Goal: Transaction & Acquisition: Obtain resource

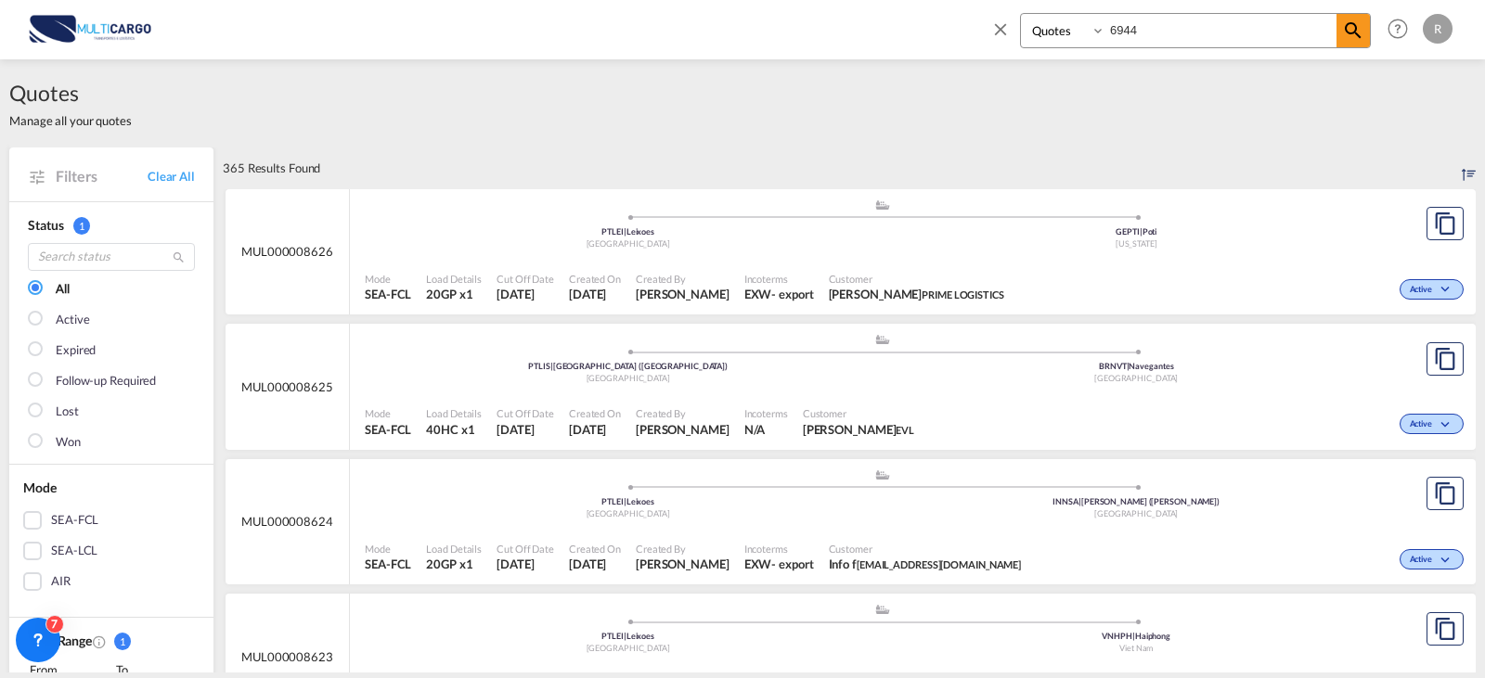
click at [1010, 28] on md-icon "icon-close" at bounding box center [1000, 29] width 20 height 20
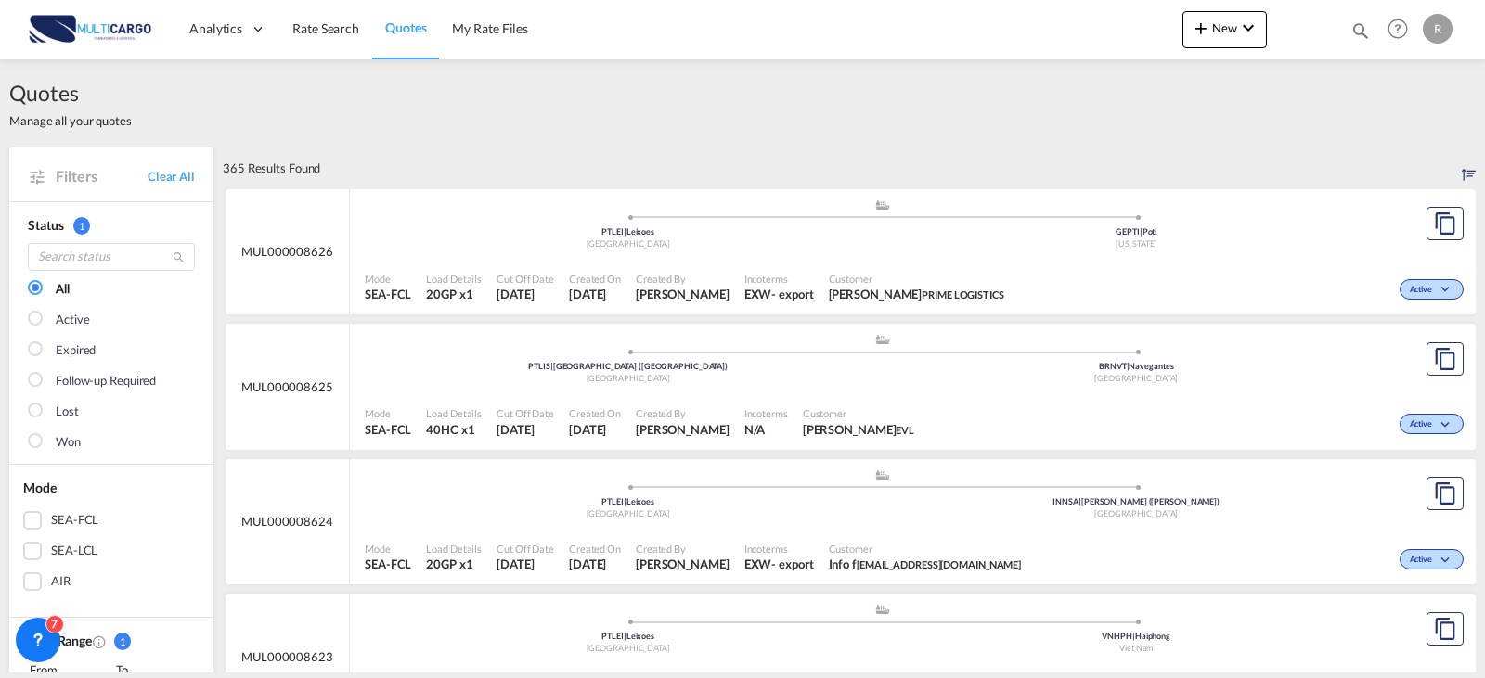
click at [1358, 28] on md-icon "icon-magnify" at bounding box center [1360, 30] width 20 height 20
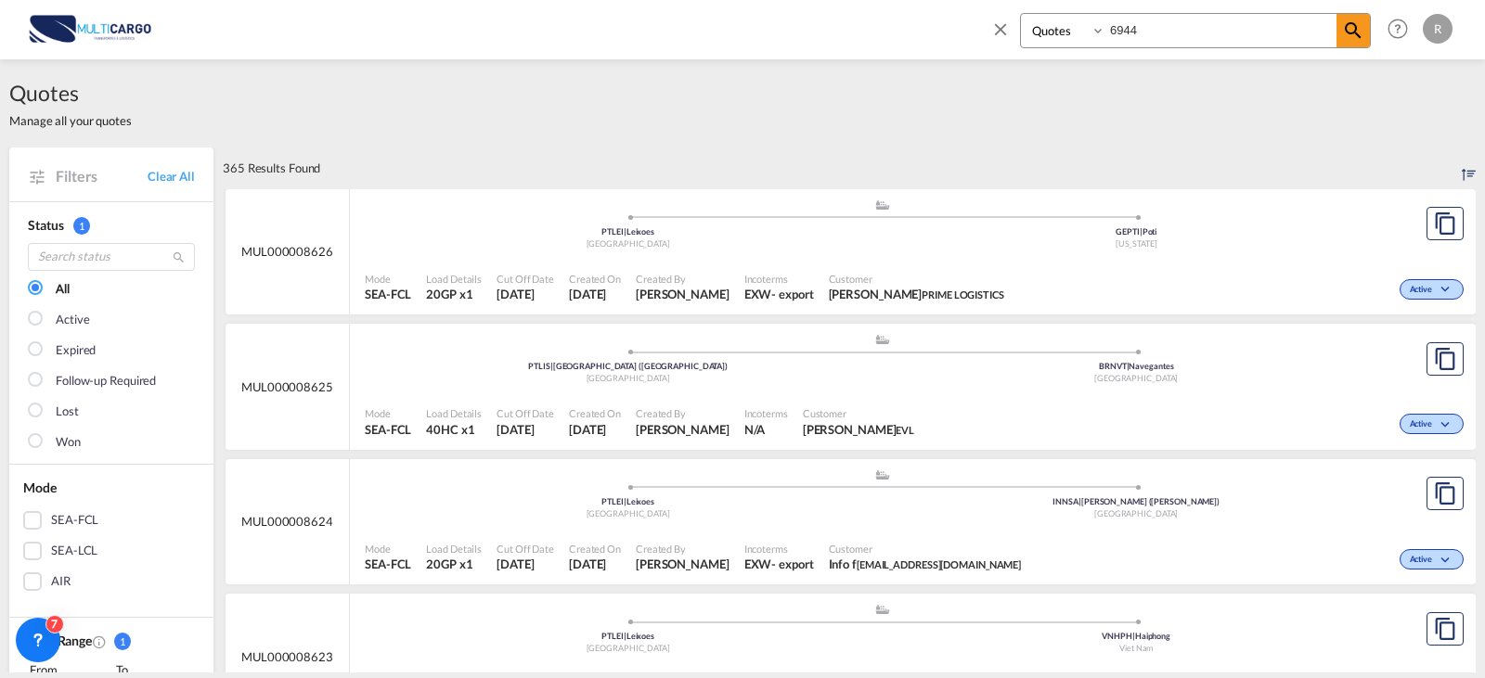
drag, startPoint x: 1138, startPoint y: 32, endPoint x: 1050, endPoint y: 32, distance: 88.2
click at [1050, 32] on div "Quotes 6944" at bounding box center [1195, 30] width 351 height 35
type input "8508"
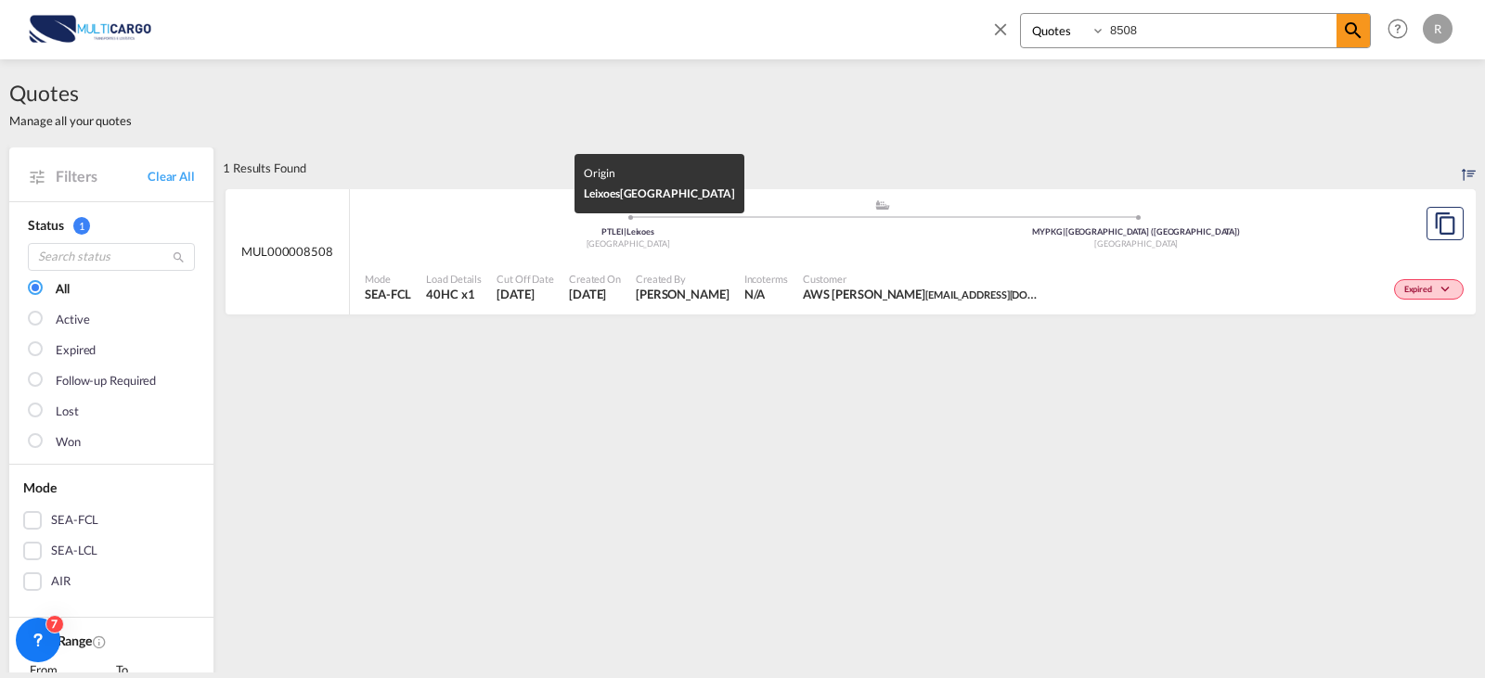
click at [823, 242] on div "[GEOGRAPHIC_DATA]" at bounding box center [628, 245] width 509 height 12
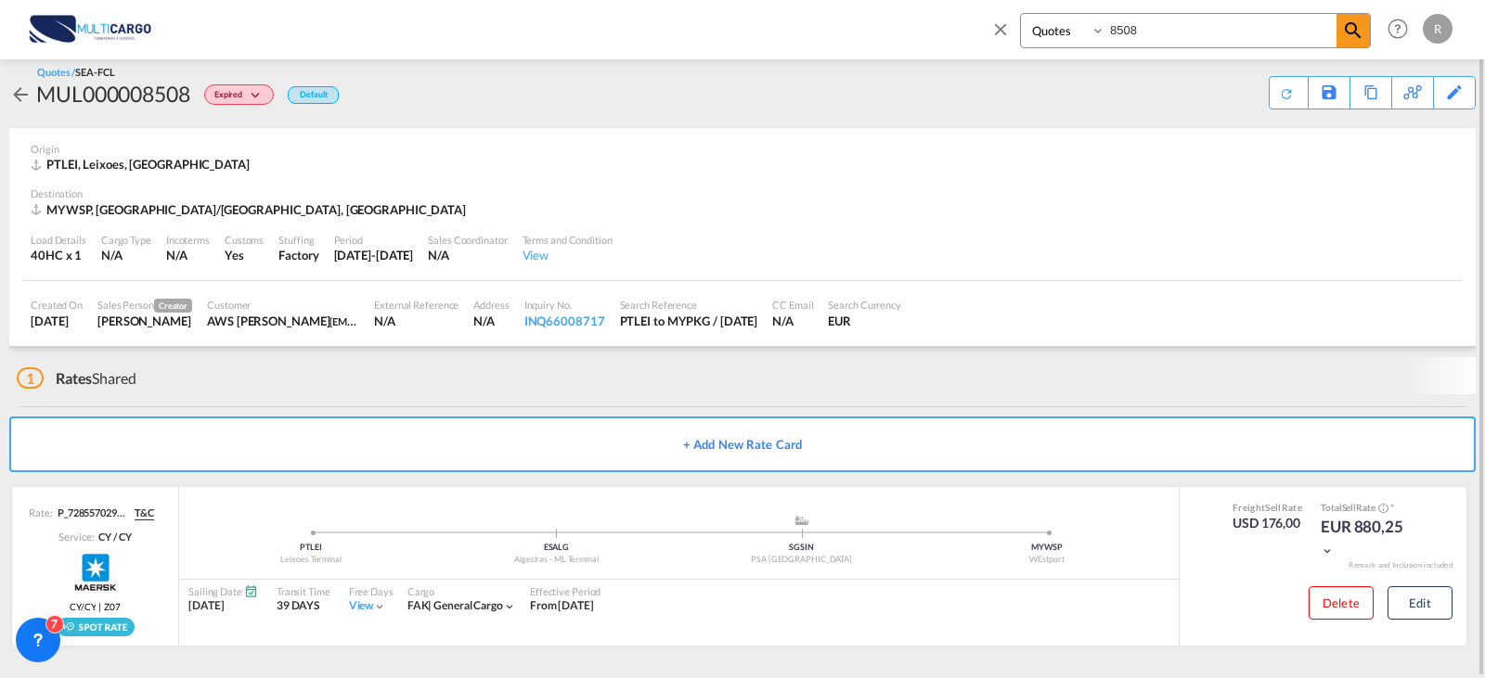
scroll to position [2, 0]
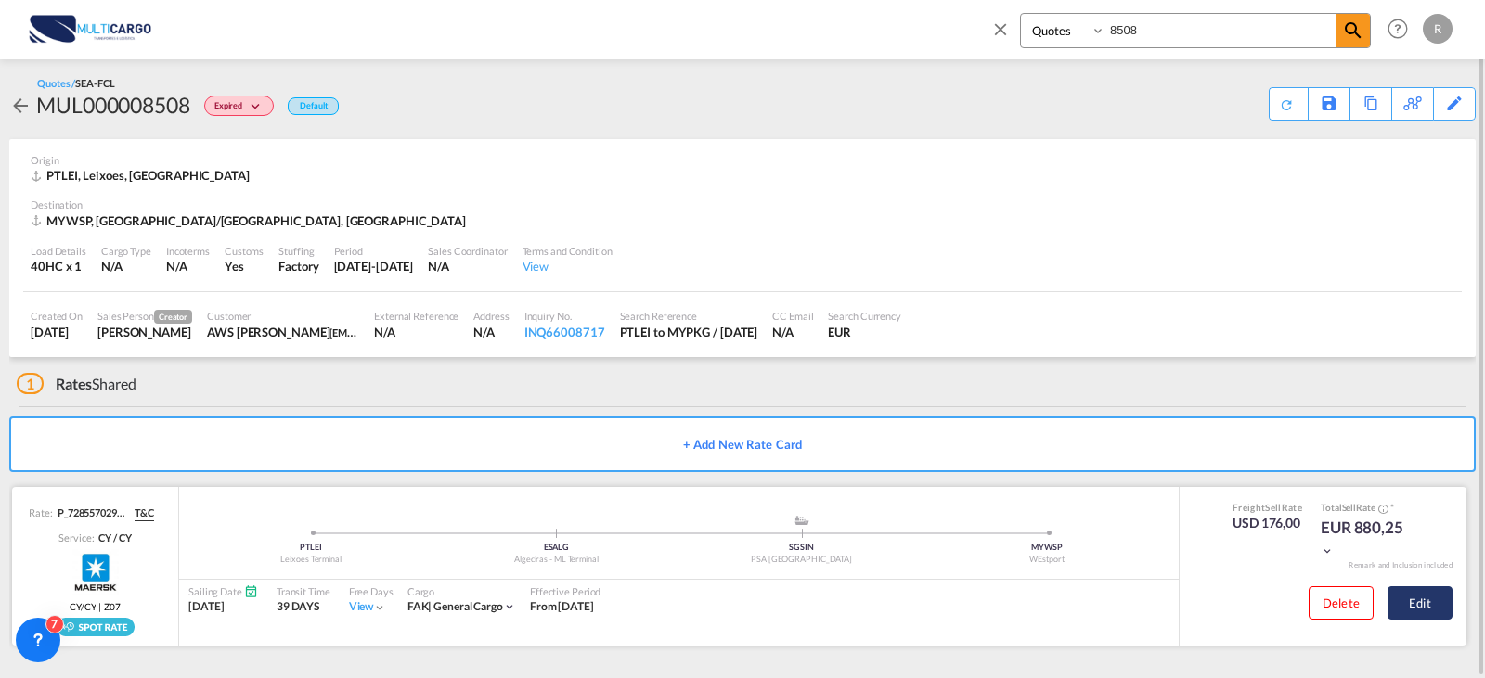
click at [1438, 596] on button "Edit" at bounding box center [1419, 603] width 65 height 33
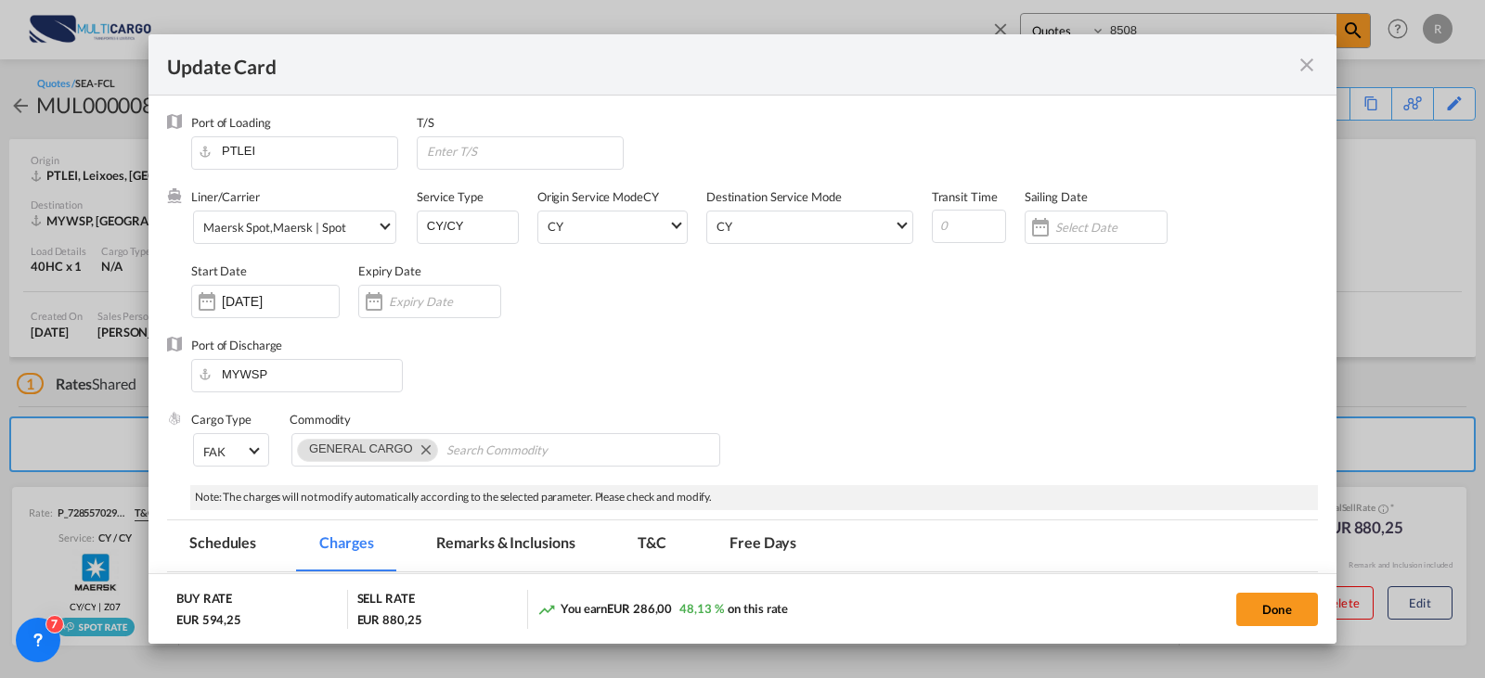
click at [870, 581] on md-dialog-actions "BUY RATE EUR 594,25 SELL RATE EUR 880,25 You earn EUR 286,00 48,13 % on this ra…" at bounding box center [742, 609] width 1188 height 71
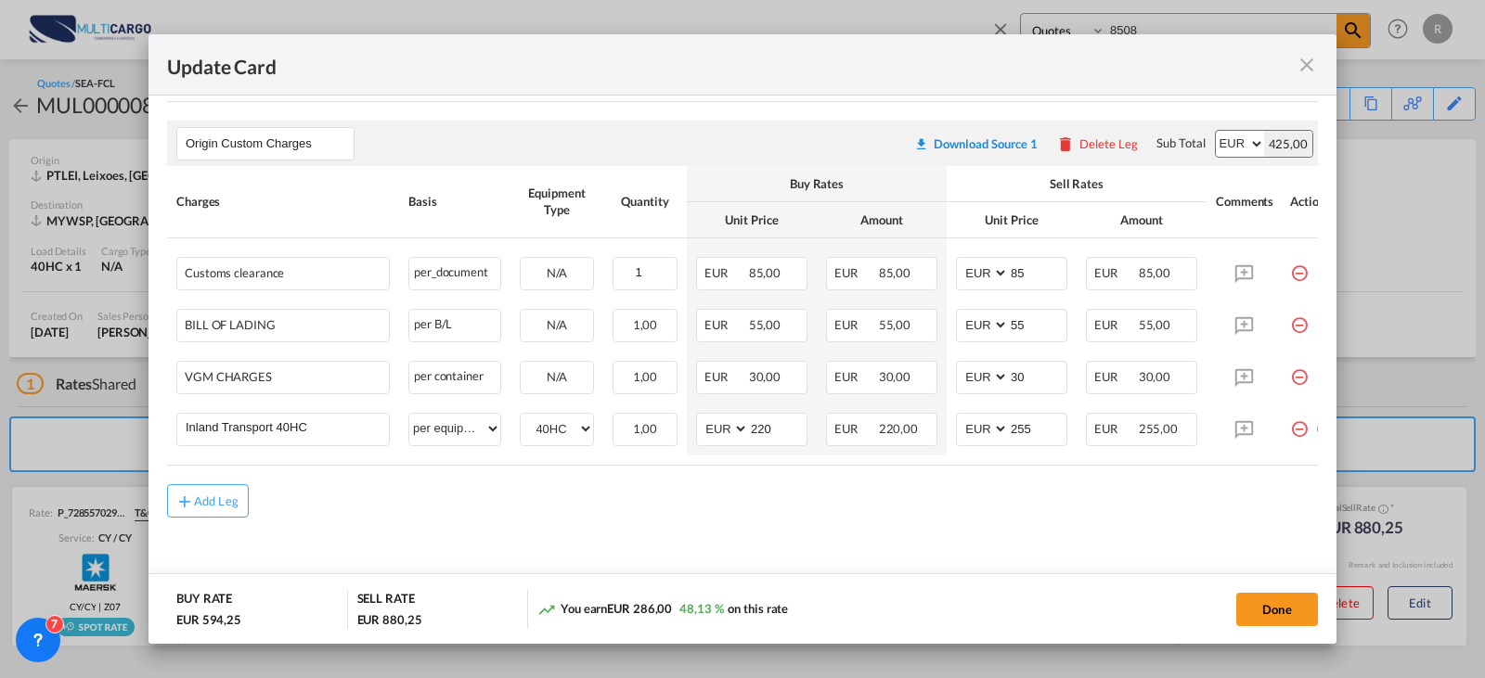
scroll to position [846, 0]
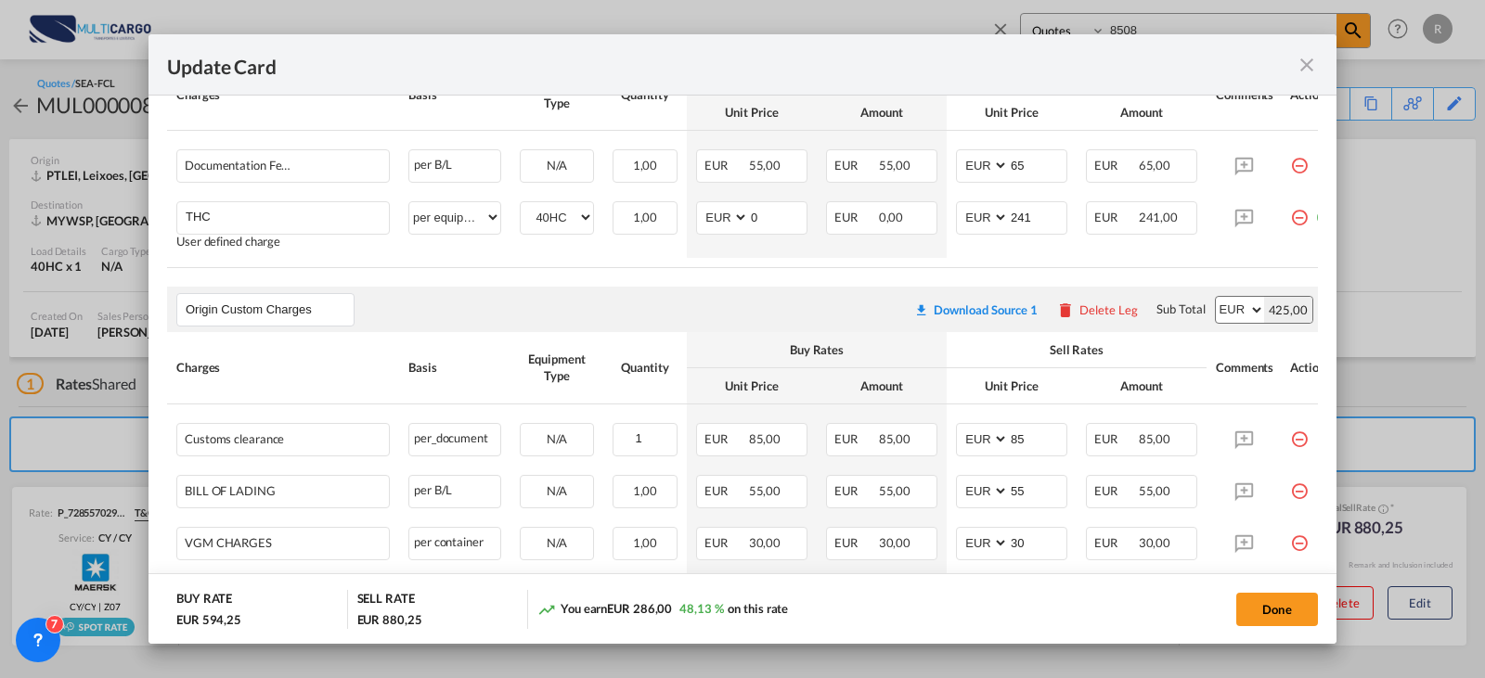
click at [1309, 69] on md-icon "icon-close fg-AAA8AD m-0 pointer" at bounding box center [1307, 65] width 22 height 22
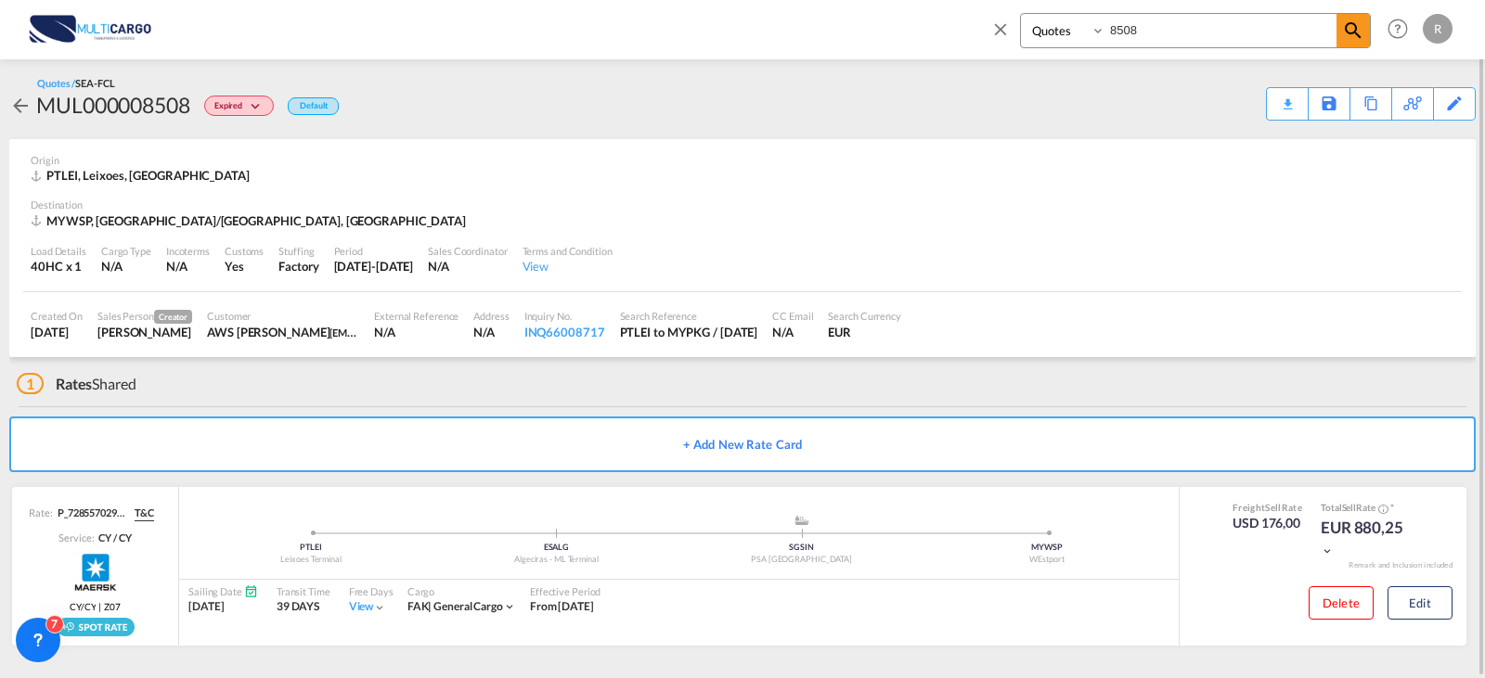
click at [995, 35] on md-icon "icon-close" at bounding box center [1000, 29] width 20 height 20
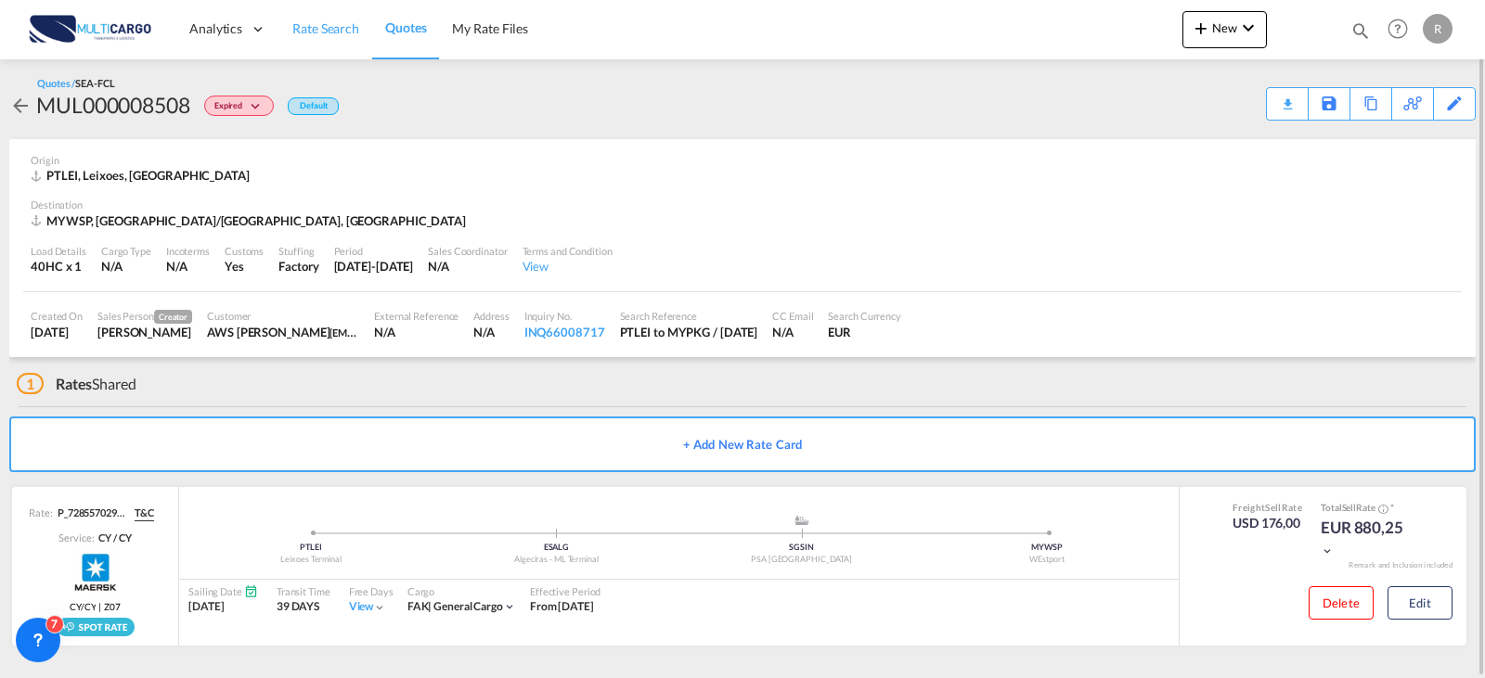
click at [336, 41] on link "Rate Search" at bounding box center [325, 29] width 93 height 60
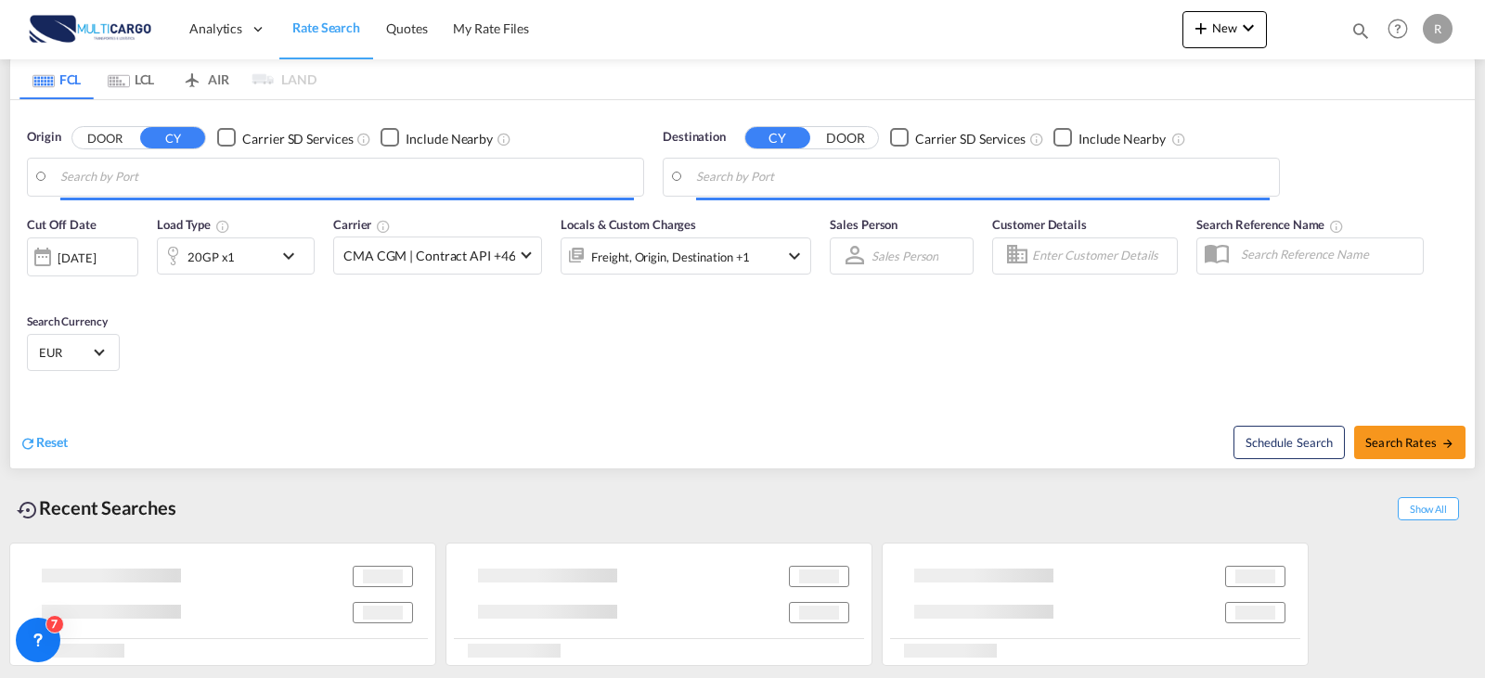
scroll to position [212, 0]
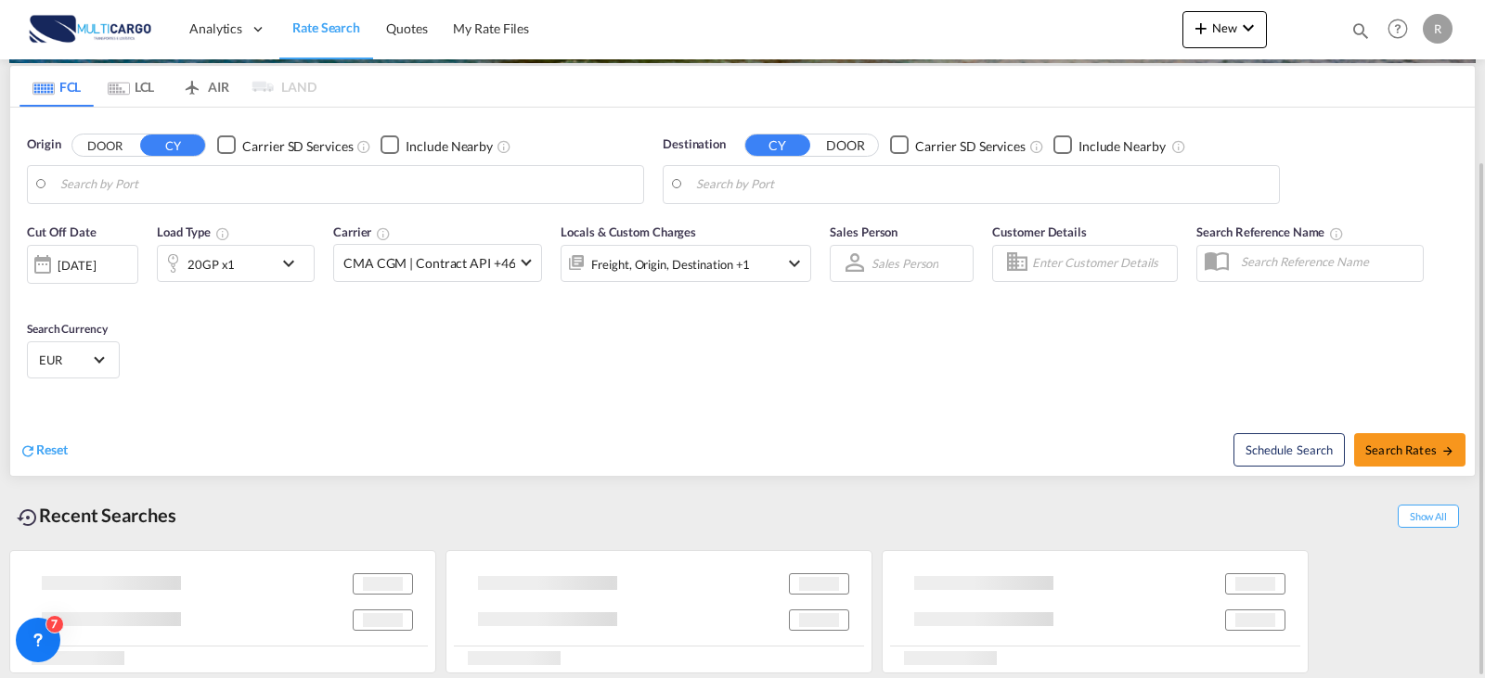
type input "Leixoes, PTLEI"
type input "Poti, GEPTI"
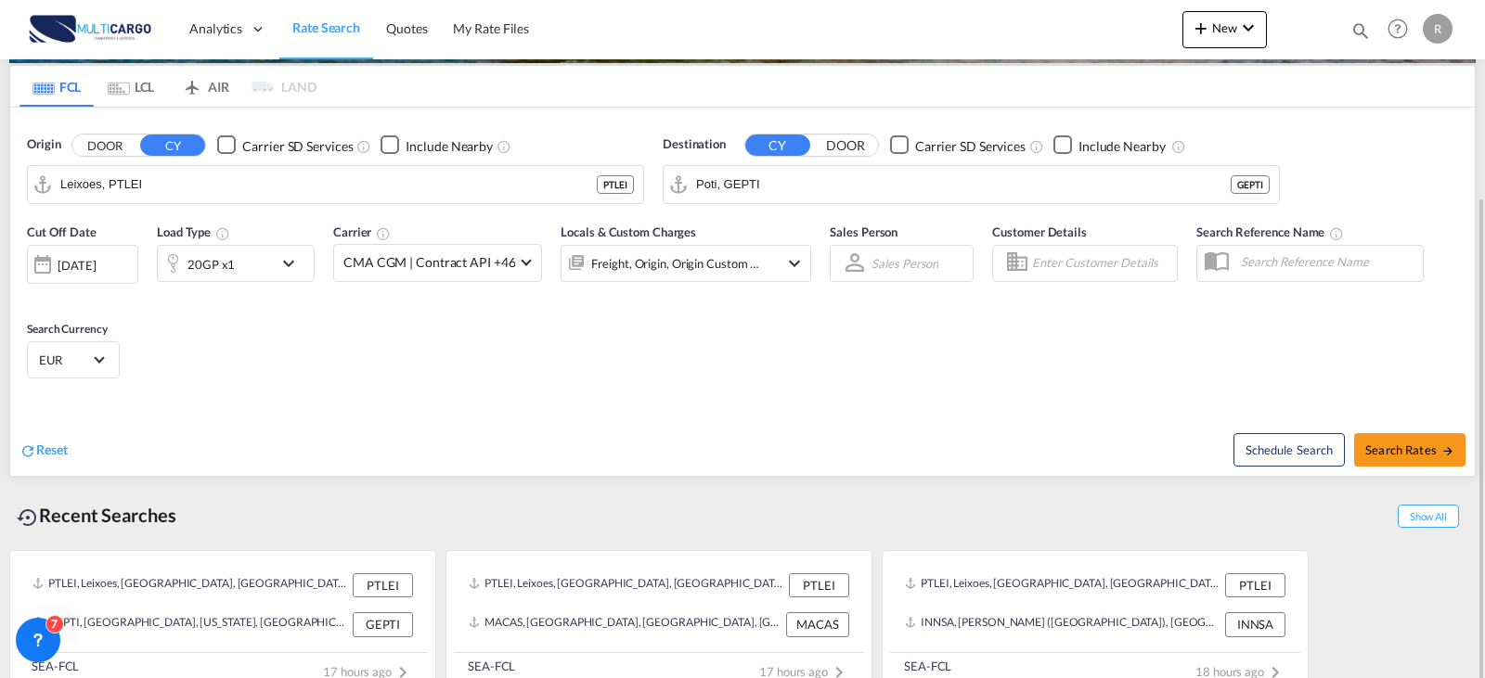
scroll to position [235, 0]
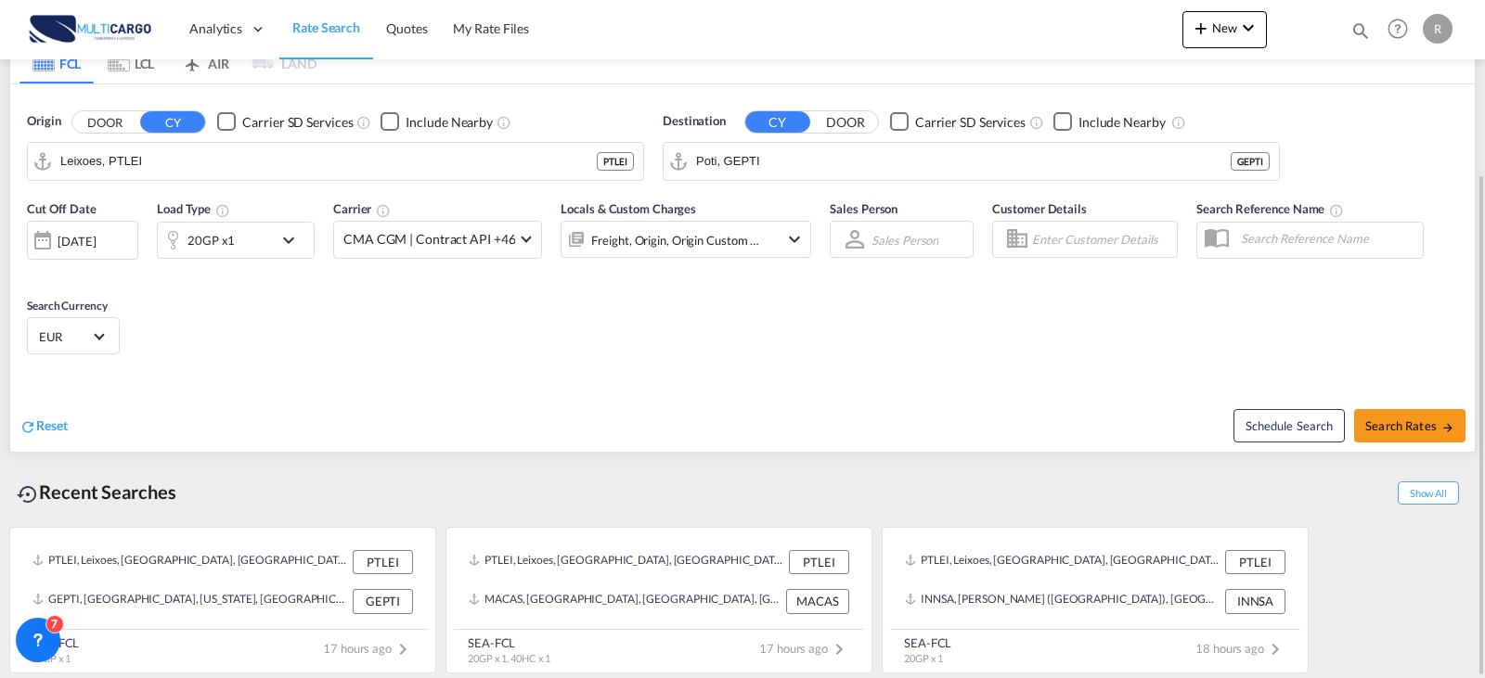
click at [297, 394] on div "Reset" at bounding box center [383, 411] width 728 height 51
click at [174, 174] on input "Leixoes, PTLEI" at bounding box center [347, 162] width 574 height 28
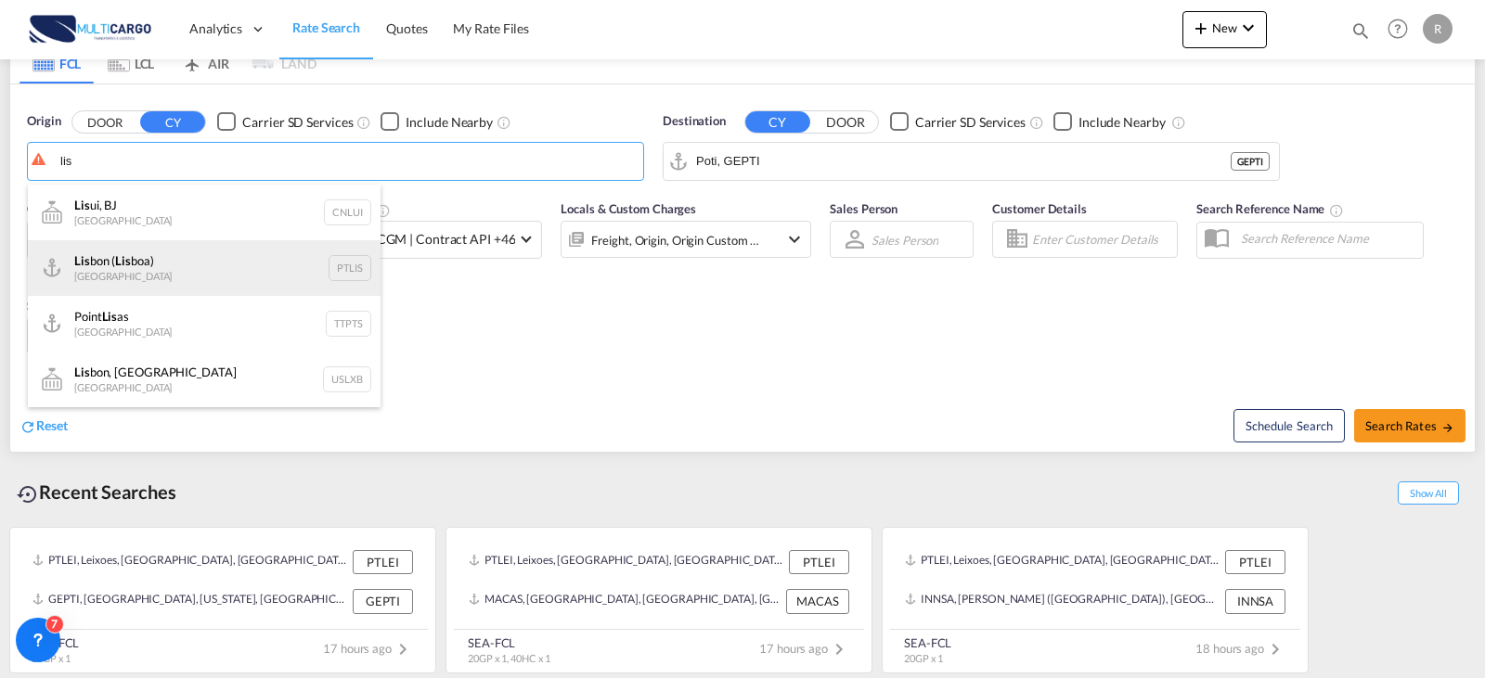
click at [154, 258] on div "Lis bon ( Lis boa) [GEOGRAPHIC_DATA] PTLIS" at bounding box center [204, 268] width 353 height 56
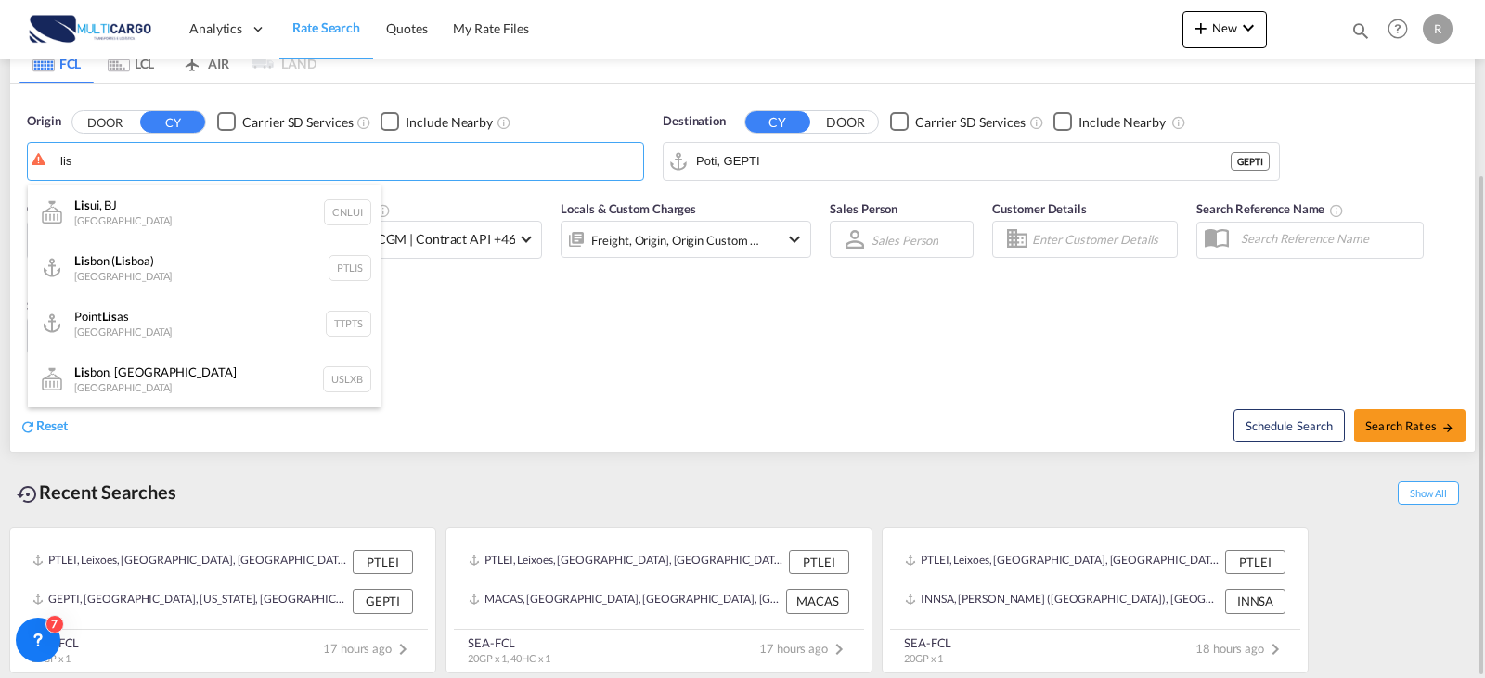
type input "[GEOGRAPHIC_DATA] ([GEOGRAPHIC_DATA]), PTLIS"
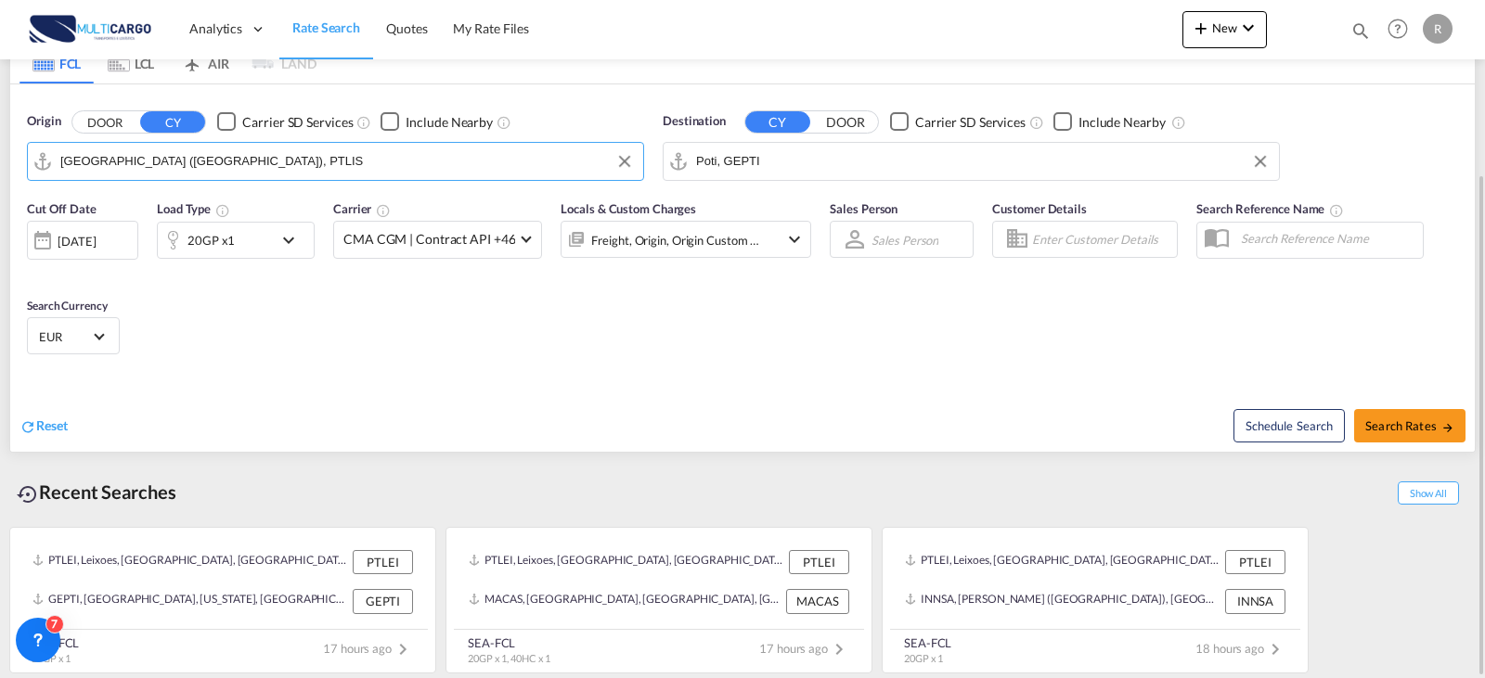
click at [781, 160] on input "Poti, GEPTI" at bounding box center [983, 162] width 574 height 28
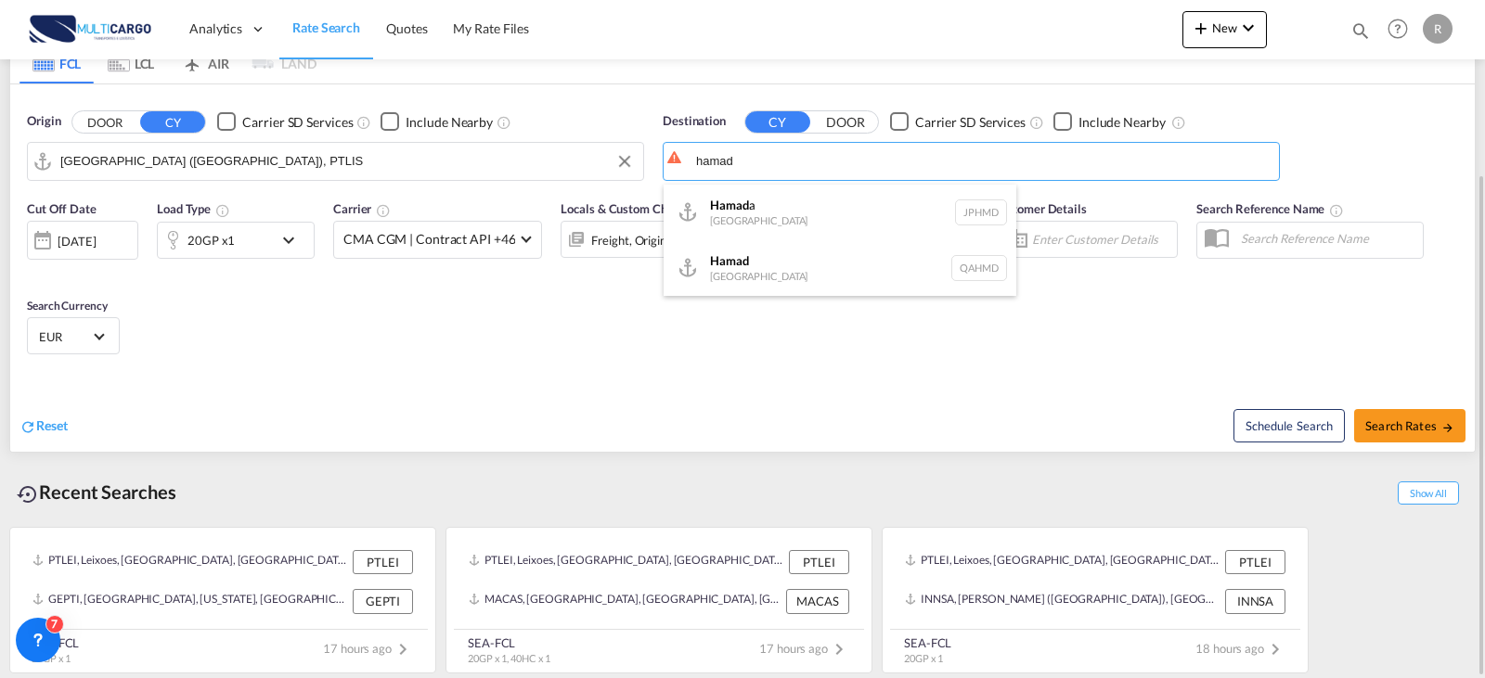
click at [854, 260] on div "Hamad [GEOGRAPHIC_DATA] QAHMD" at bounding box center [840, 268] width 353 height 56
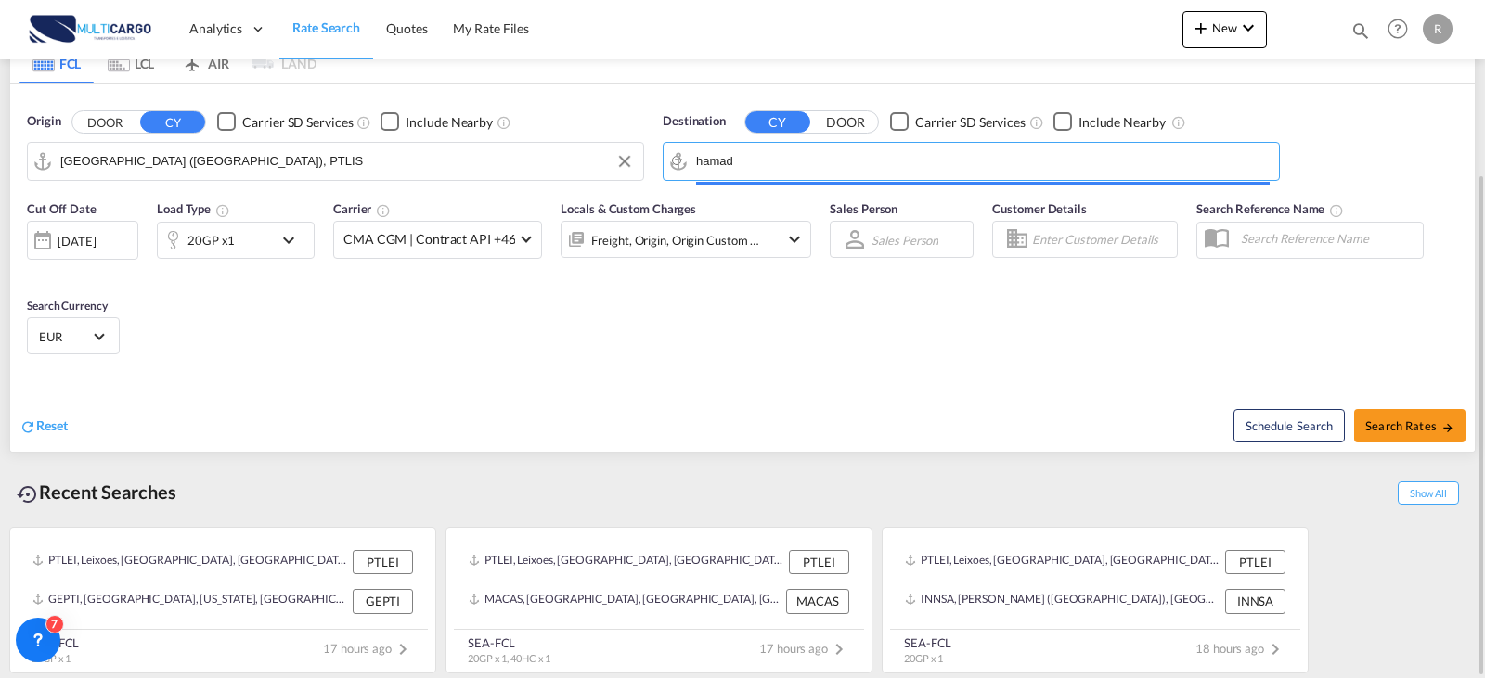
type input "Hamad, QAHMD"
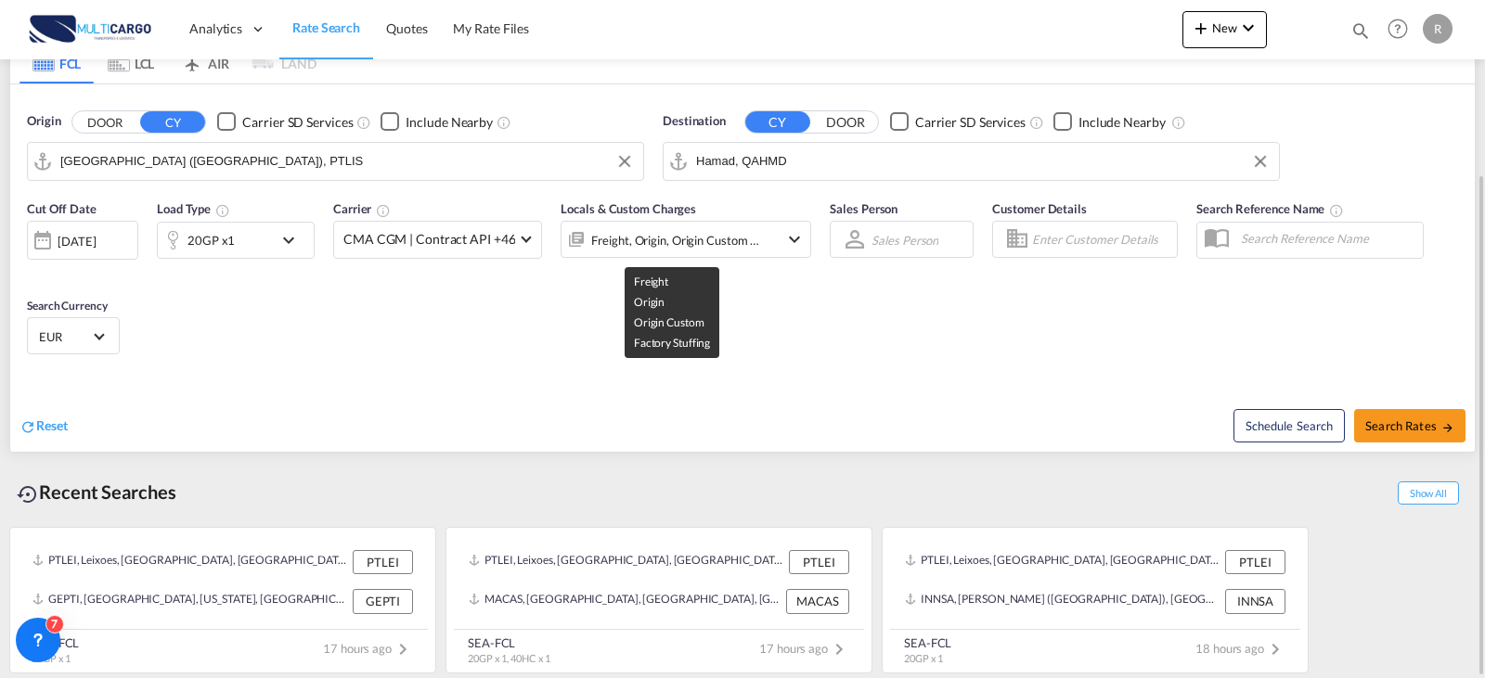
click at [677, 228] on div "Freight, Origin, Origin Custom +1" at bounding box center [675, 240] width 169 height 26
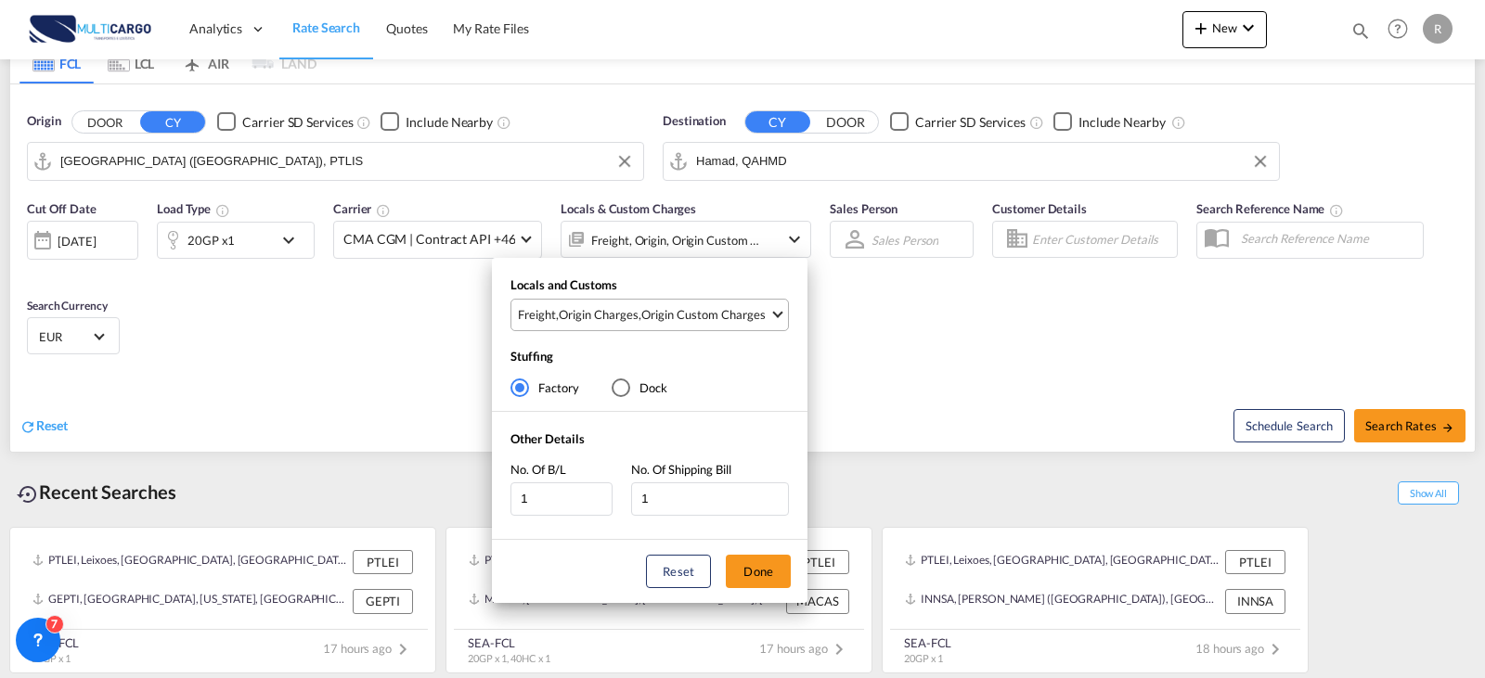
click at [638, 321] on span "Freight , Origin Charges , Origin Custom Charges" at bounding box center [643, 314] width 251 height 17
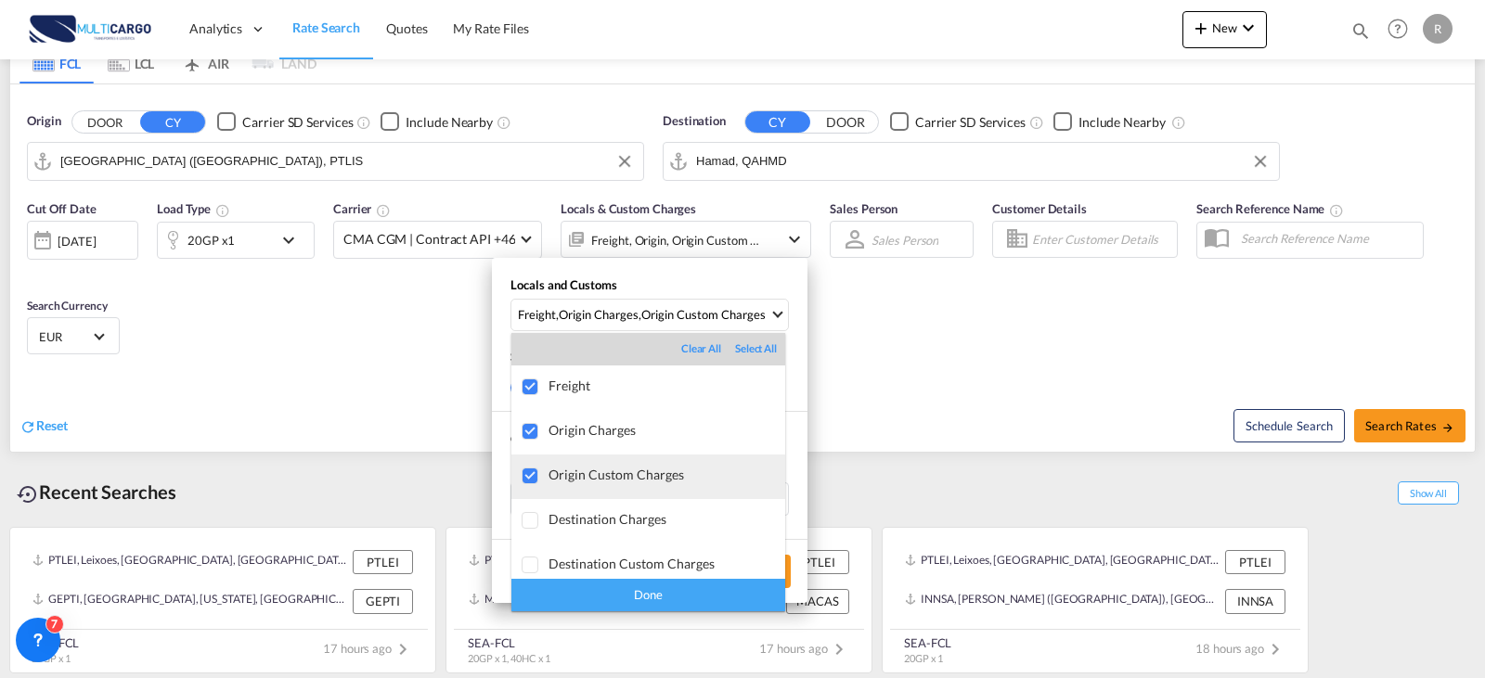
click at [533, 475] on div at bounding box center [531, 477] width 19 height 19
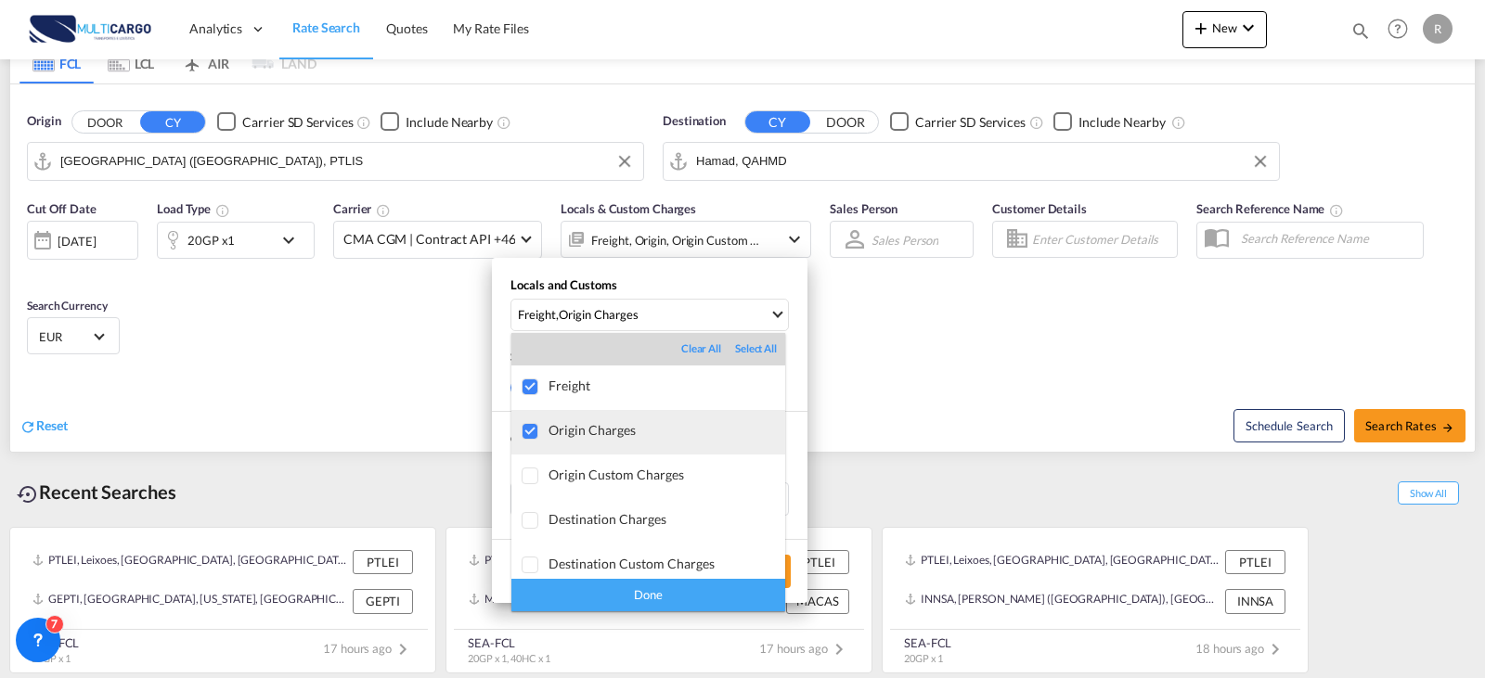
click at [529, 426] on div at bounding box center [531, 432] width 19 height 19
click at [580, 589] on div "Done" at bounding box center [648, 595] width 274 height 32
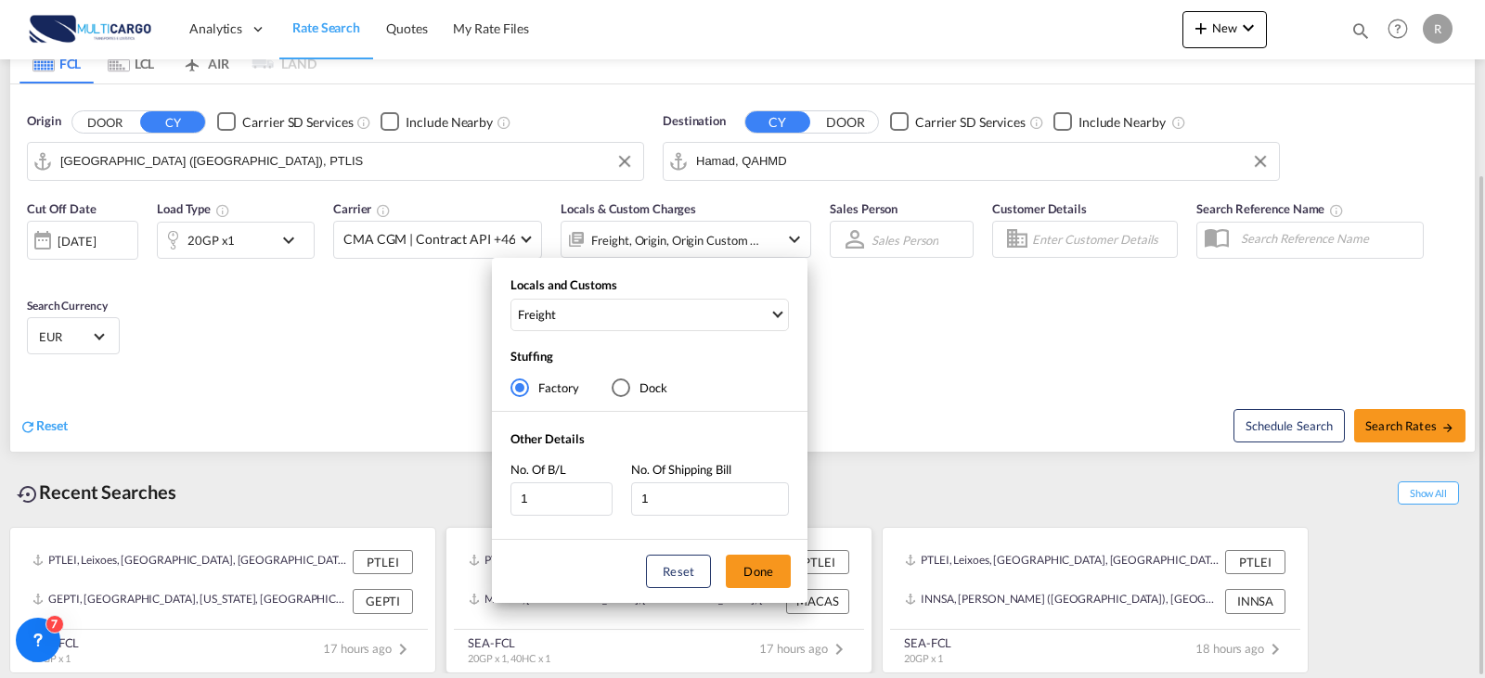
drag, startPoint x: 764, startPoint y: 583, endPoint x: 780, endPoint y: 578, distance: 16.4
click at [766, 580] on button "Done" at bounding box center [758, 571] width 65 height 33
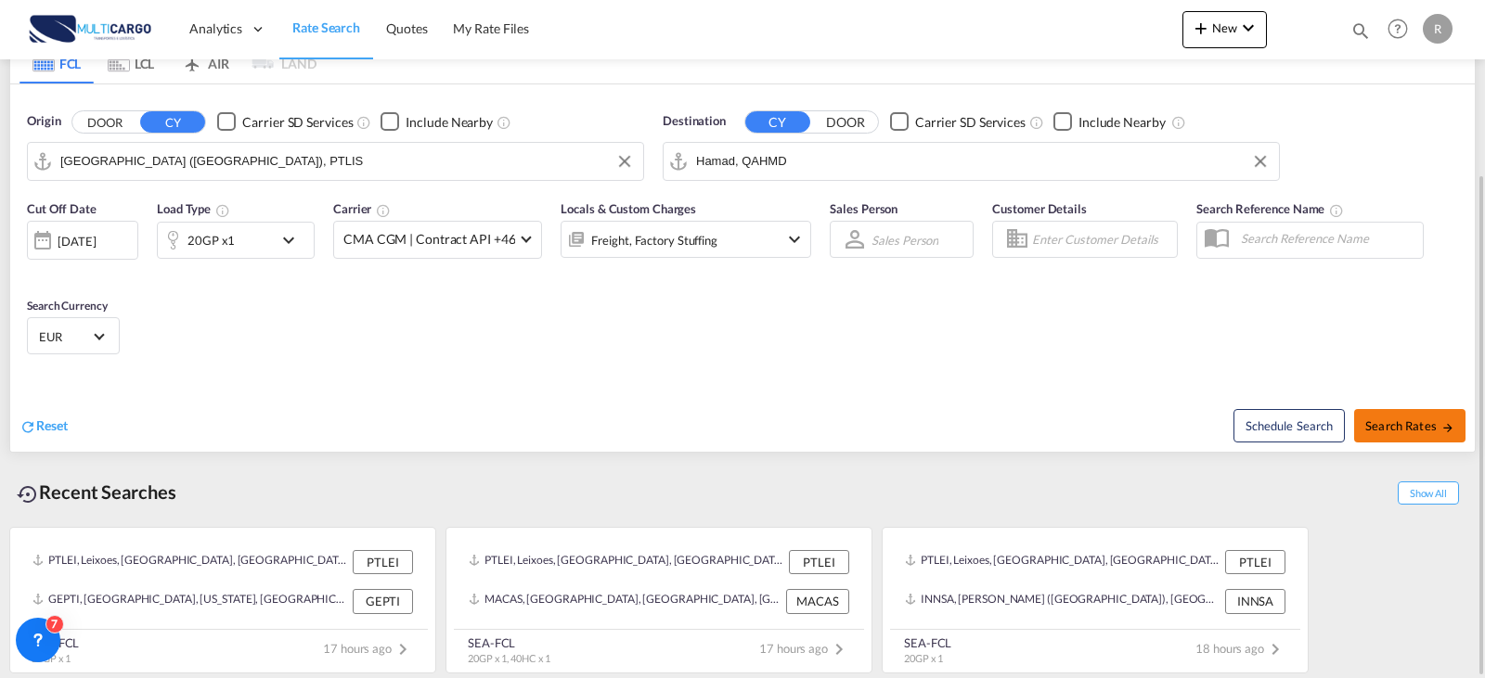
click at [1437, 430] on span "Search Rates" at bounding box center [1409, 426] width 89 height 15
type input "PTLIS to QAHMD / [DATE]"
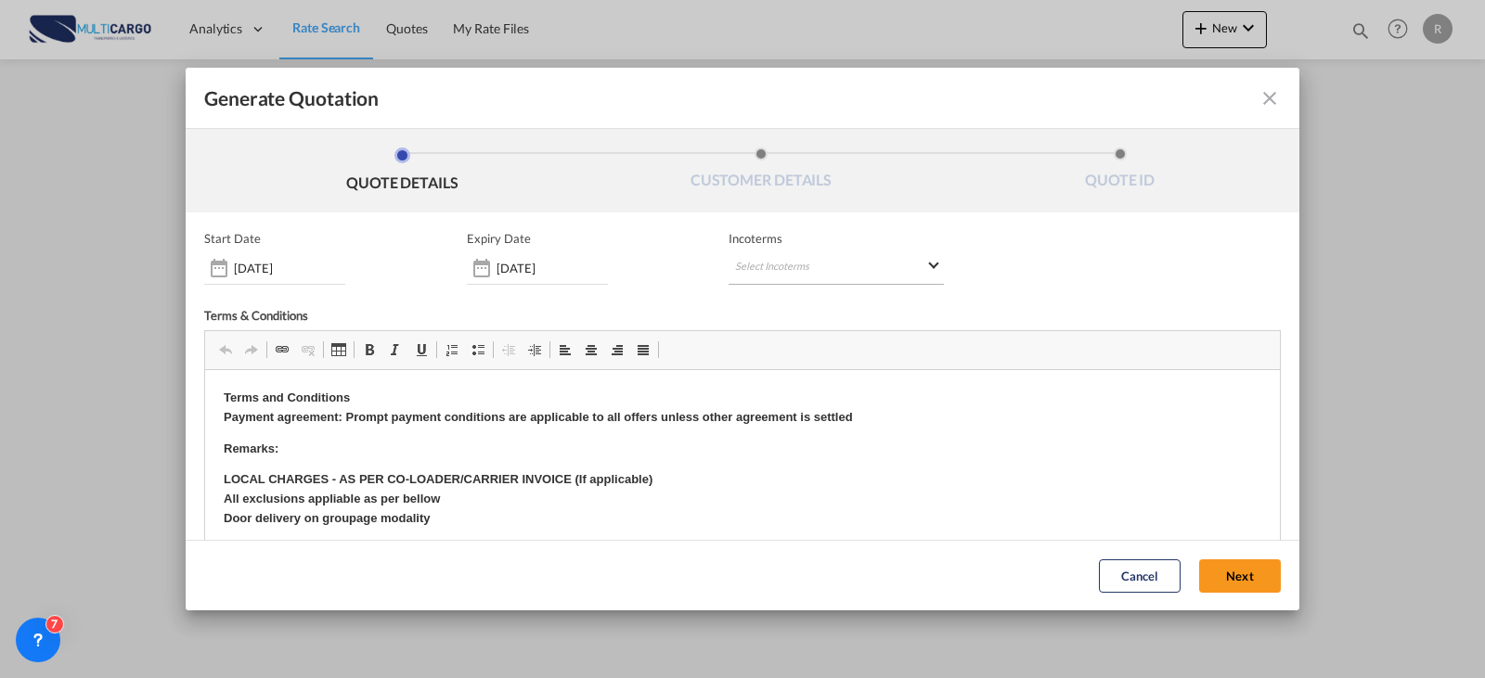
click at [796, 264] on md-select "Select Incoterms CFR - import Cost and Freight CIF - export Cost,Insurance and …" at bounding box center [835, 267] width 215 height 33
click at [559, 270] on md-backdrop at bounding box center [742, 339] width 1485 height 678
click at [484, 278] on div "Generate QuotationQUOTE ..." at bounding box center [482, 268] width 30 height 37
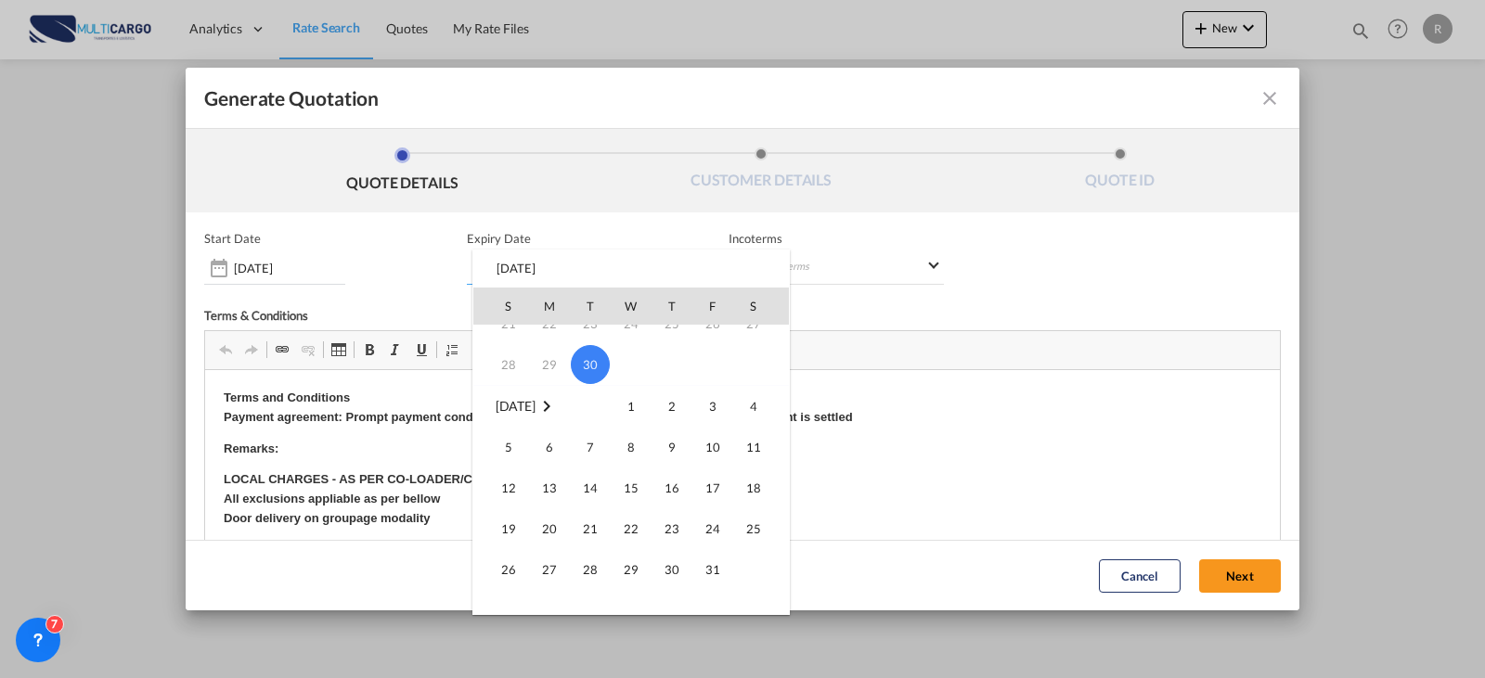
scroll to position [278, 0]
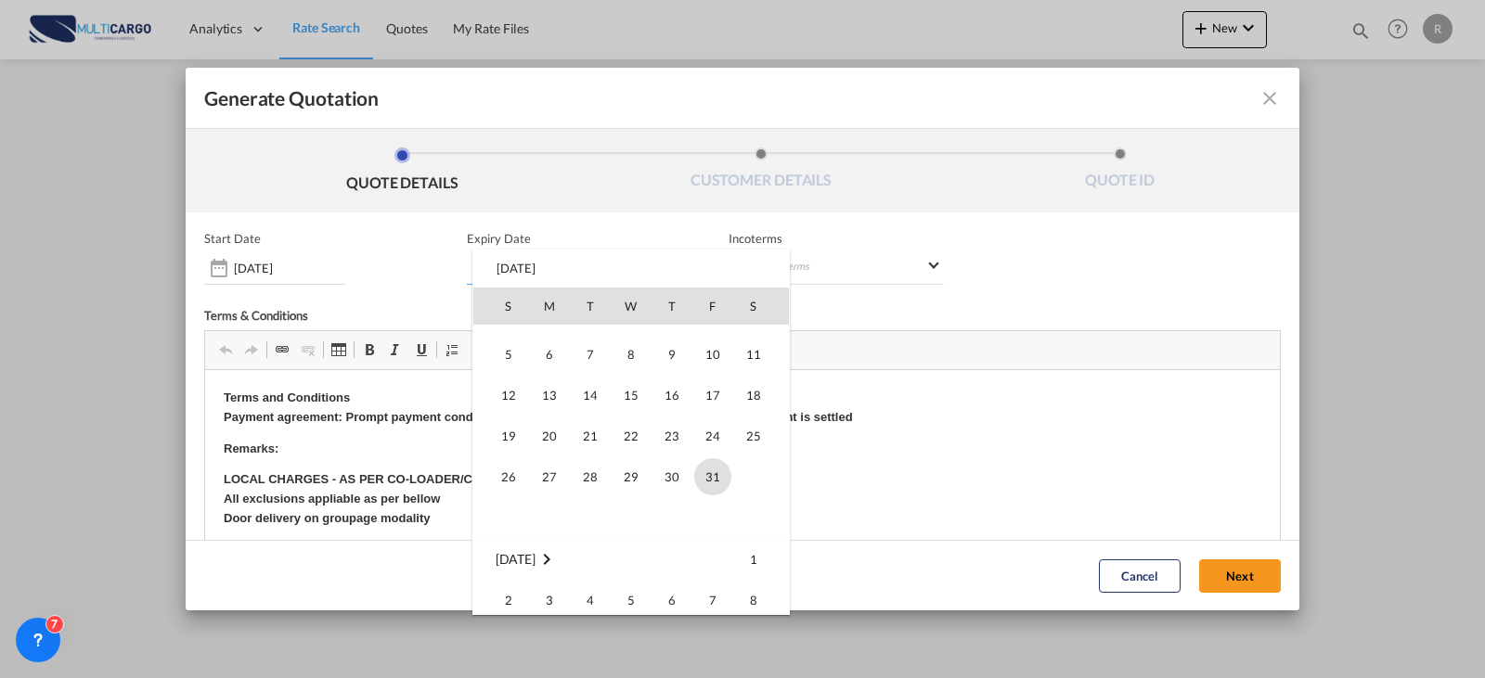
click at [711, 476] on span "31" at bounding box center [712, 476] width 37 height 37
type input "[DATE]"
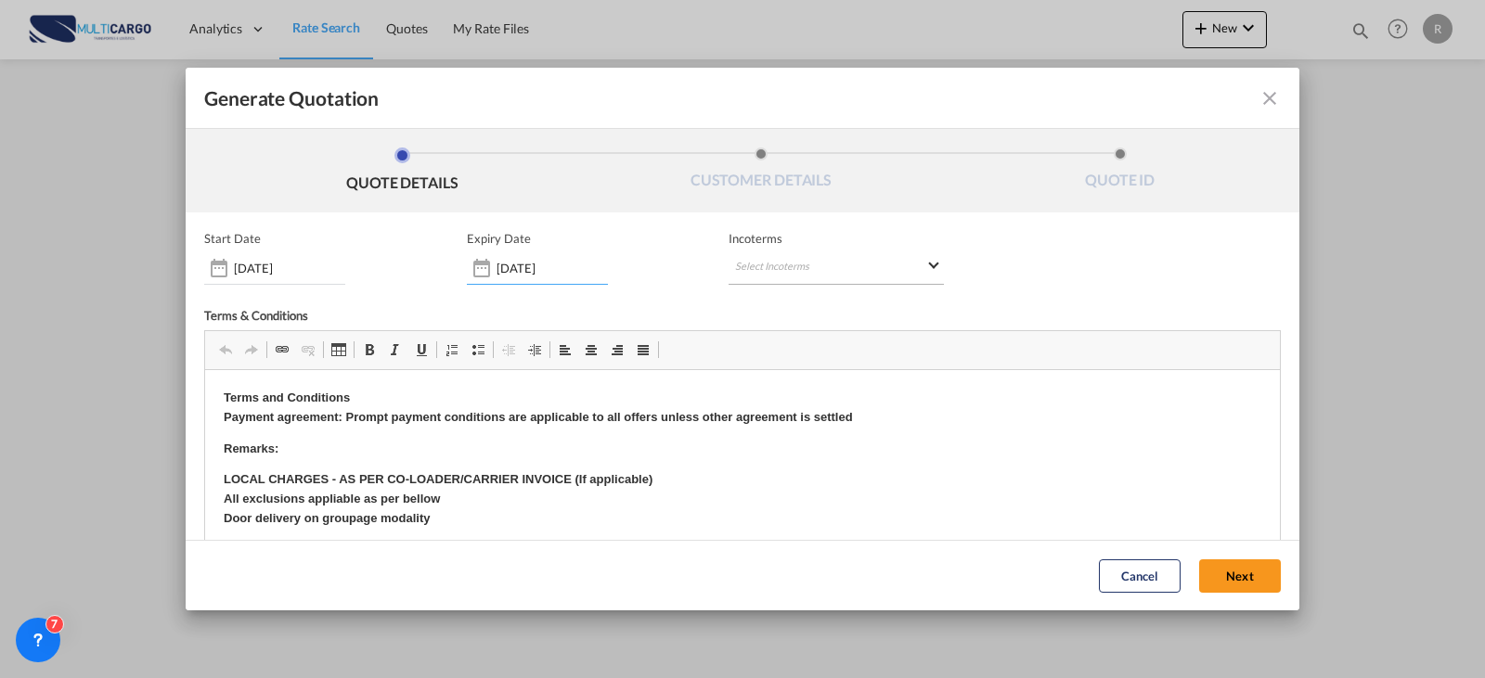
click at [840, 269] on md-select "Select Incoterms" at bounding box center [835, 267] width 215 height 33
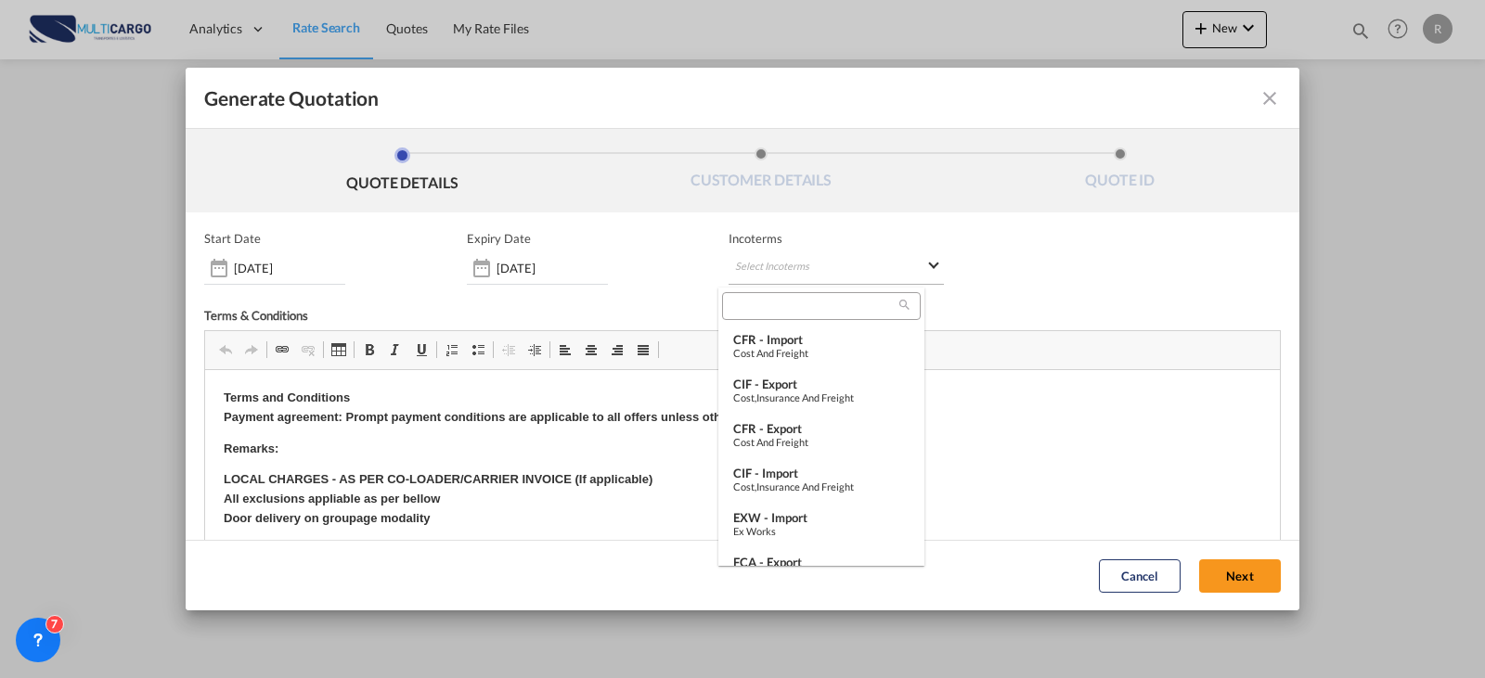
type md-option "[object Object]"
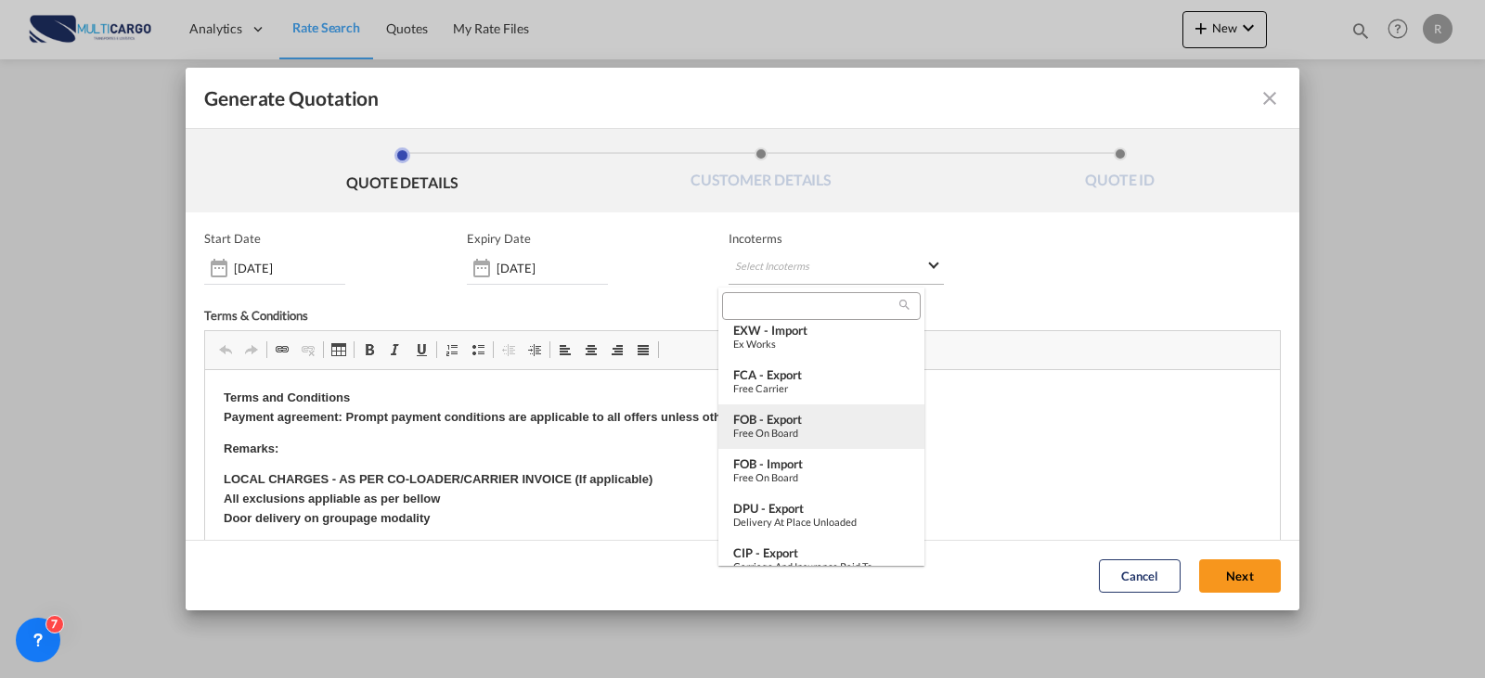
type md-option "[object Object]"
click at [748, 422] on div "FOB - export" at bounding box center [821, 419] width 176 height 15
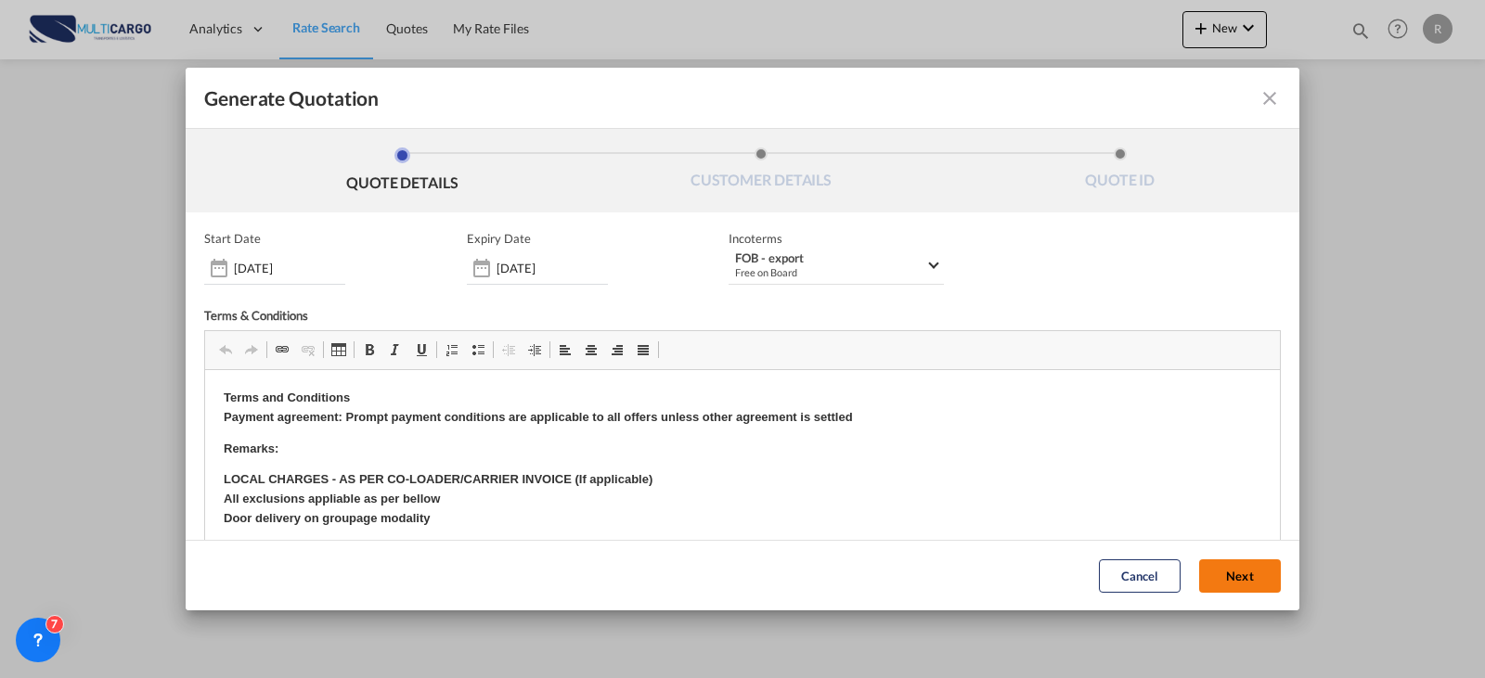
click at [1225, 561] on button "Next" at bounding box center [1240, 576] width 82 height 33
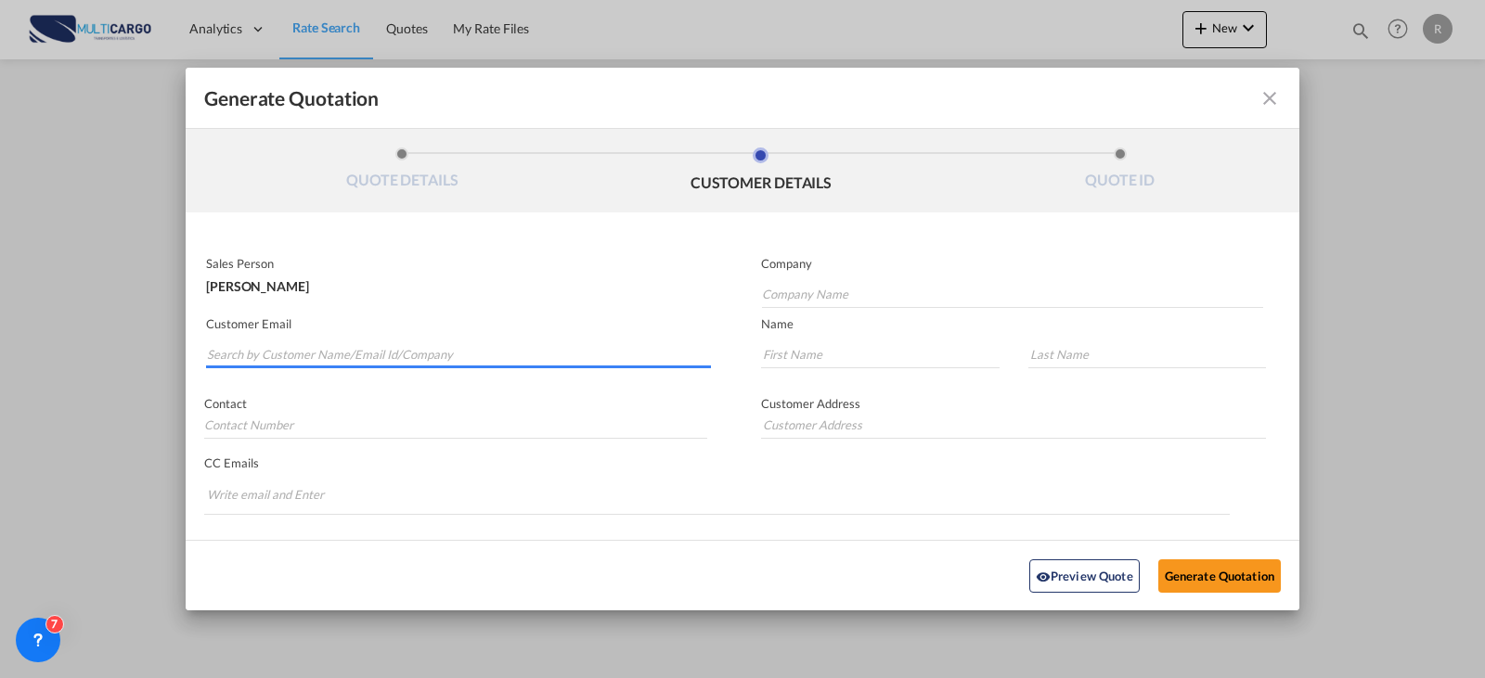
click at [381, 347] on input "Search by Customer Name/Email Id/Company" at bounding box center [459, 355] width 504 height 28
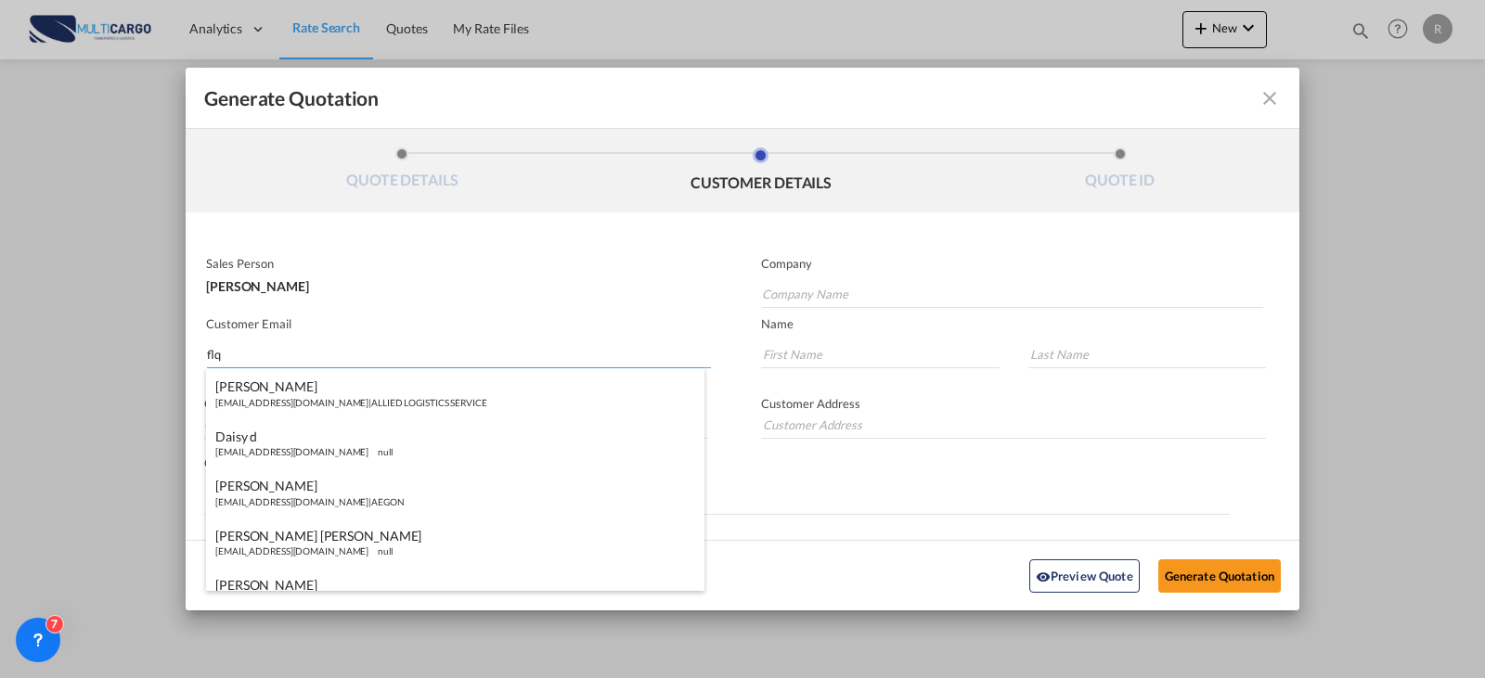
type input "flqa"
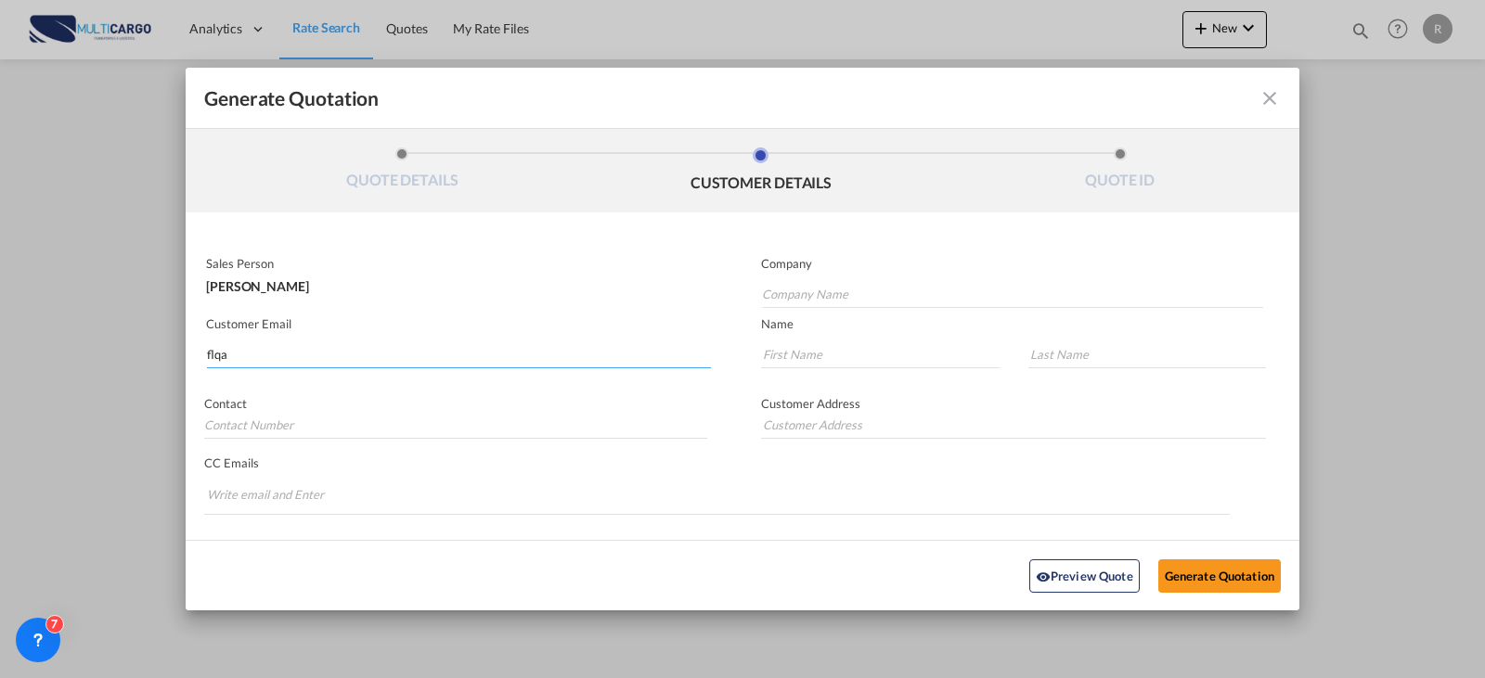
drag, startPoint x: 239, startPoint y: 360, endPoint x: 175, endPoint y: 363, distance: 64.1
click at [175, 363] on div "Generate Quotation QUOTE DETAILS CUSTOMER DETAILS QUOTE ID Start Date [DATE] Ex…" at bounding box center [742, 339] width 1485 height 678
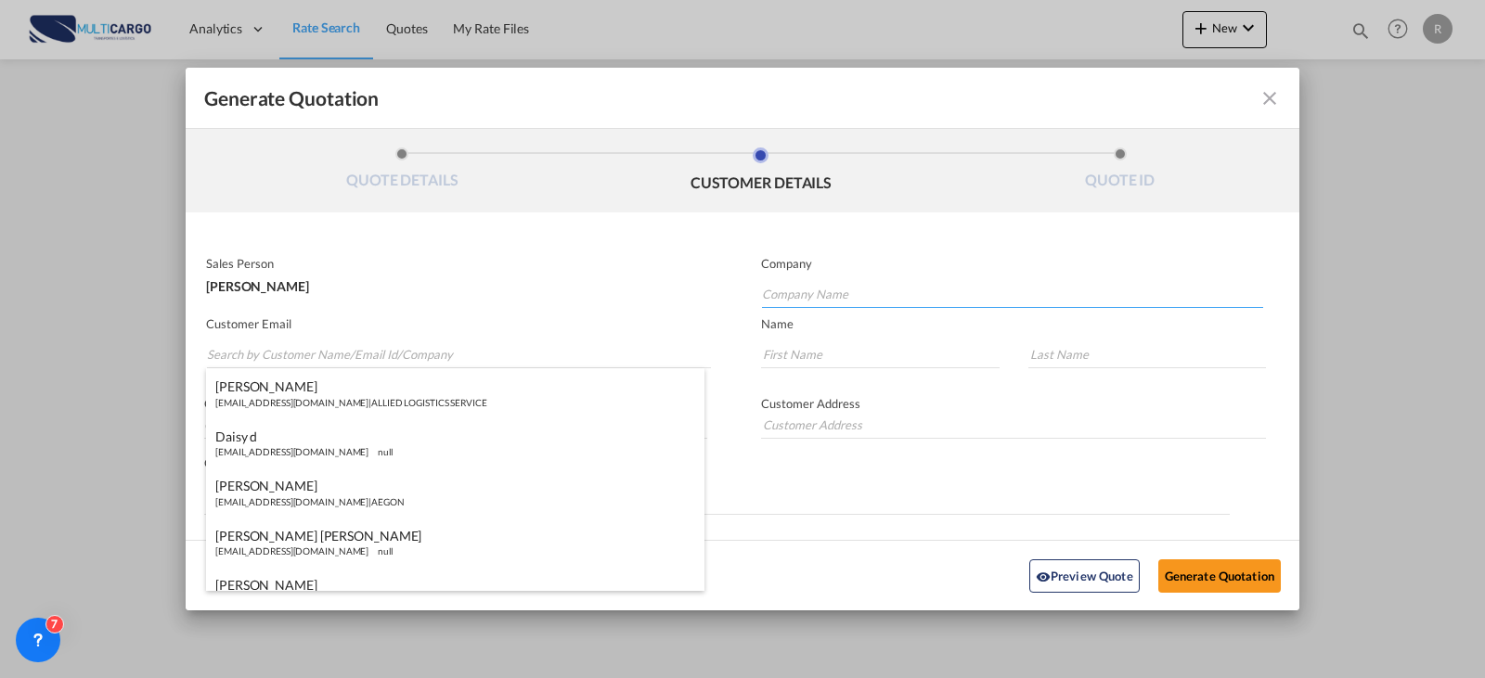
click at [826, 281] on input "Company Name" at bounding box center [1012, 294] width 501 height 28
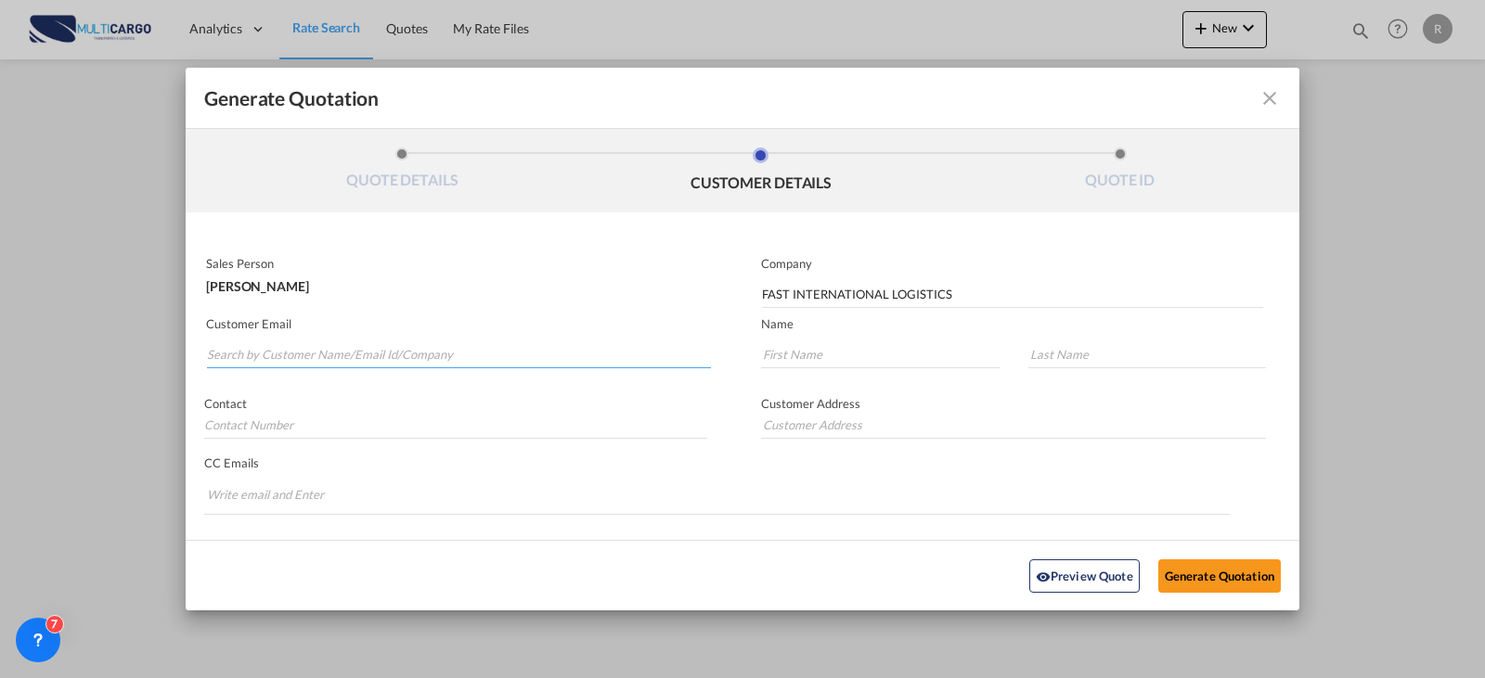
click at [0, 0] on div "[PERSON_NAME] [PERSON_NAME][EMAIL_ADDRESS][DOMAIN_NAME] | ALLIED LOGISTICS SERV…" at bounding box center [0, 0] width 0 height 0
type input "ALLIED LOGISTICS SERVICE"
type input "[EMAIL_ADDRESS][DOMAIN_NAME]"
type input "ZAID"
type input "FAOURI"
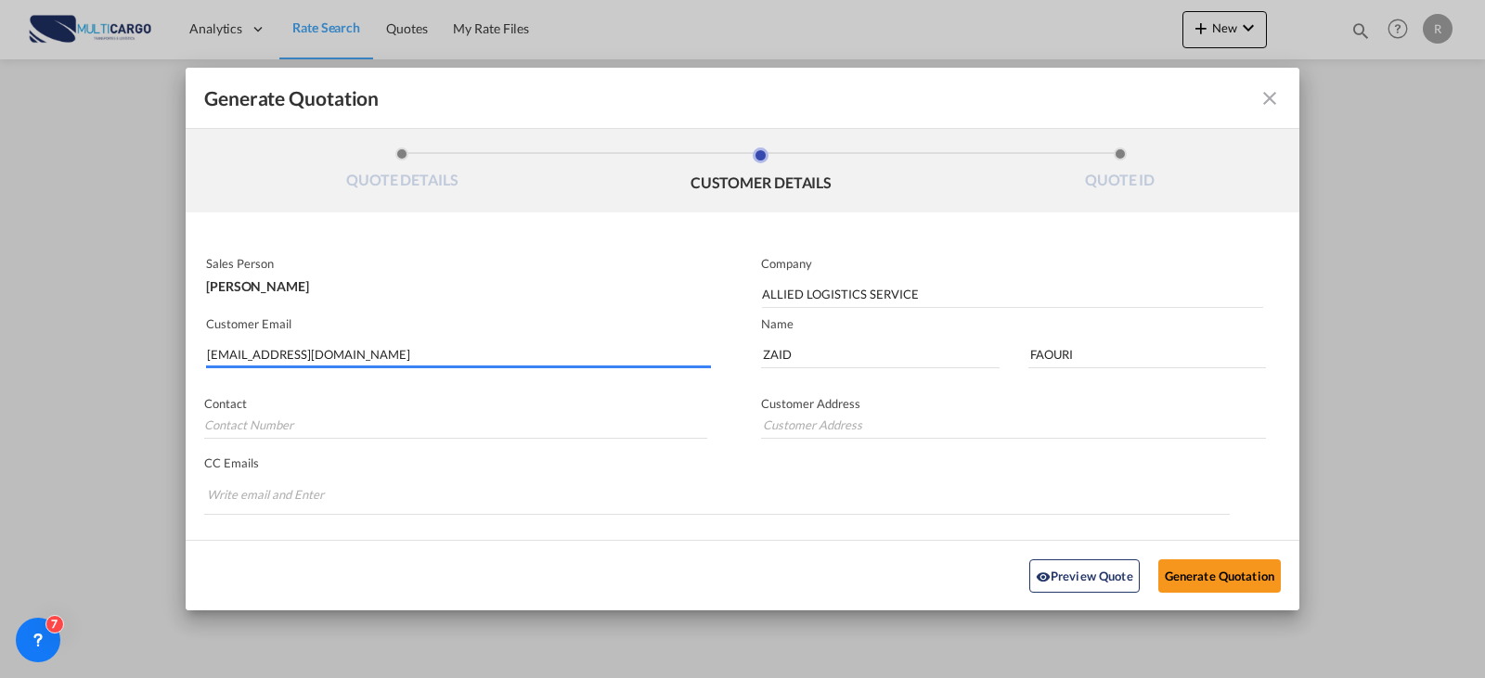
paste input "[PERSON_NAME][EMAIL_ADDRESS][DOMAIN_NAME]"
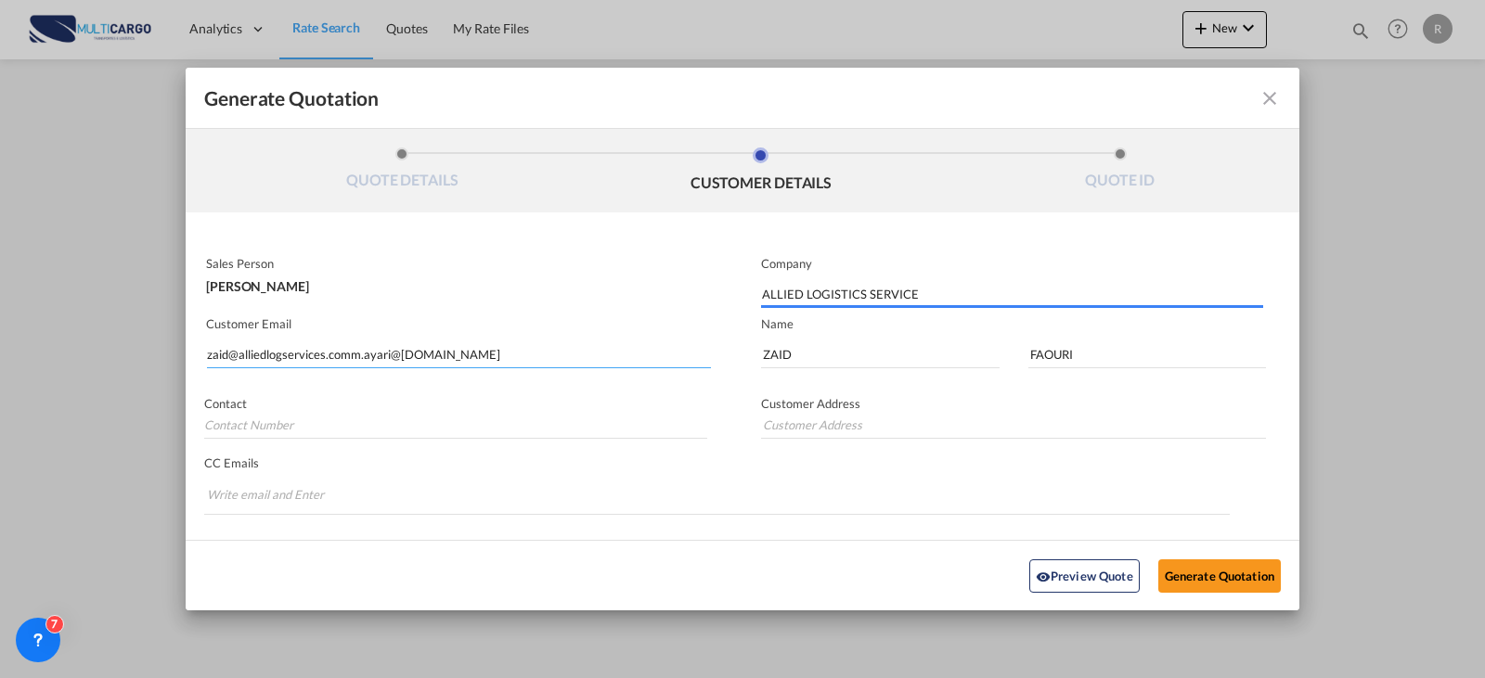
type input "zaid@alliedlogservices.comm.ayari@[DOMAIN_NAME]"
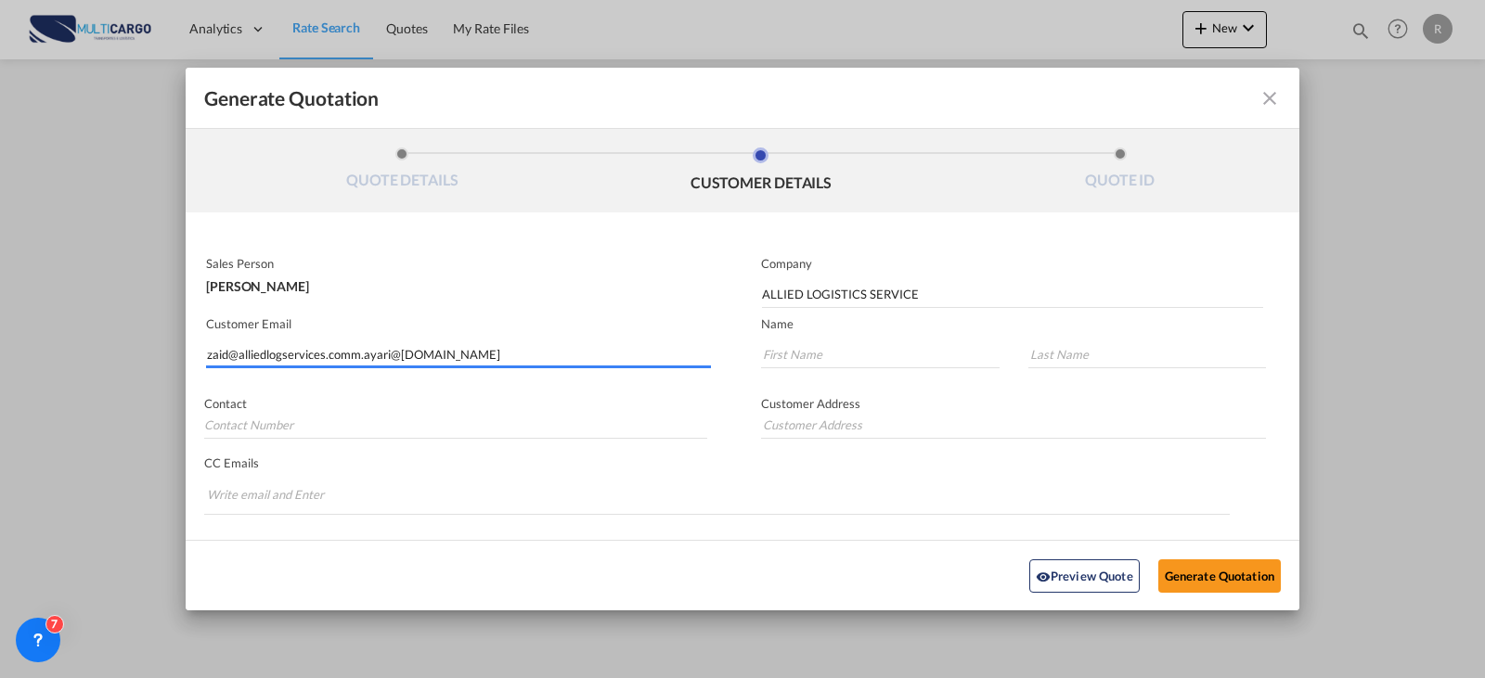
click at [500, 349] on input "zaid@alliedlogservices.comm.ayari@[DOMAIN_NAME]" at bounding box center [459, 355] width 504 height 28
drag, startPoint x: 500, startPoint y: 349, endPoint x: 159, endPoint y: 354, distance: 341.5
click at [159, 354] on div "Generate Quotation QUOTE DETAILS CUSTOMER DETAILS QUOTE ID Start Date [DATE] Ex…" at bounding box center [742, 339] width 1485 height 678
paste input "Search by Customer Name/Email Id/Company"
type input "[PERSON_NAME][EMAIL_ADDRESS][DOMAIN_NAME]"
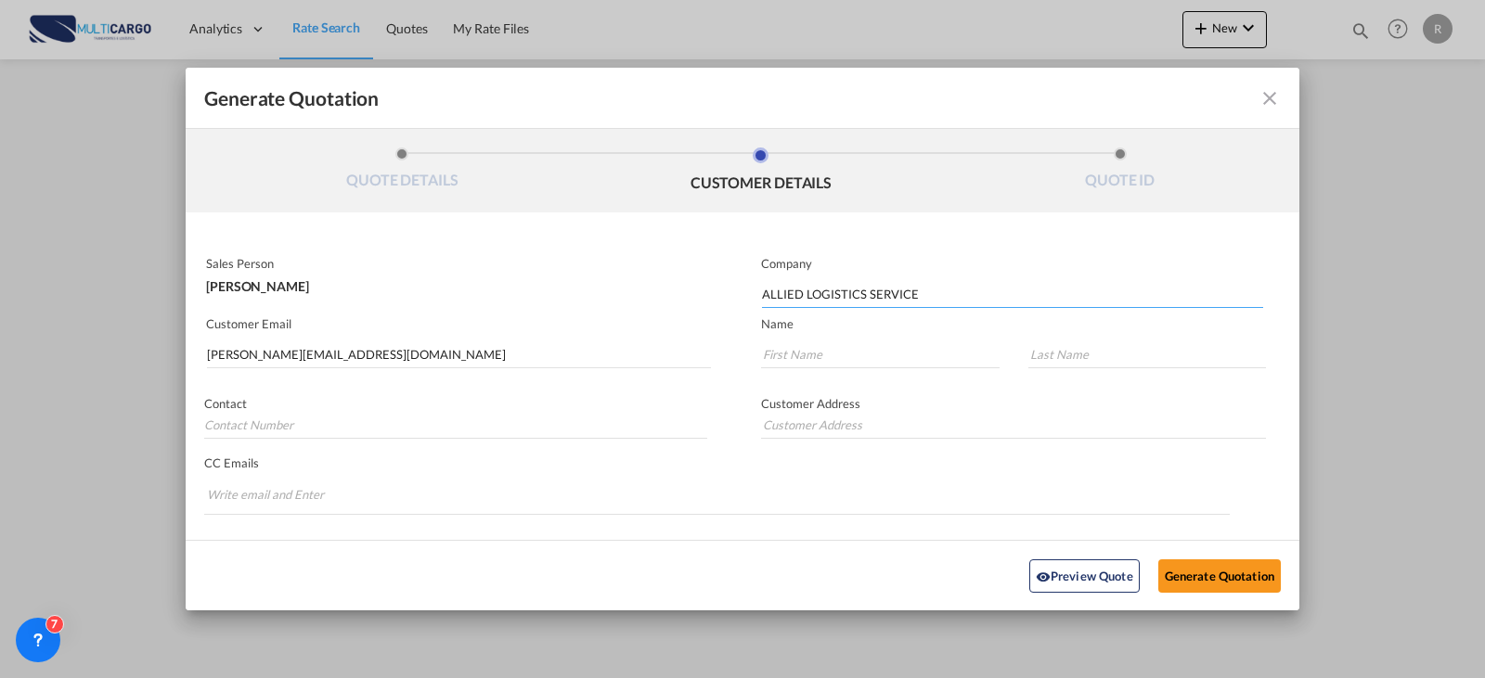
drag, startPoint x: 907, startPoint y: 297, endPoint x: 691, endPoint y: 297, distance: 215.3
click at [691, 297] on div "Sales Person [PERSON_NAME] Company ALLIED LOGISTICS SERVICE Customer Email [PER…" at bounding box center [743, 406] width 1114 height 313
type input "FAST INTERNATIONAL LOGISTICS"
type input "MANEL"
type input "AYARI"
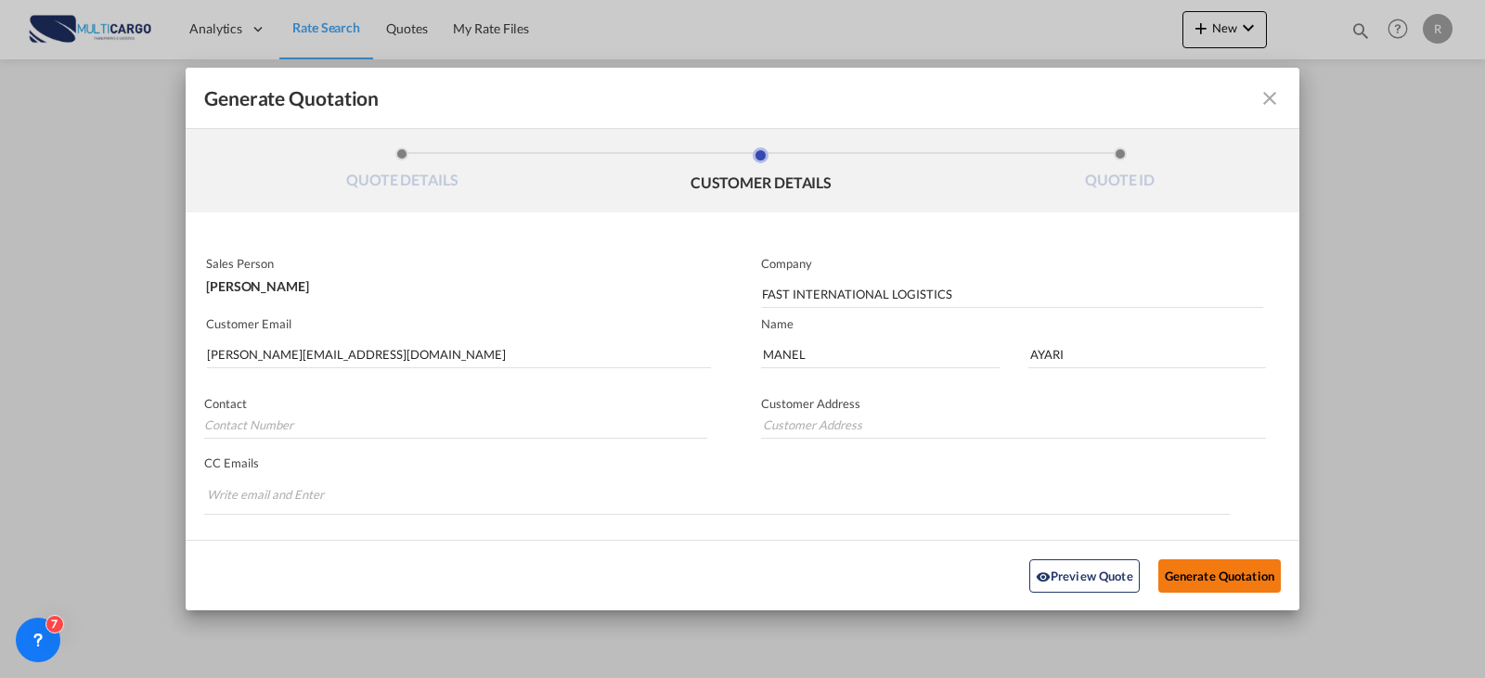
click at [1178, 574] on button "Generate Quotation" at bounding box center [1219, 575] width 122 height 33
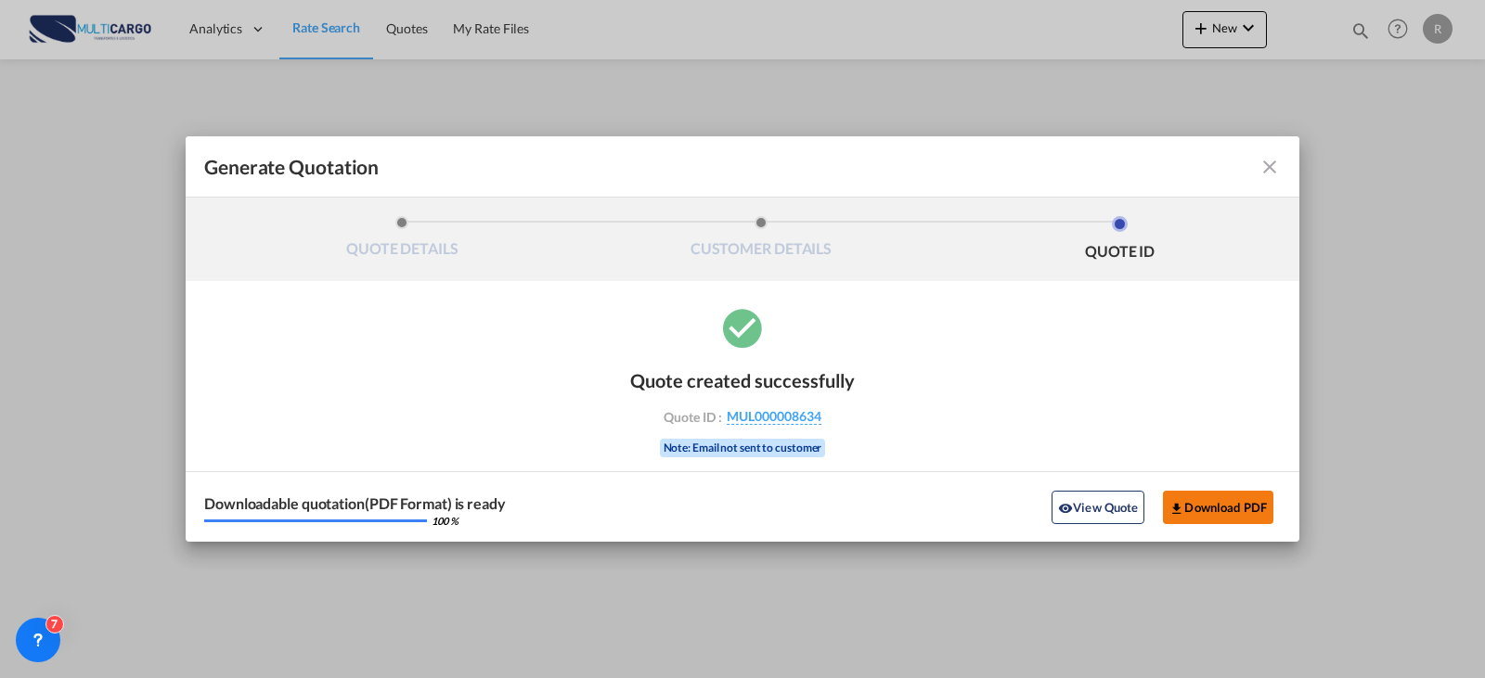
click at [1249, 505] on button "Download PDF" at bounding box center [1218, 507] width 110 height 33
click at [1278, 170] on md-icon "icon-close fg-AAA8AD cursor m-0" at bounding box center [1269, 167] width 22 height 22
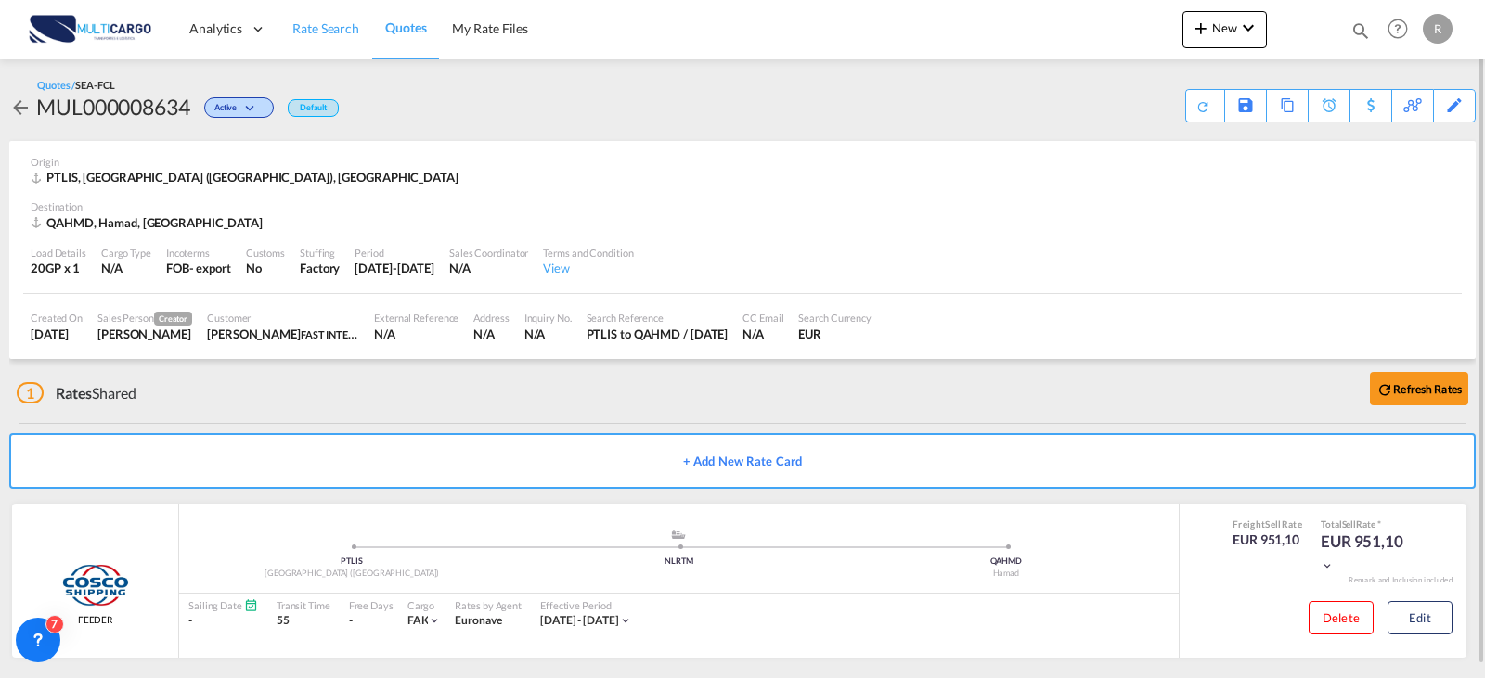
click at [325, 37] on span "Rate Search" at bounding box center [325, 28] width 67 height 19
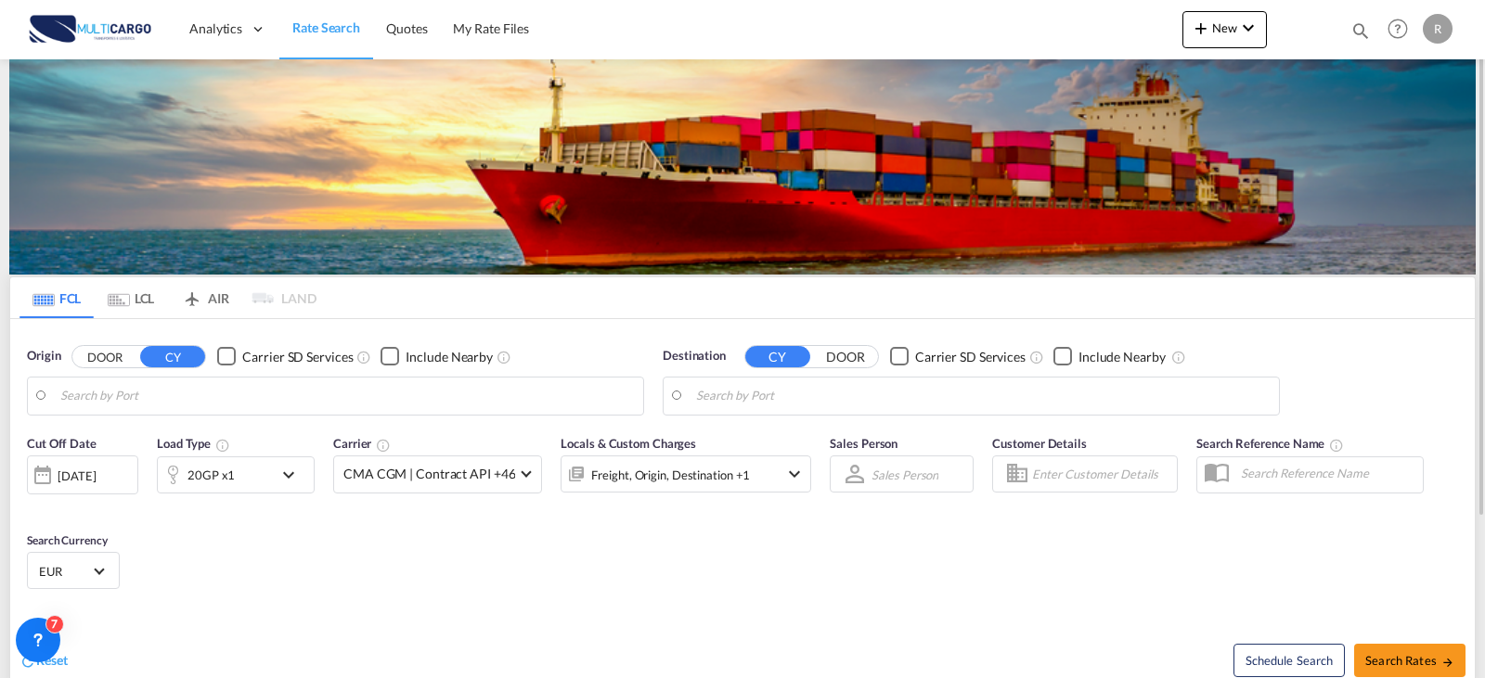
type input "[GEOGRAPHIC_DATA] ([GEOGRAPHIC_DATA]), PTLIS"
click at [797, 400] on input "Hamad, QAHMD" at bounding box center [983, 396] width 574 height 28
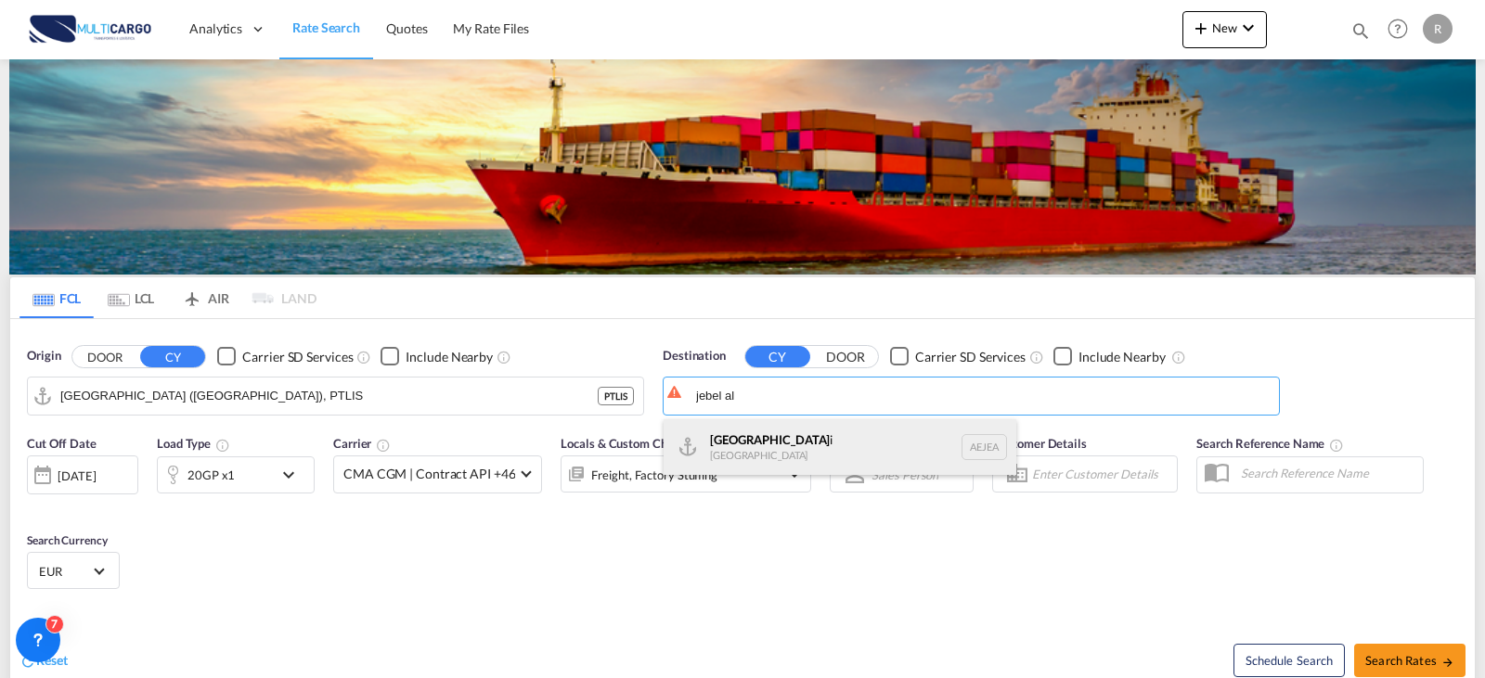
click at [767, 452] on div "[GEOGRAPHIC_DATA] [GEOGRAPHIC_DATA]" at bounding box center [840, 447] width 353 height 56
type input "[GEOGRAPHIC_DATA], [GEOGRAPHIC_DATA]"
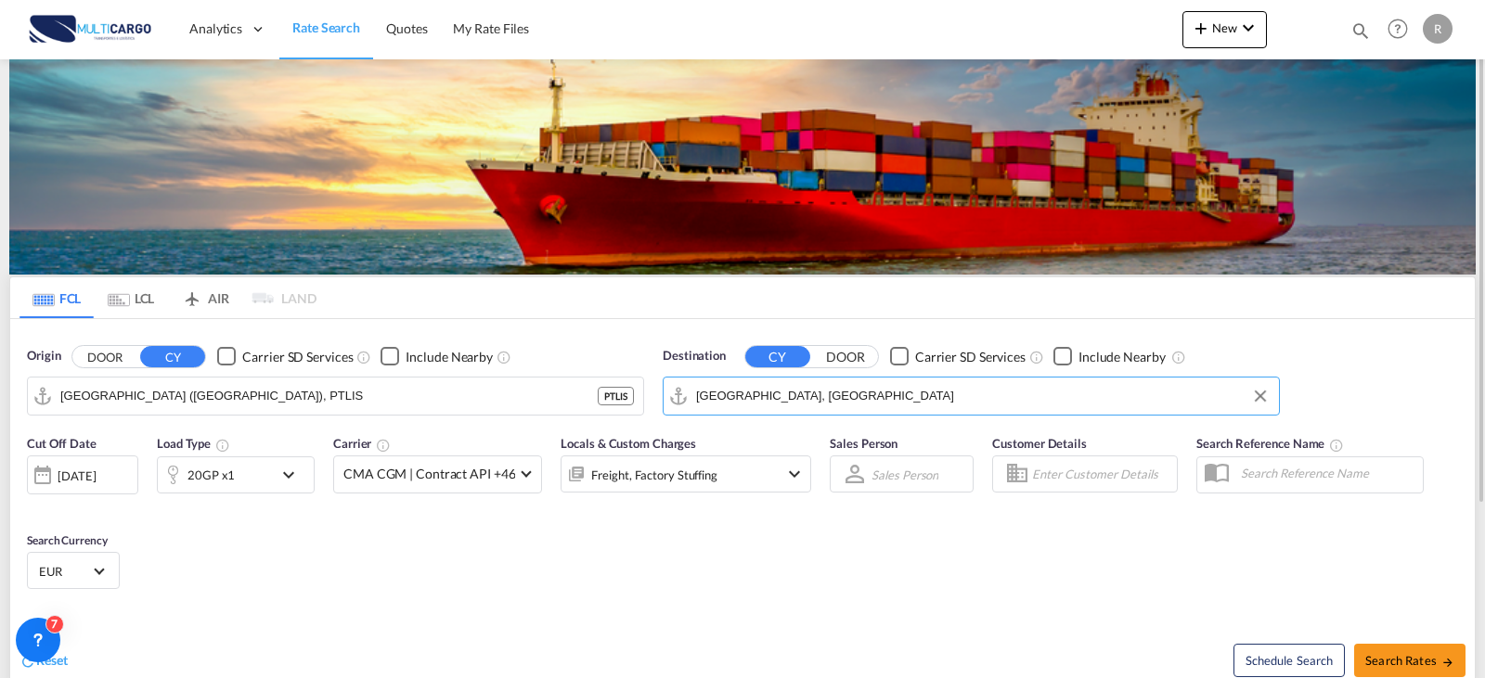
click at [277, 473] on div "20GP x1" at bounding box center [236, 475] width 158 height 37
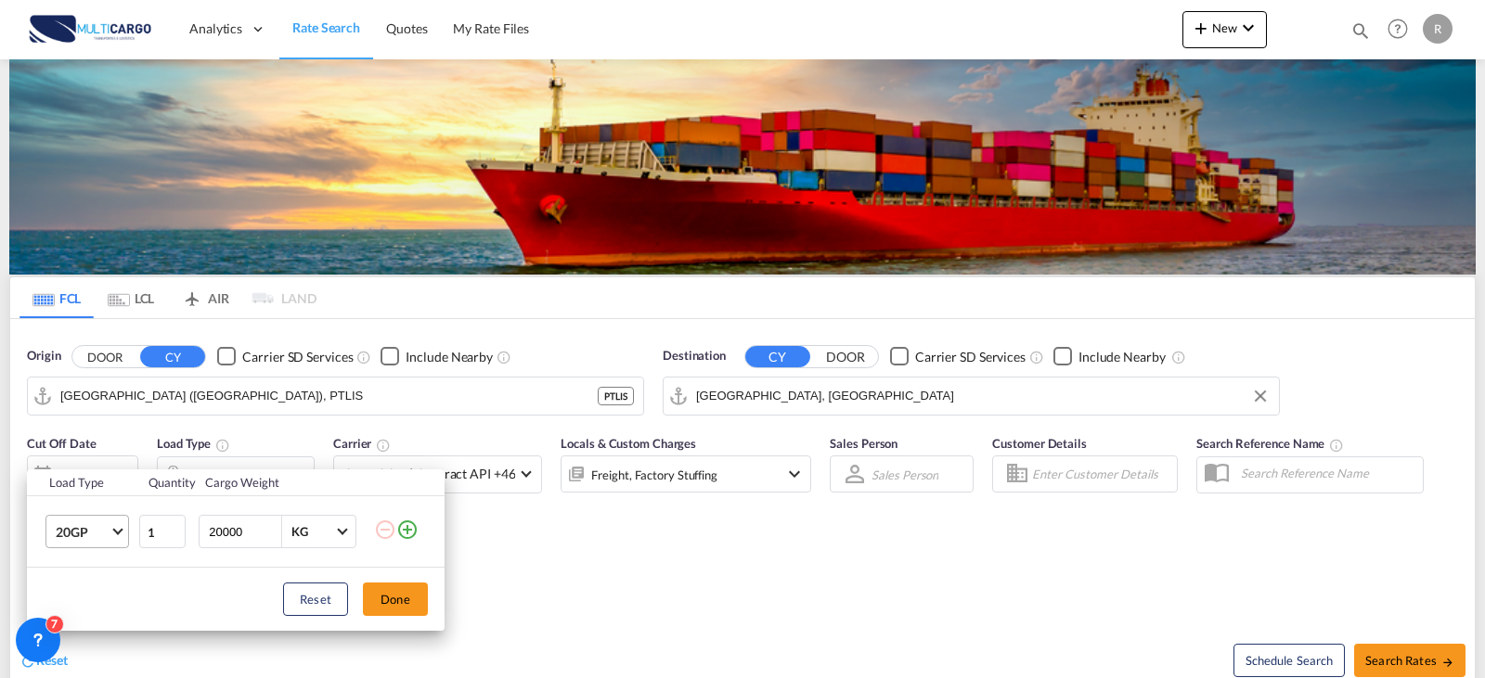
click at [118, 522] on md-select-value "20GP" at bounding box center [91, 532] width 74 height 32
click at [104, 535] on md-option "40HC" at bounding box center [104, 544] width 126 height 45
click at [389, 604] on button "Done" at bounding box center [395, 599] width 65 height 33
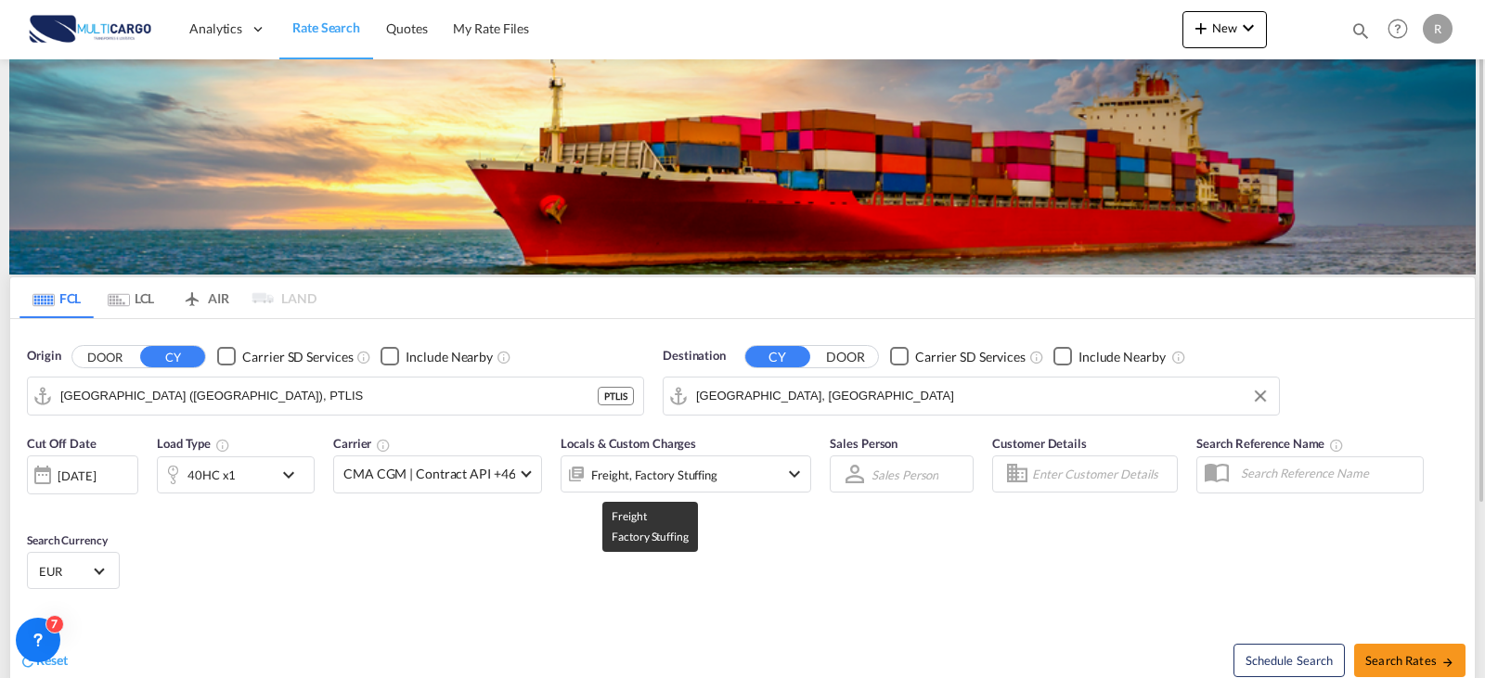
click at [686, 482] on div "Freight, Factory Stuffing" at bounding box center [654, 475] width 126 height 26
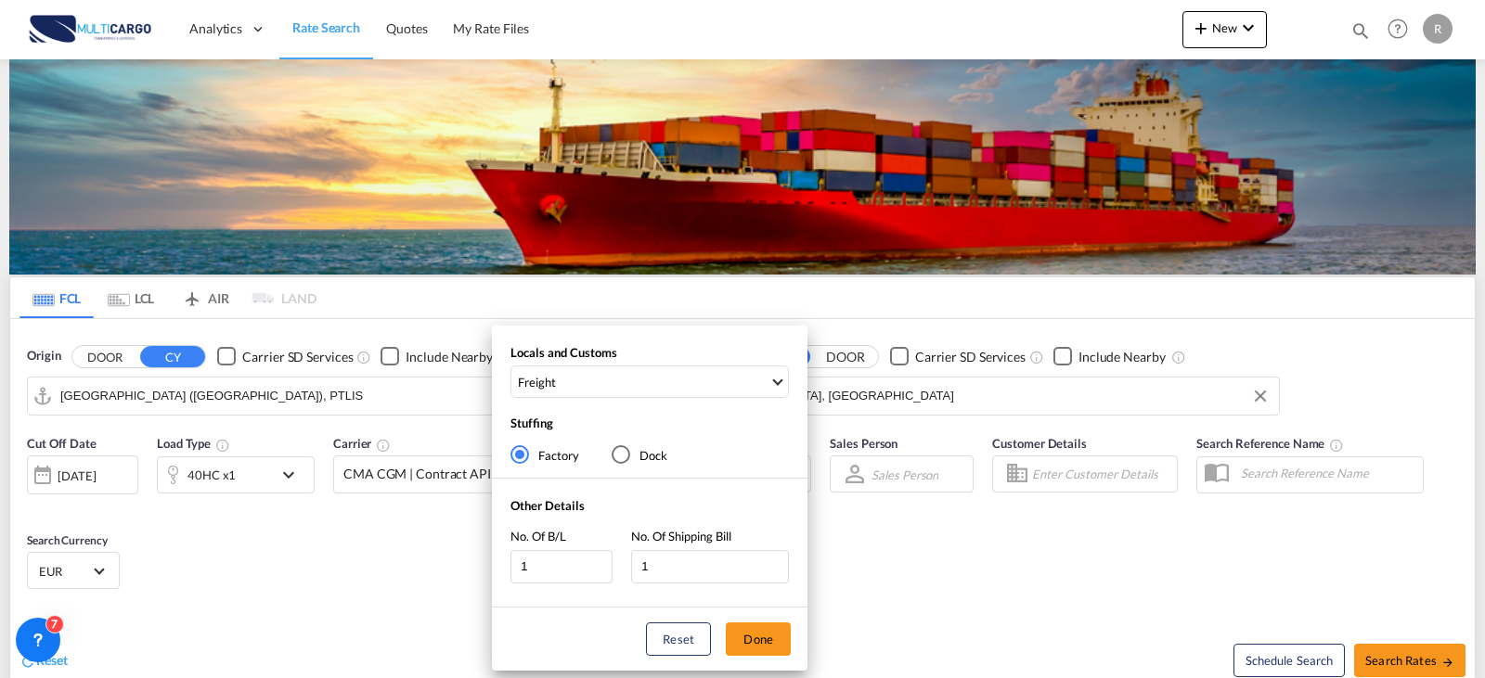
click at [615, 364] on div "Locals and Customs Freight Clear All Select All Freight Origin Charges Origin C…" at bounding box center [650, 375] width 316 height 63
click at [615, 376] on span "Freight" at bounding box center [643, 382] width 251 height 17
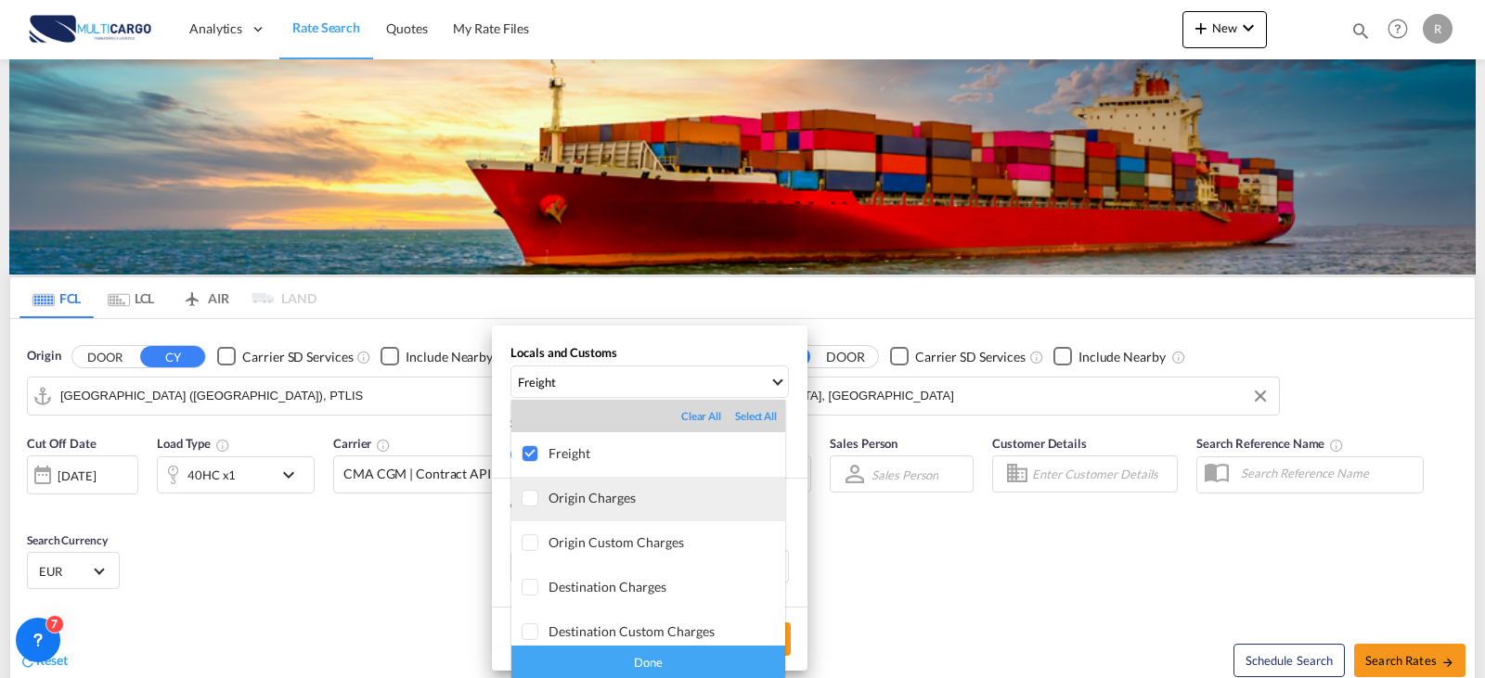
click at [554, 500] on div "Origin Charges" at bounding box center [666, 498] width 237 height 16
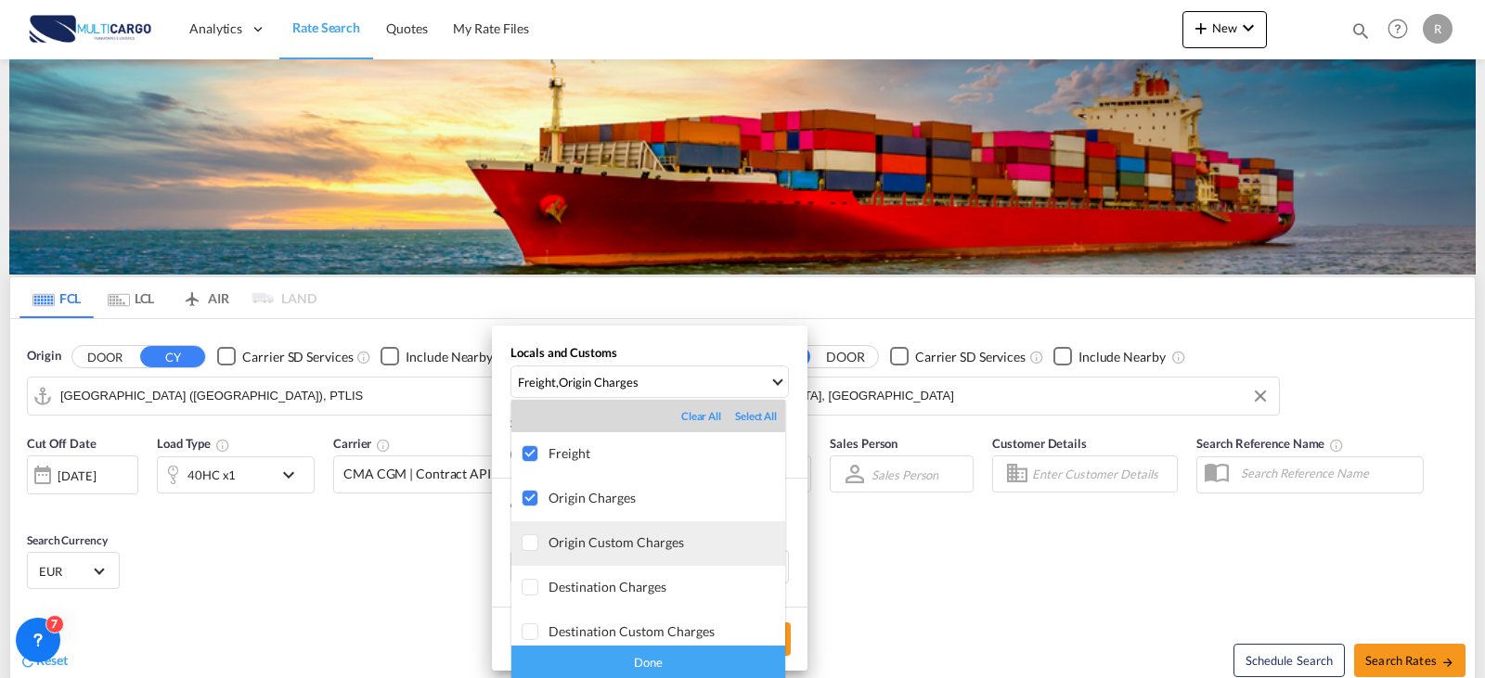
click at [561, 542] on div "Origin Custom Charges" at bounding box center [666, 543] width 237 height 16
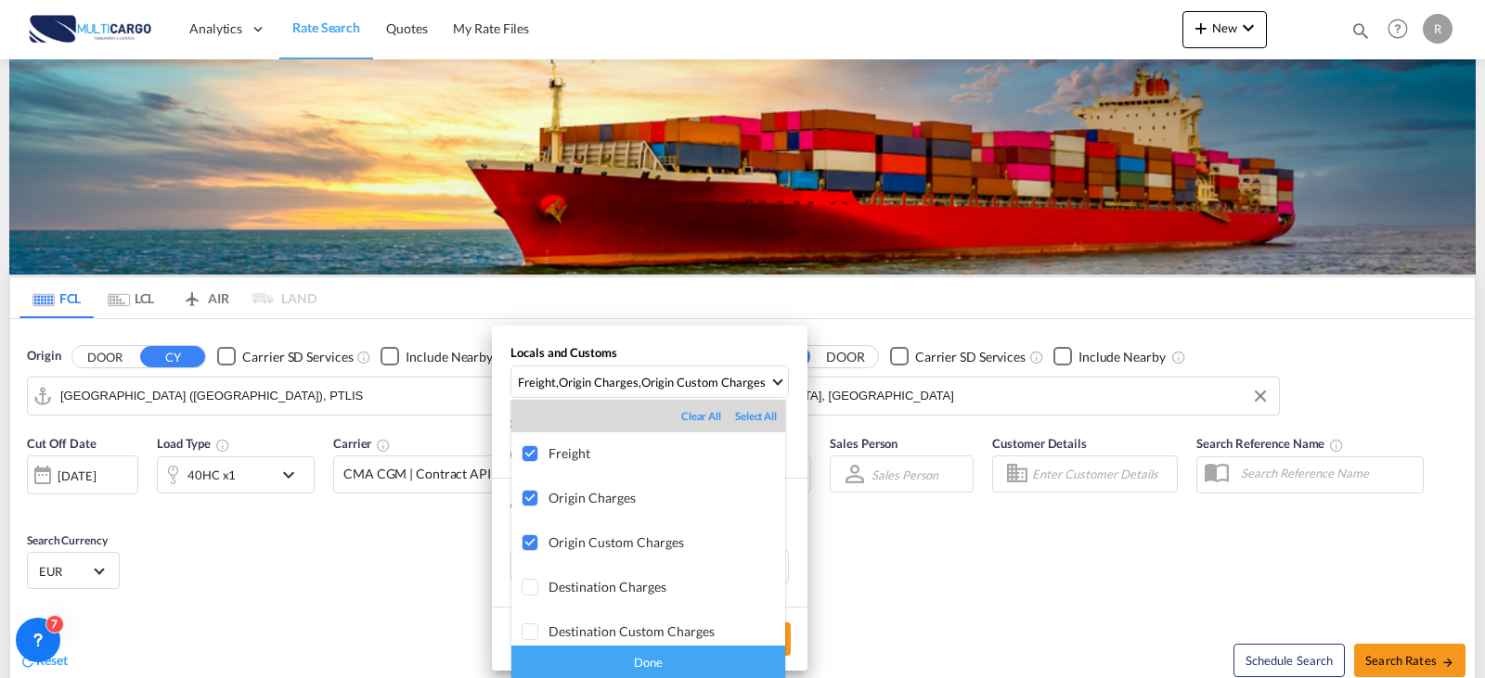
click at [628, 666] on div "Done" at bounding box center [648, 662] width 274 height 32
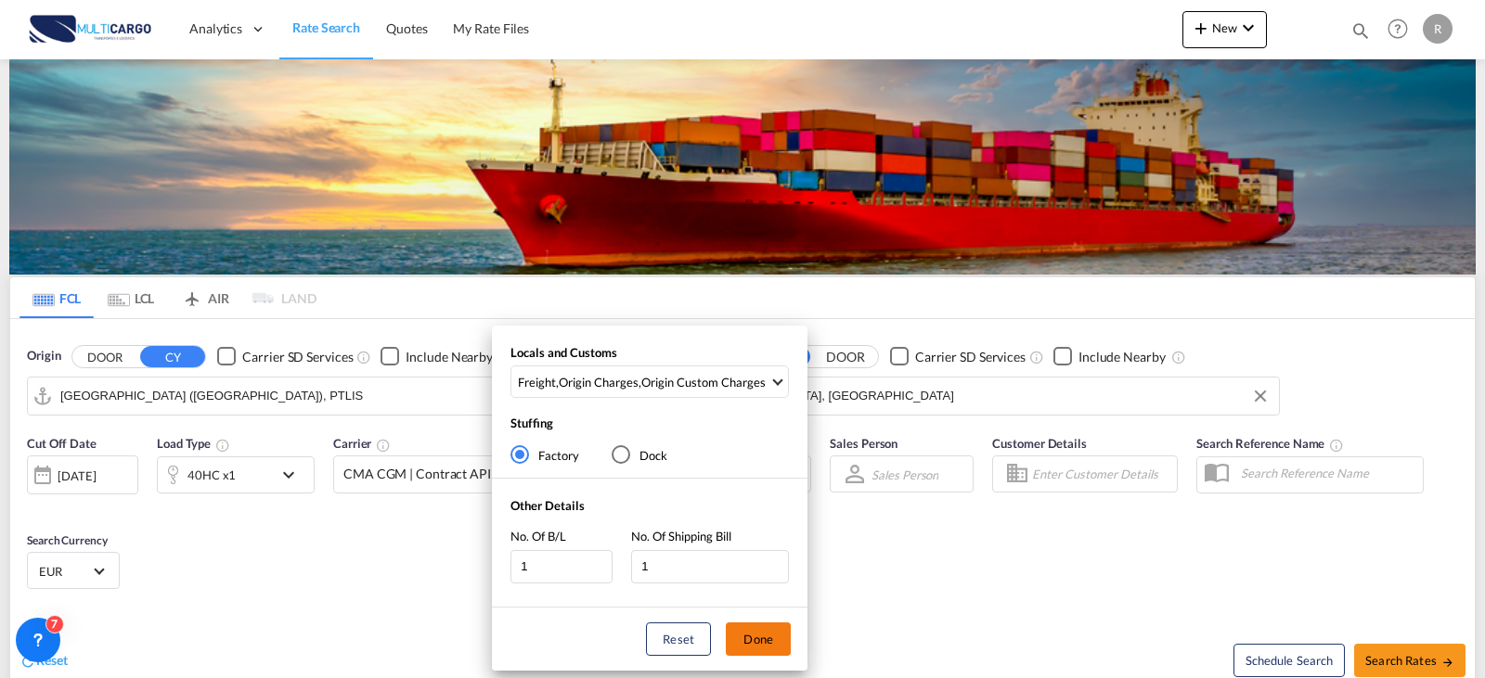
click at [756, 636] on button "Done" at bounding box center [758, 639] width 65 height 33
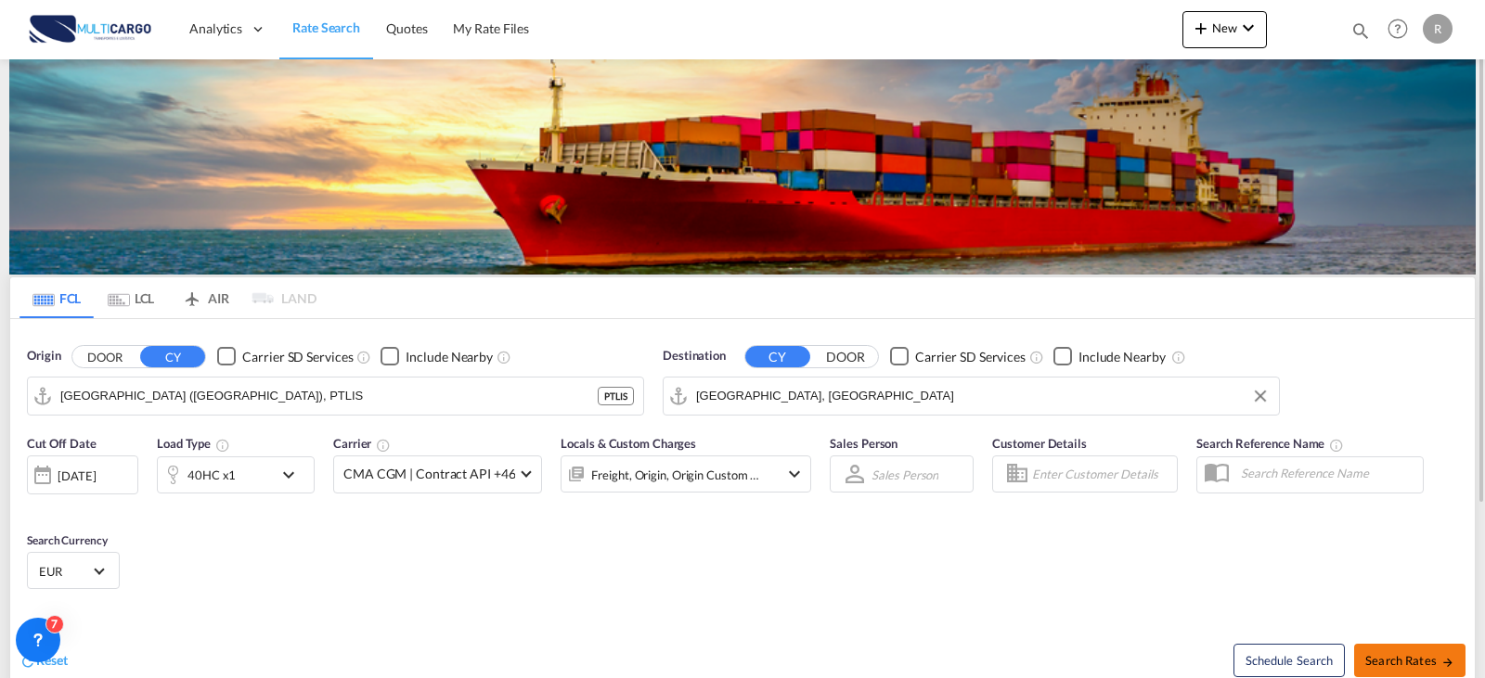
click at [1404, 662] on span "Search Rates" at bounding box center [1409, 660] width 89 height 15
type input "PTLIS to AEJEA / [DATE]"
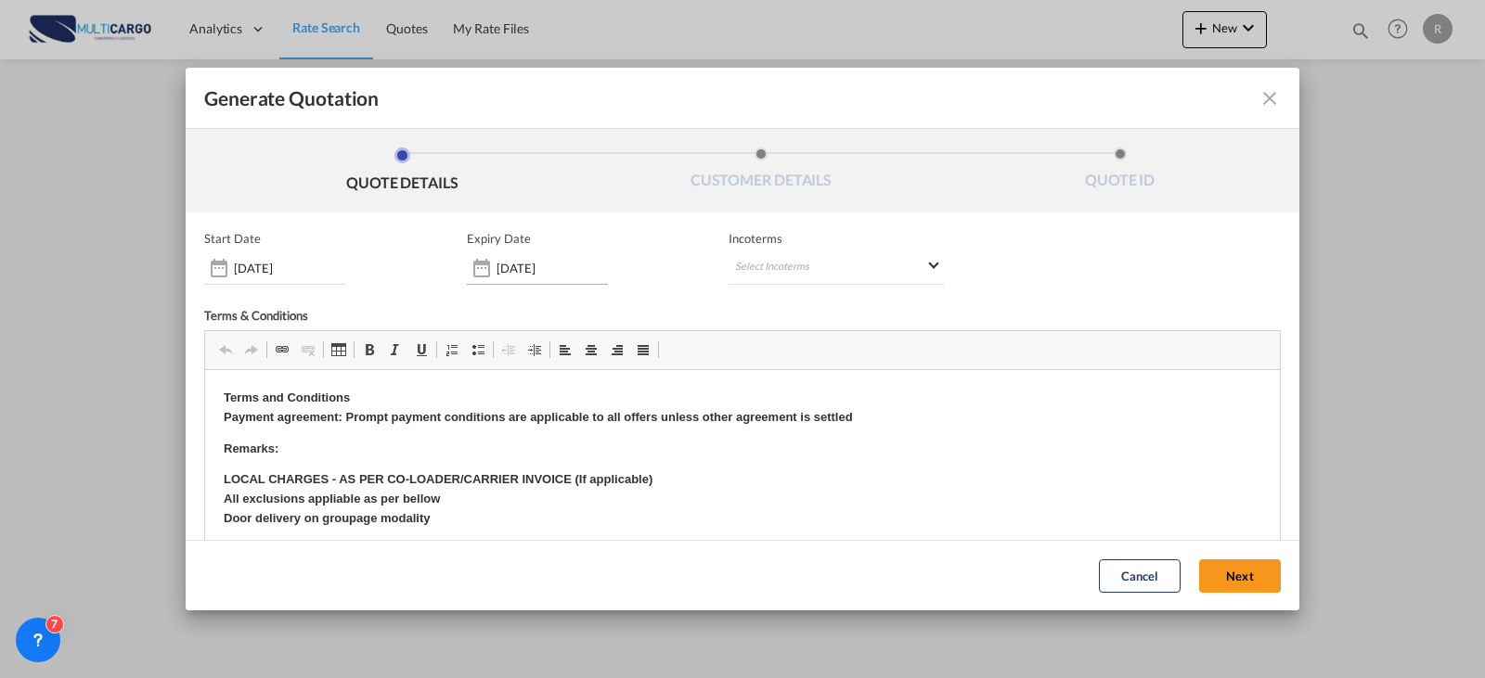
click at [564, 262] on input "[DATE]" at bounding box center [551, 268] width 111 height 15
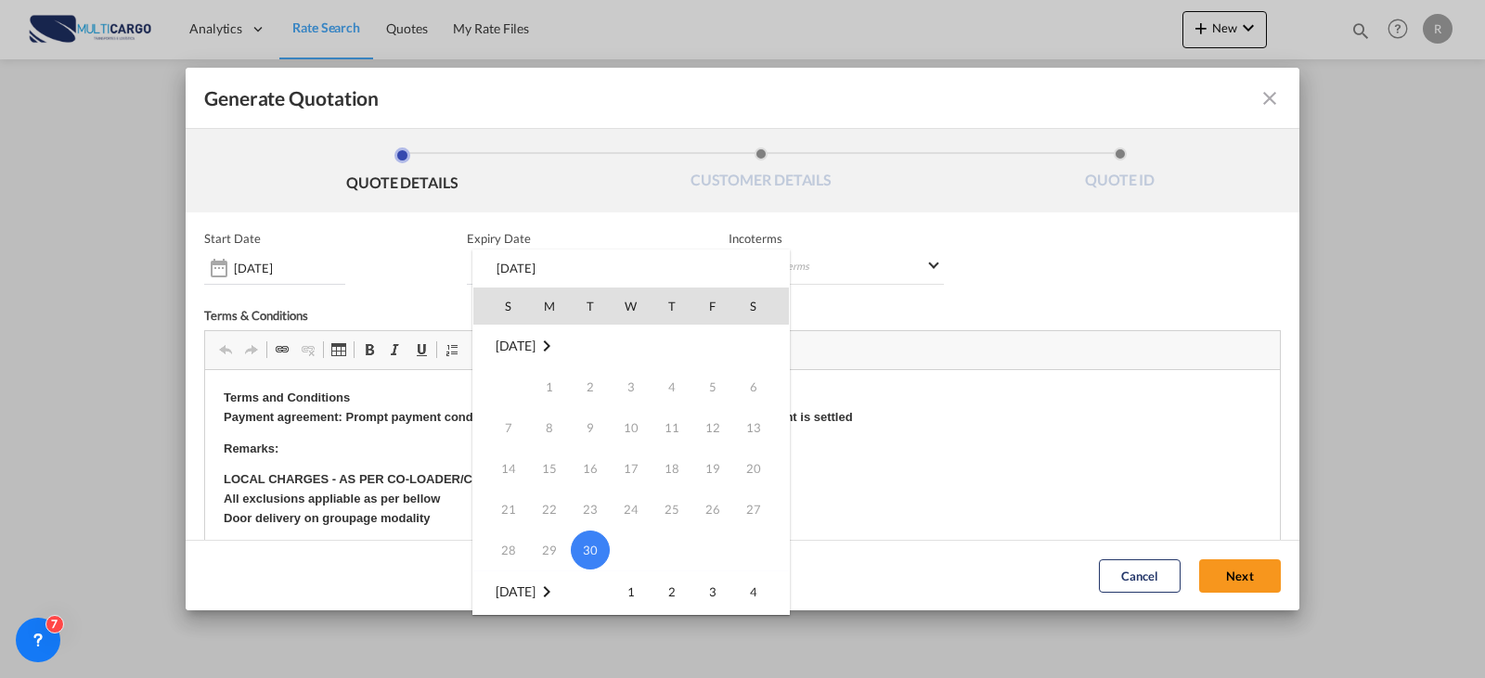
scroll to position [93, 0]
click at [638, 580] on span "15" at bounding box center [630, 580] width 37 height 37
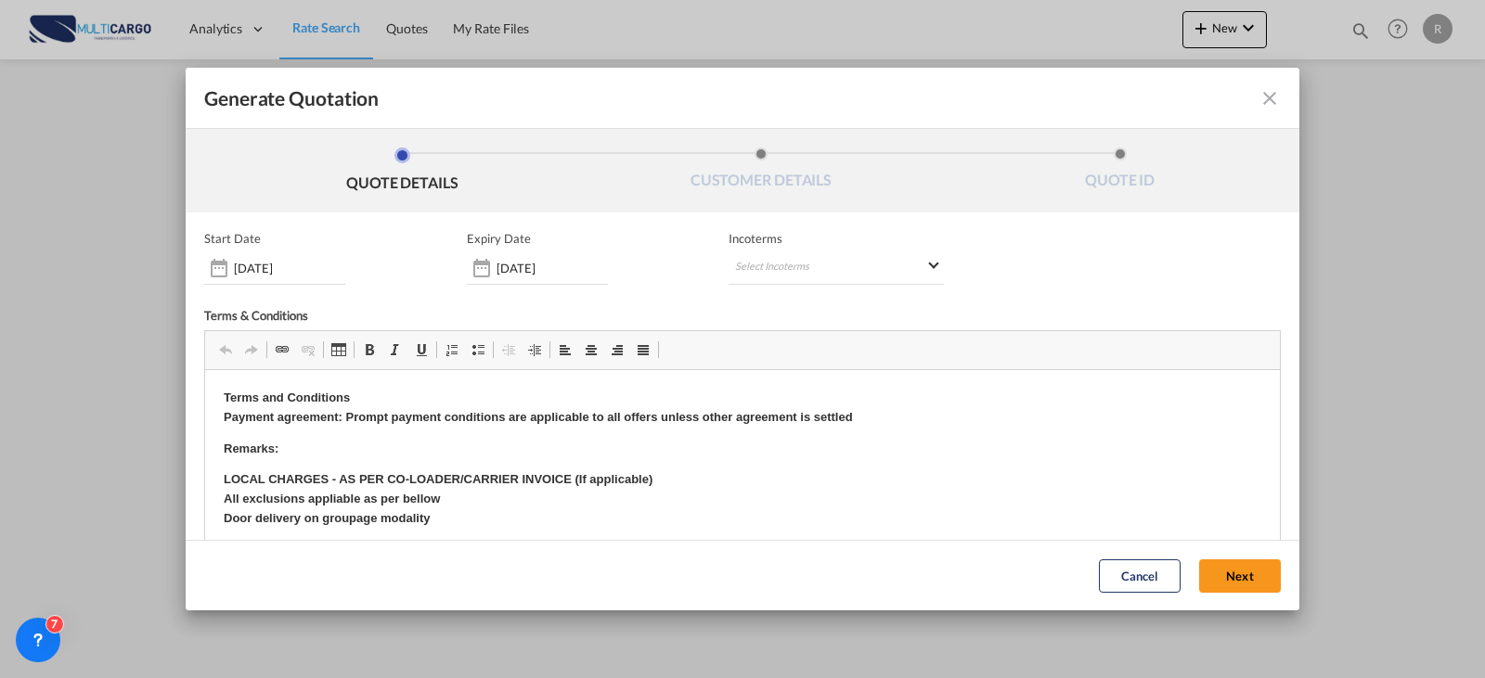
type input "[DATE]"
click at [785, 284] on md-select "Select Incoterms CFR - import Cost and Freight CIF - export Cost,Insurance and …" at bounding box center [835, 267] width 215 height 33
click at [787, 272] on md-backdrop at bounding box center [742, 339] width 1485 height 678
click at [795, 258] on md-select "Select Incoterms" at bounding box center [835, 267] width 215 height 33
type md-option "[object Object]"
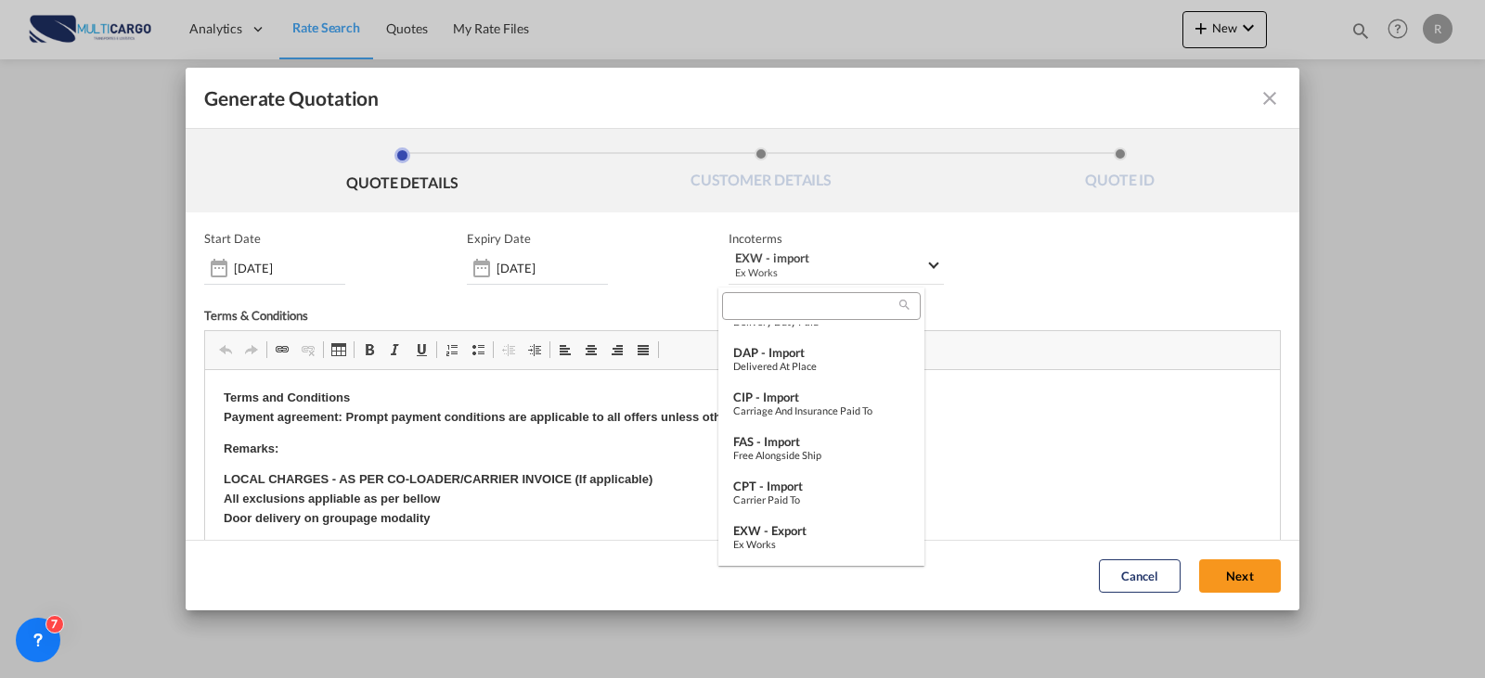
scroll to position [694, 0]
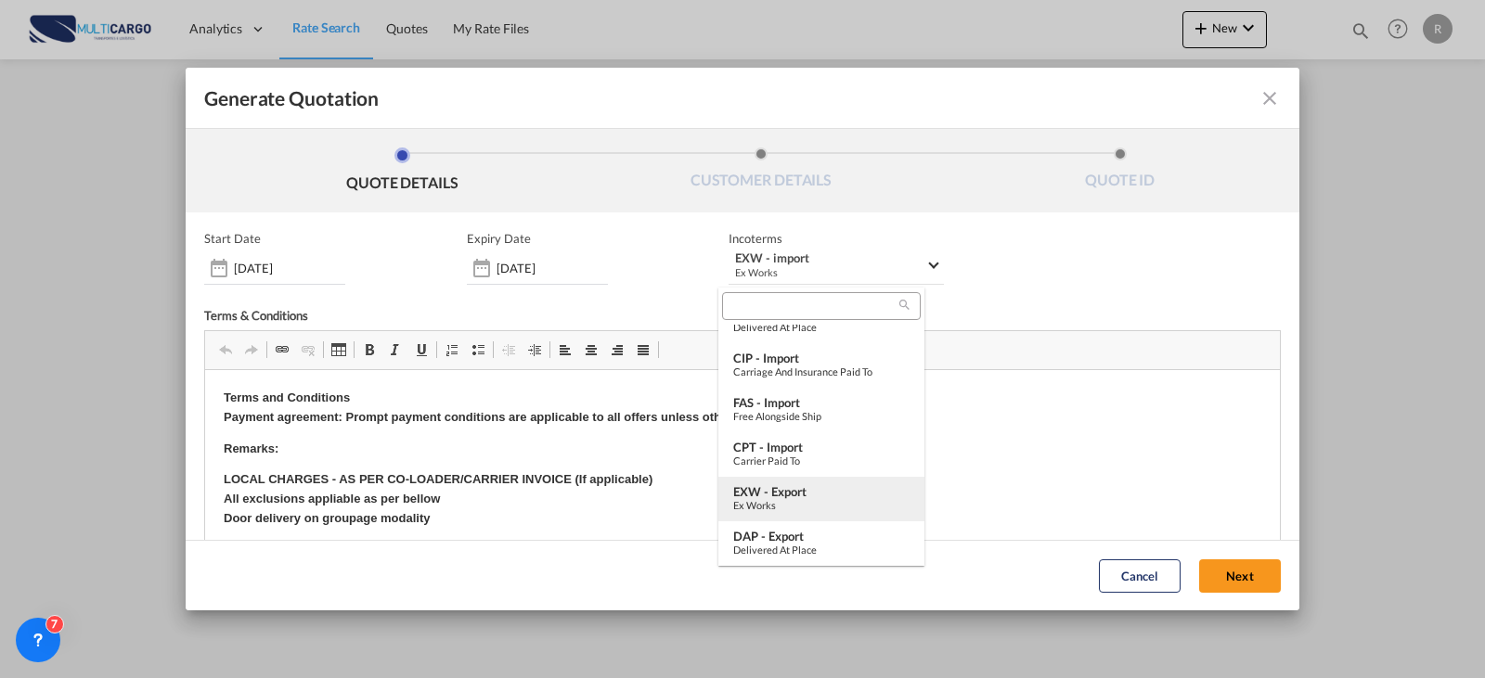
click at [817, 496] on div "EXW - export" at bounding box center [821, 491] width 176 height 15
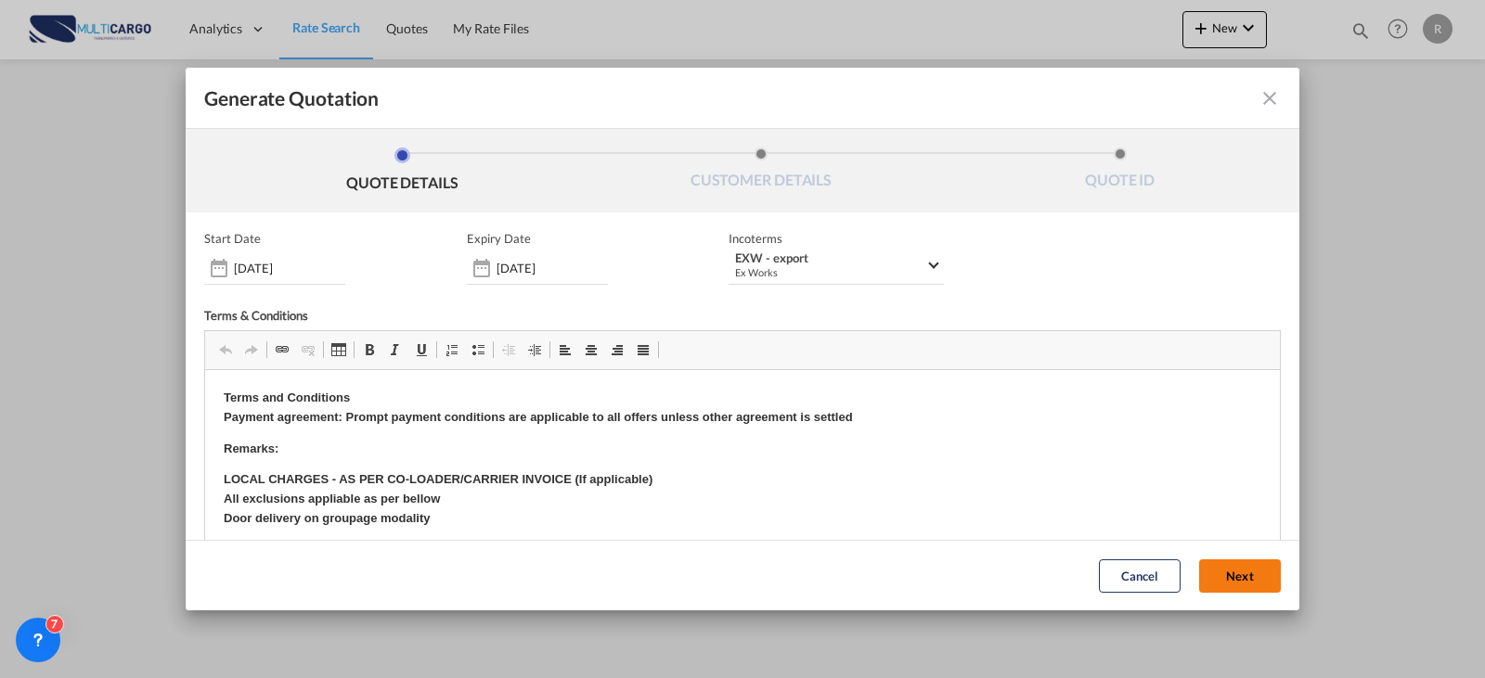
click at [1201, 565] on button "Next" at bounding box center [1240, 576] width 82 height 33
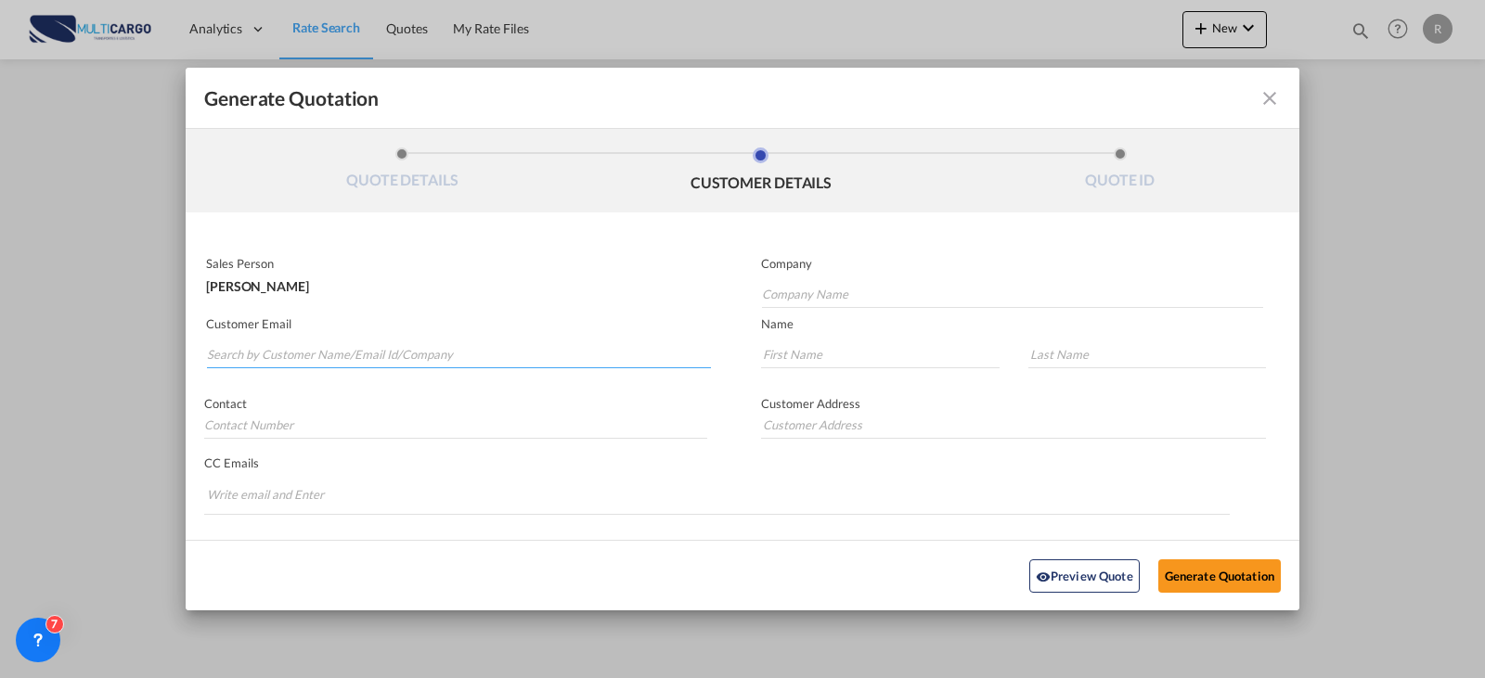
click at [355, 350] on input "Search by Customer Name/Email Id/Company" at bounding box center [459, 355] width 504 height 28
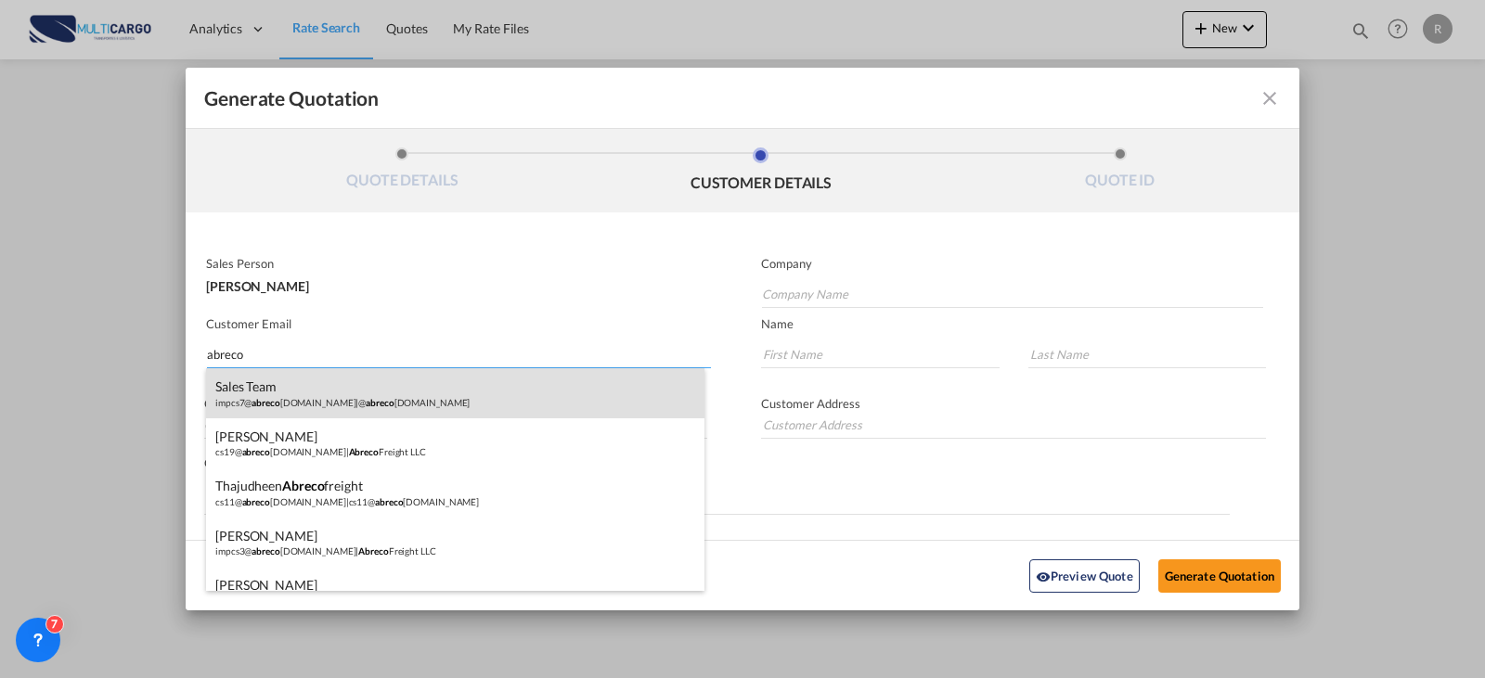
type input "abreco"
click at [297, 404] on div "Sales Team impcs7@ abreco [DOMAIN_NAME] | @ abreco [DOMAIN_NAME]" at bounding box center [455, 393] width 498 height 50
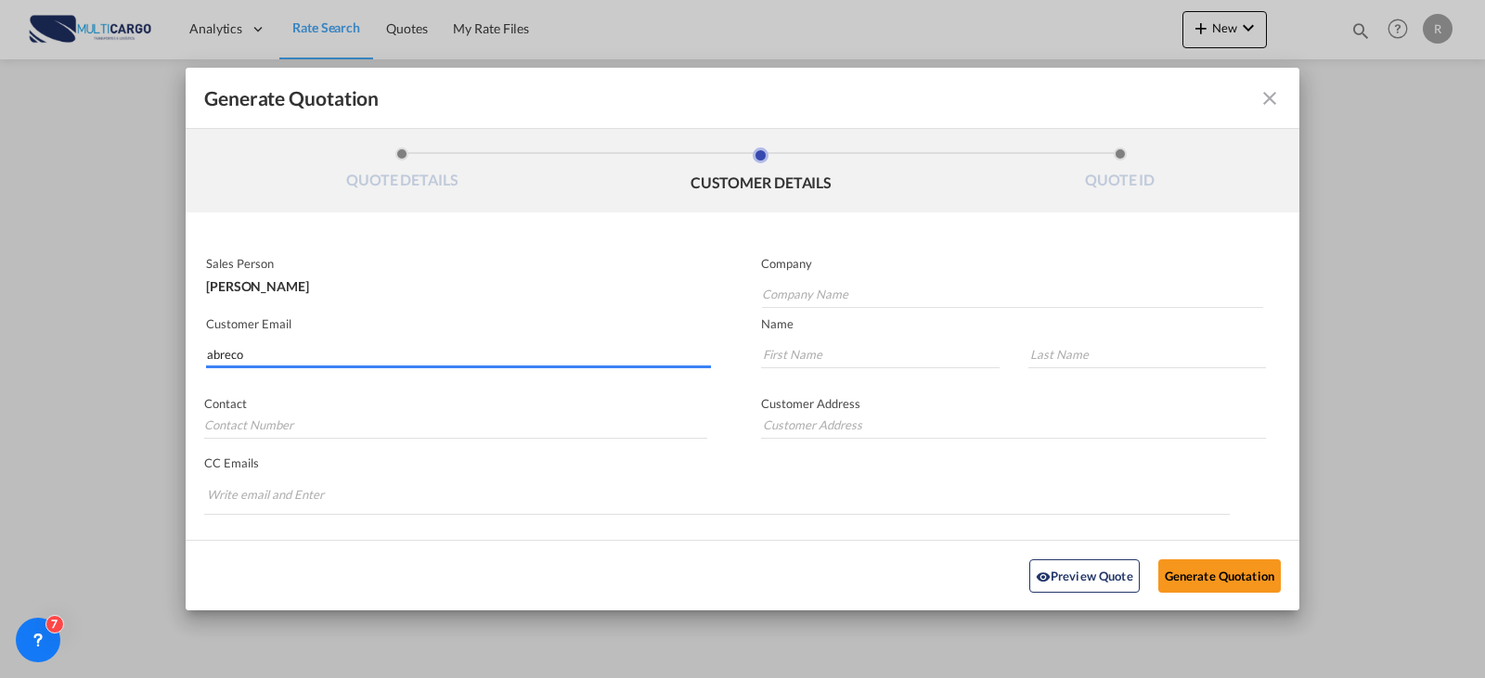
type input "@[DOMAIN_NAME]"
type input "[EMAIL_ADDRESS][DOMAIN_NAME]"
type input "Sales"
type input "Team"
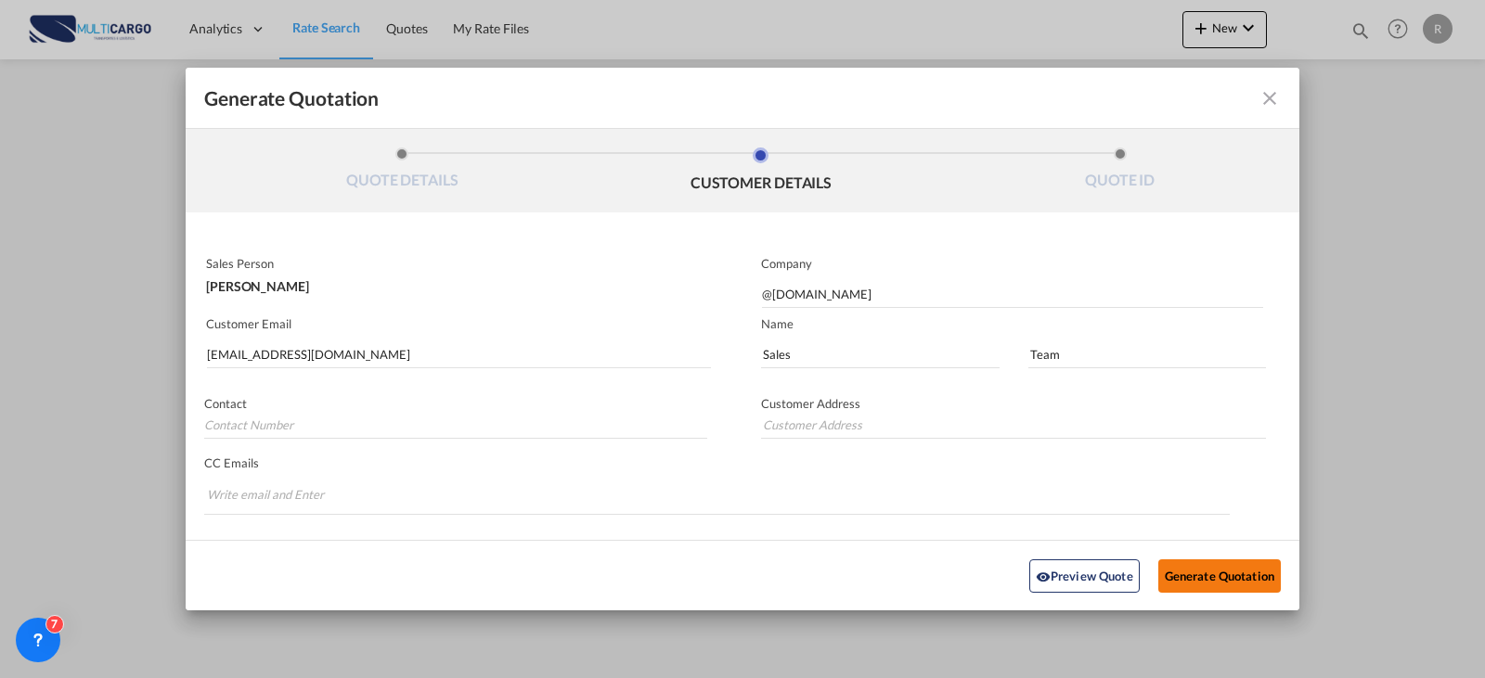
click at [1206, 573] on button "Generate Quotation" at bounding box center [1219, 575] width 122 height 33
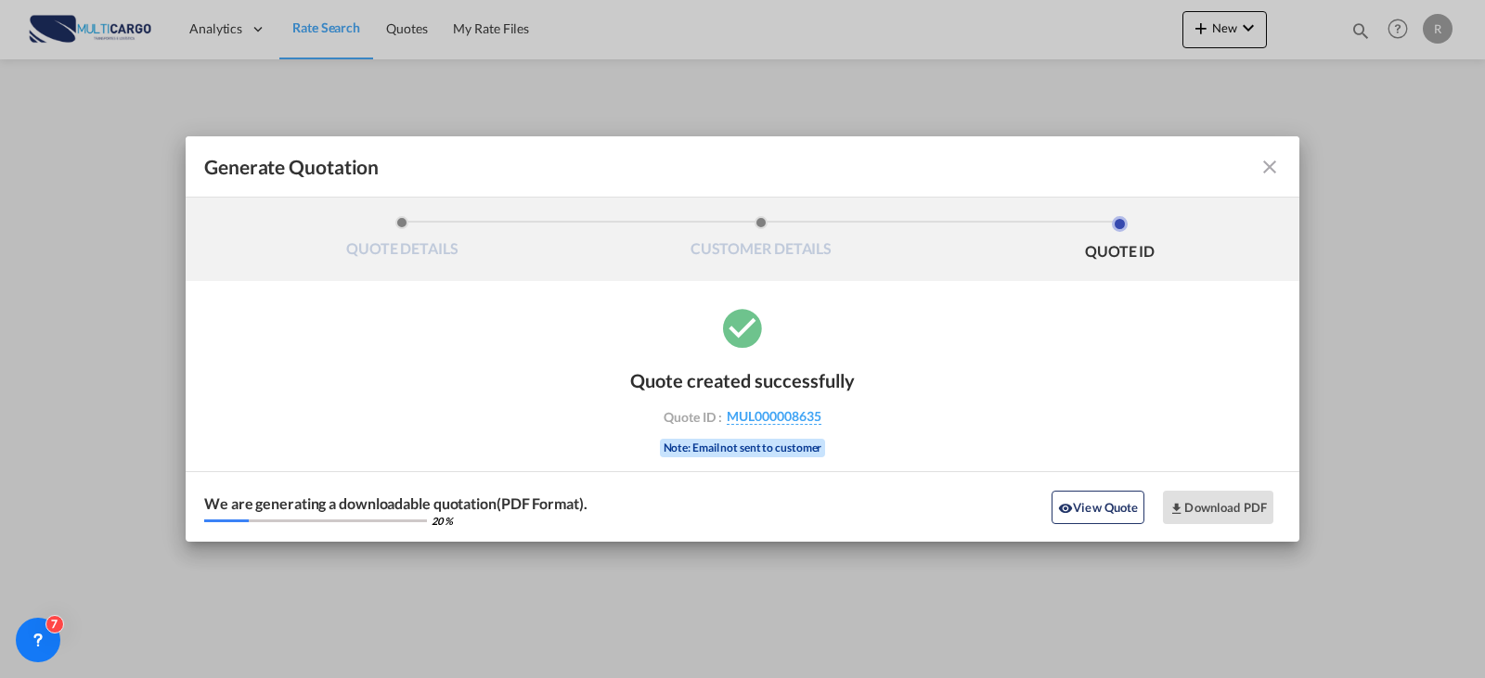
click at [335, 349] on div "Quote created successfully Quote ID : MUL000008635 Note: Email not sent to cust…" at bounding box center [743, 423] width 1114 height 238
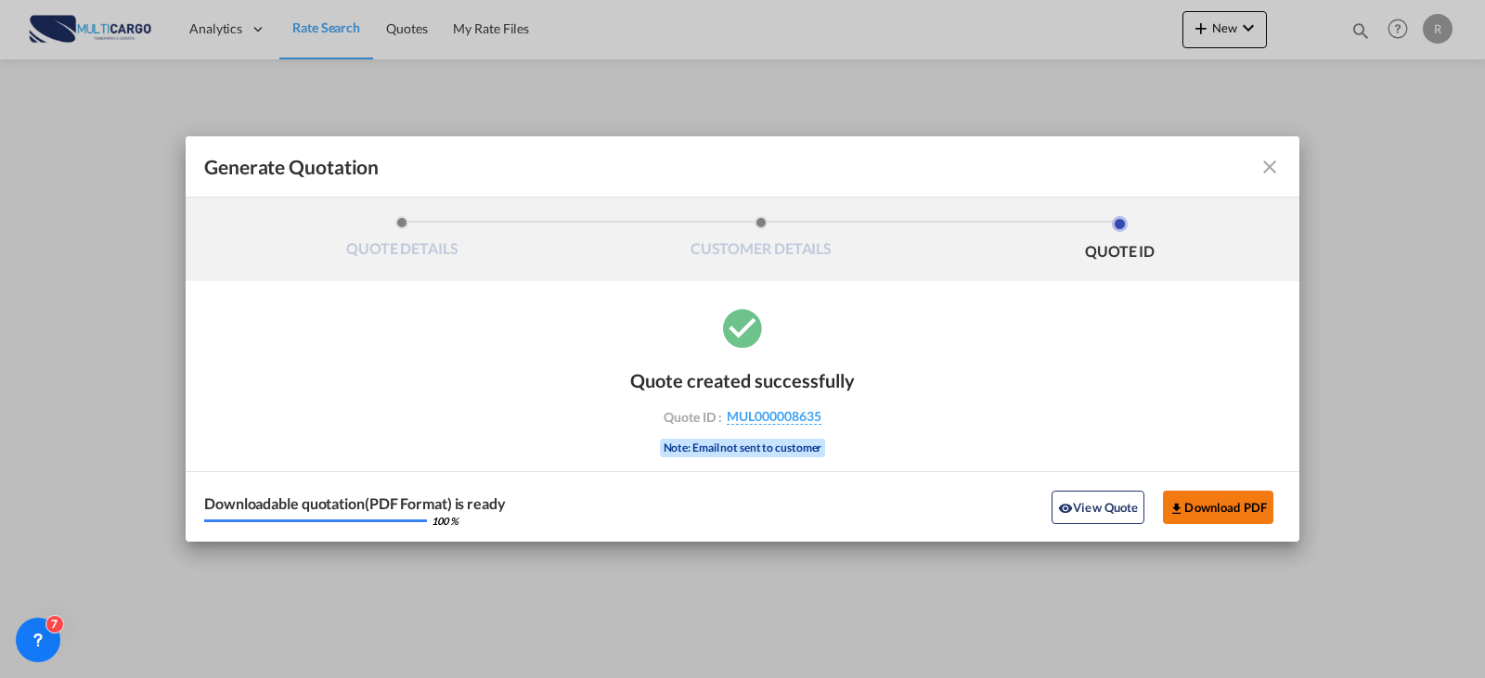
click at [1218, 508] on button "Download PDF" at bounding box center [1218, 507] width 110 height 33
click at [1264, 167] on md-icon "icon-close fg-AAA8AD cursor m-0" at bounding box center [1269, 167] width 22 height 22
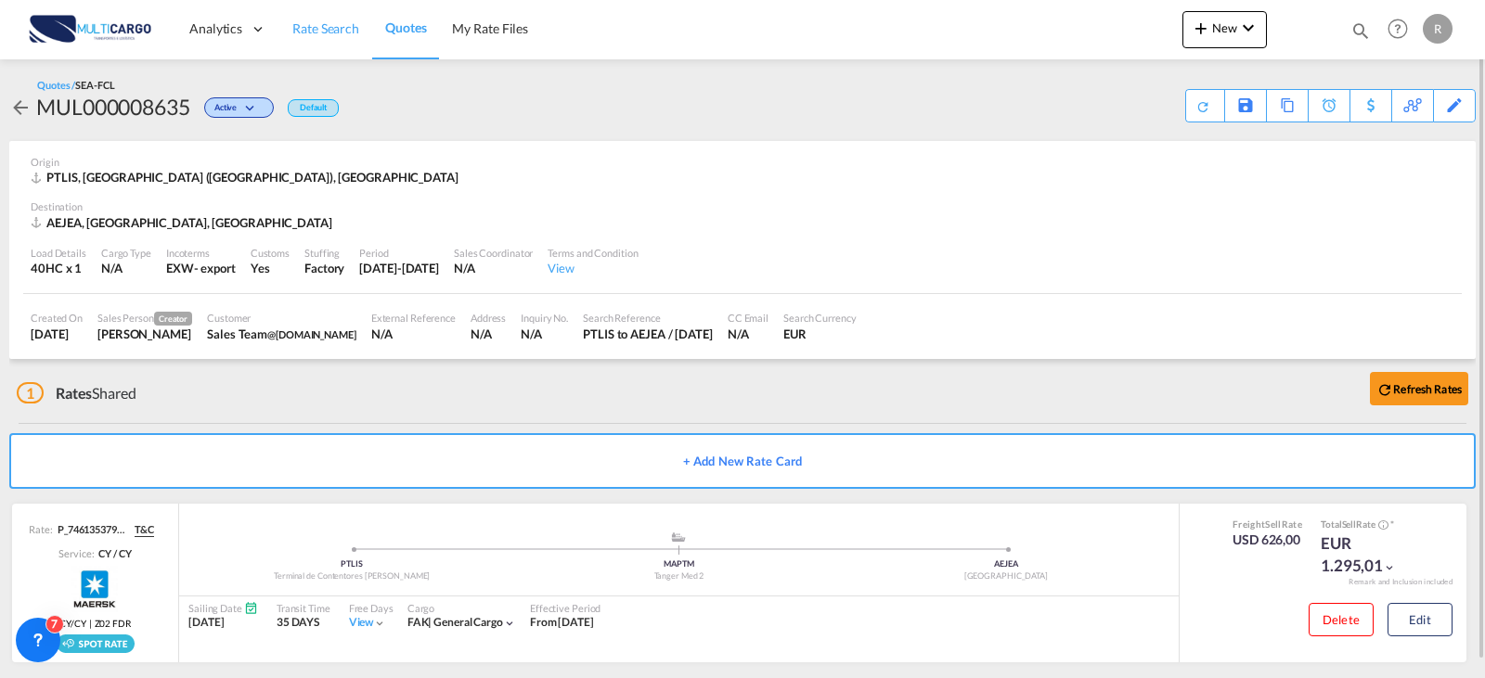
drag, startPoint x: 314, startPoint y: 27, endPoint x: 310, endPoint y: 49, distance: 22.6
click at [314, 27] on span "Rate Search" at bounding box center [325, 28] width 67 height 16
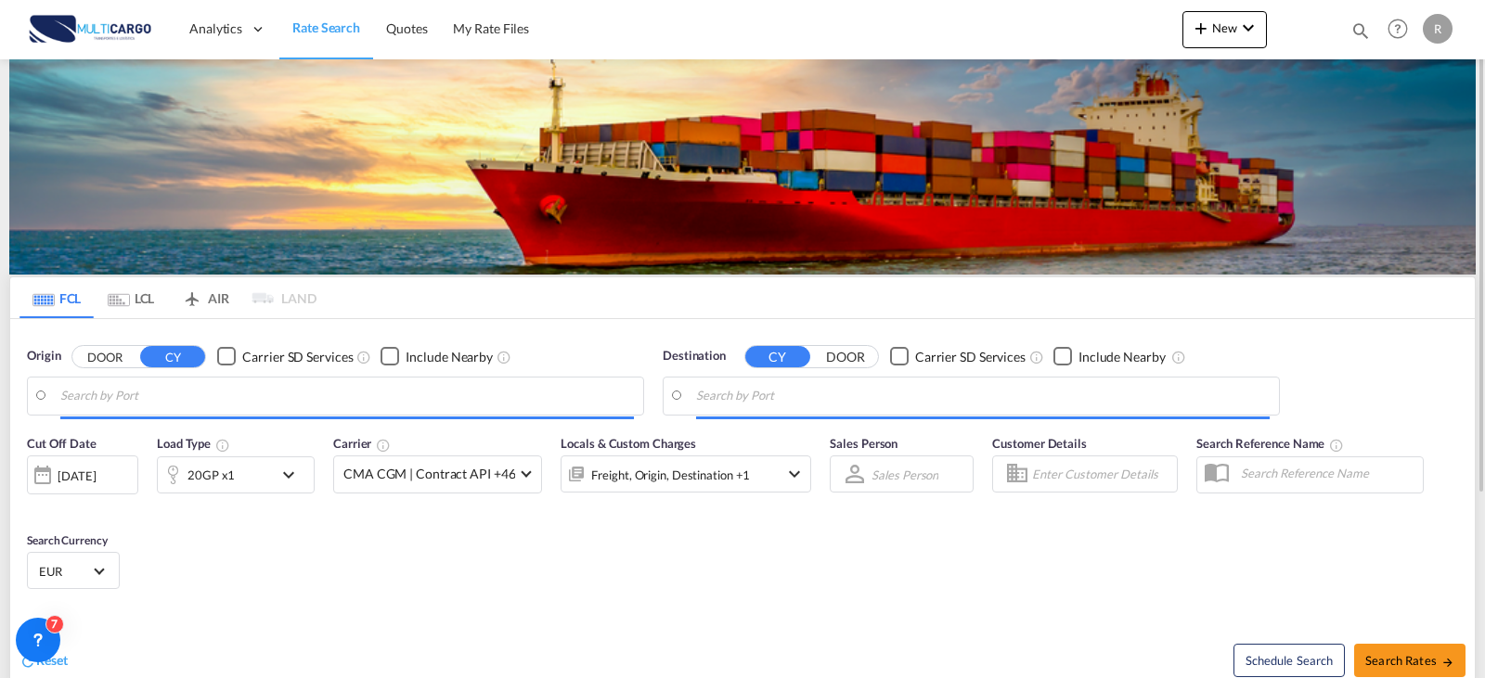
type input "[GEOGRAPHIC_DATA] ([GEOGRAPHIC_DATA]), PTLIS"
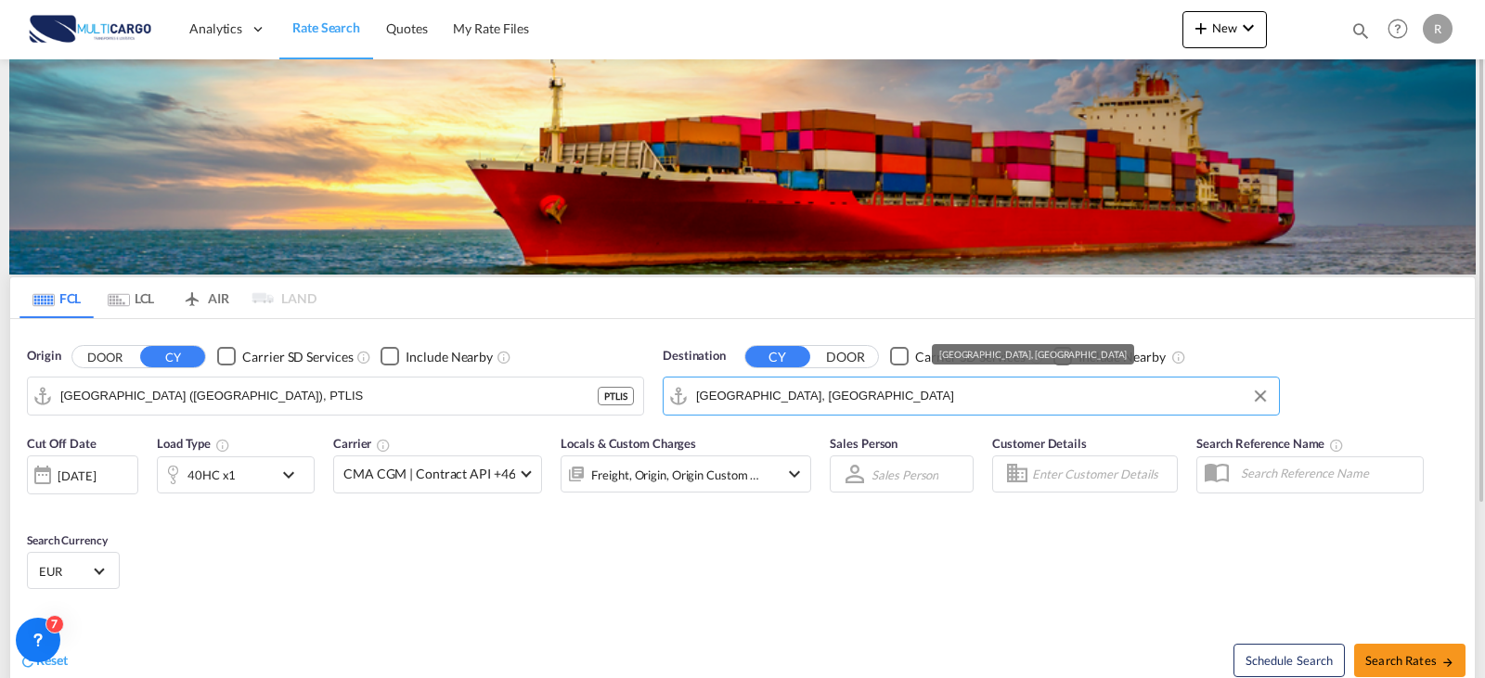
click at [783, 399] on input "[GEOGRAPHIC_DATA], [GEOGRAPHIC_DATA]" at bounding box center [983, 396] width 574 height 28
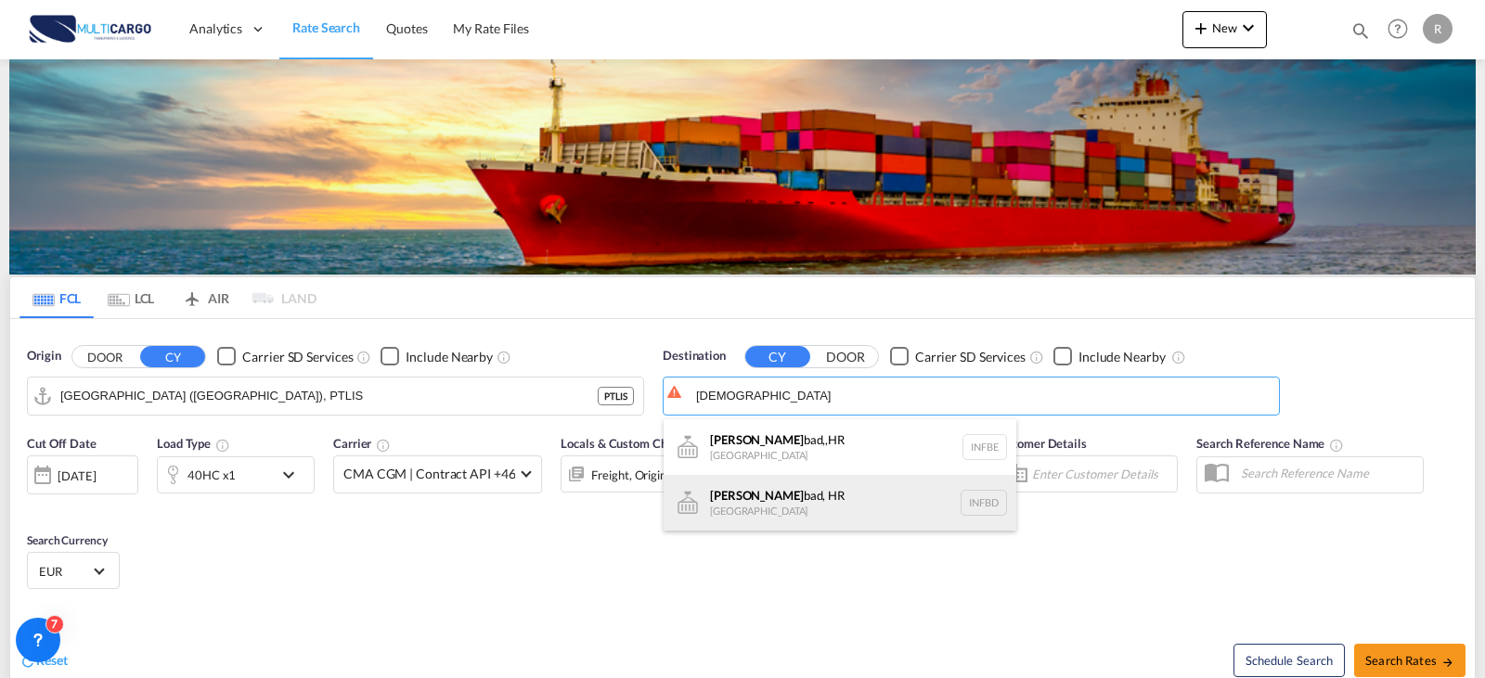
click at [792, 496] on div "[PERSON_NAME] bad, HR [GEOGRAPHIC_DATA] INFBD" at bounding box center [840, 503] width 353 height 56
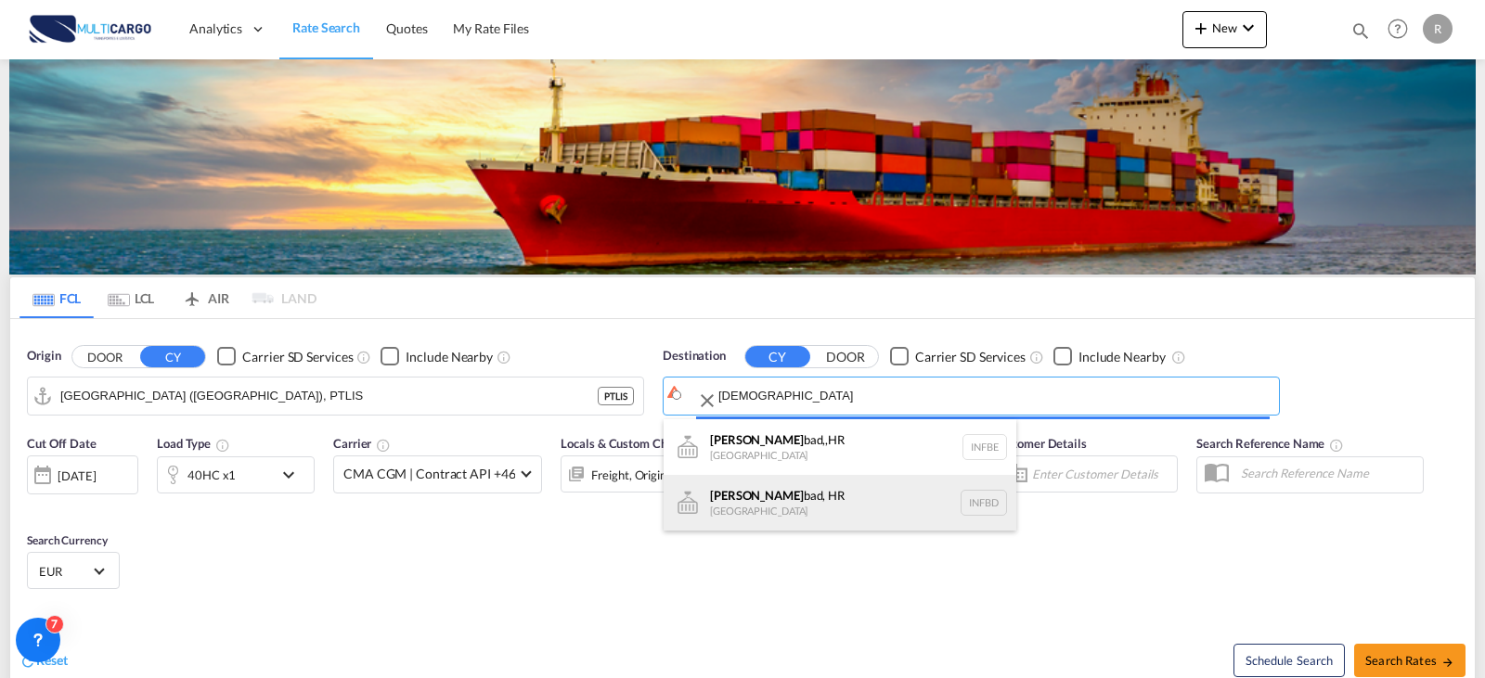
type input "Faridabad, HR, INFBD"
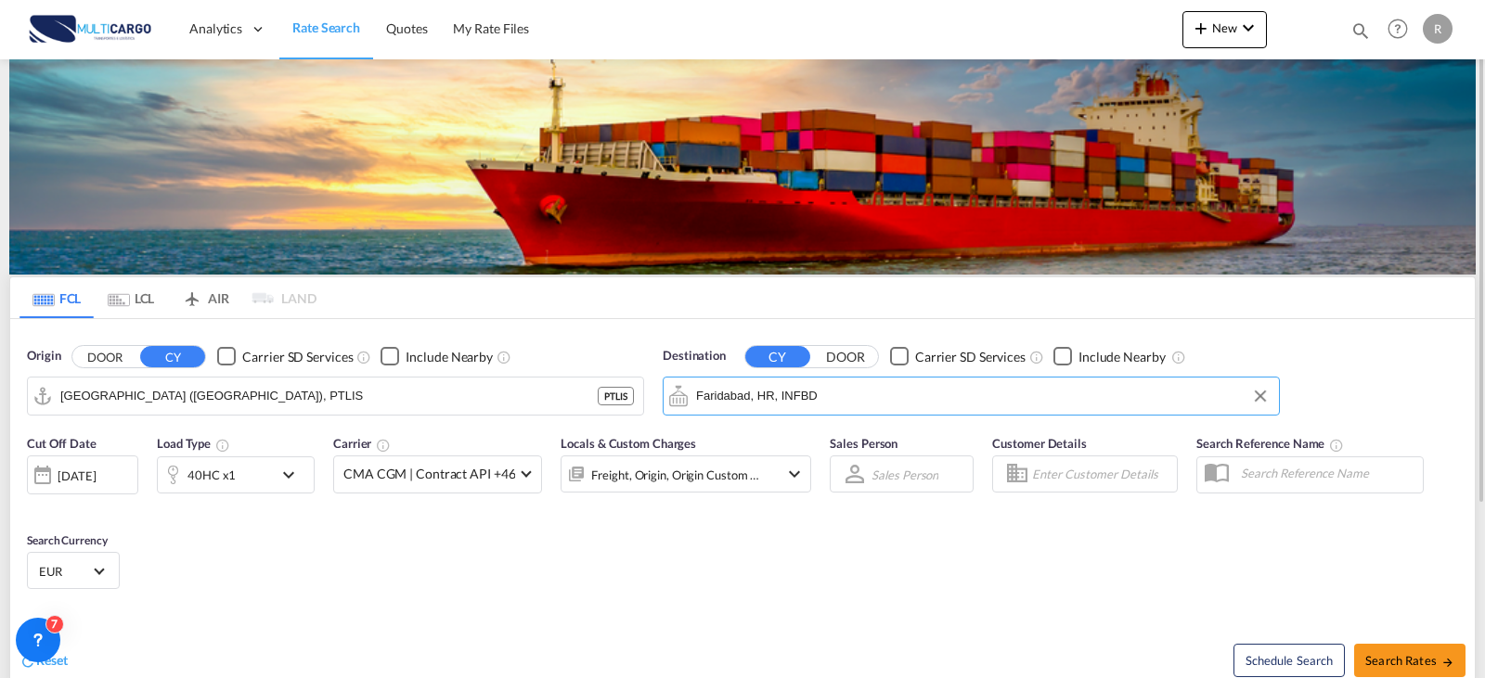
click at [269, 482] on div "40HC x1" at bounding box center [215, 475] width 115 height 37
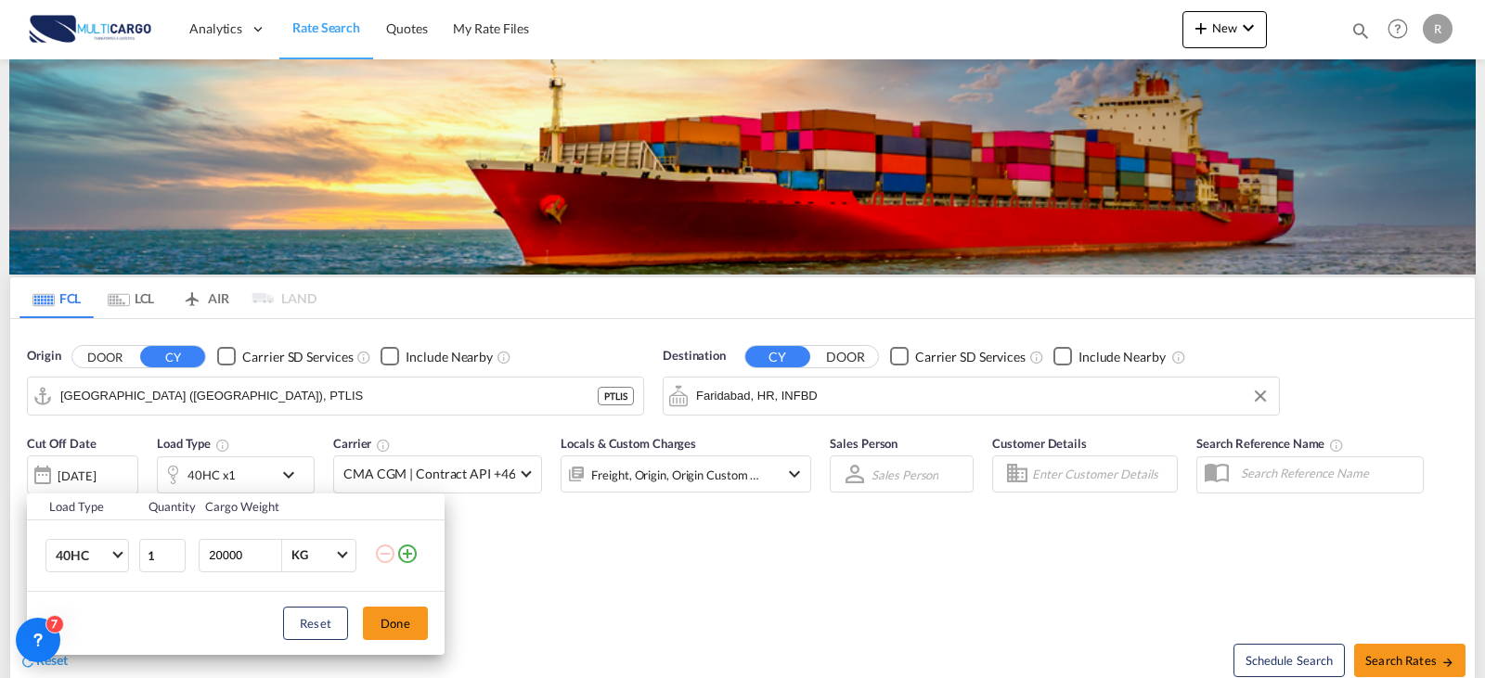
click at [264, 488] on div "Load Type Quantity Cargo Weight 40HC 20GP 40GP 40HC 45HC 20RE 40RE 40HR 20OT 40…" at bounding box center [742, 339] width 1485 height 678
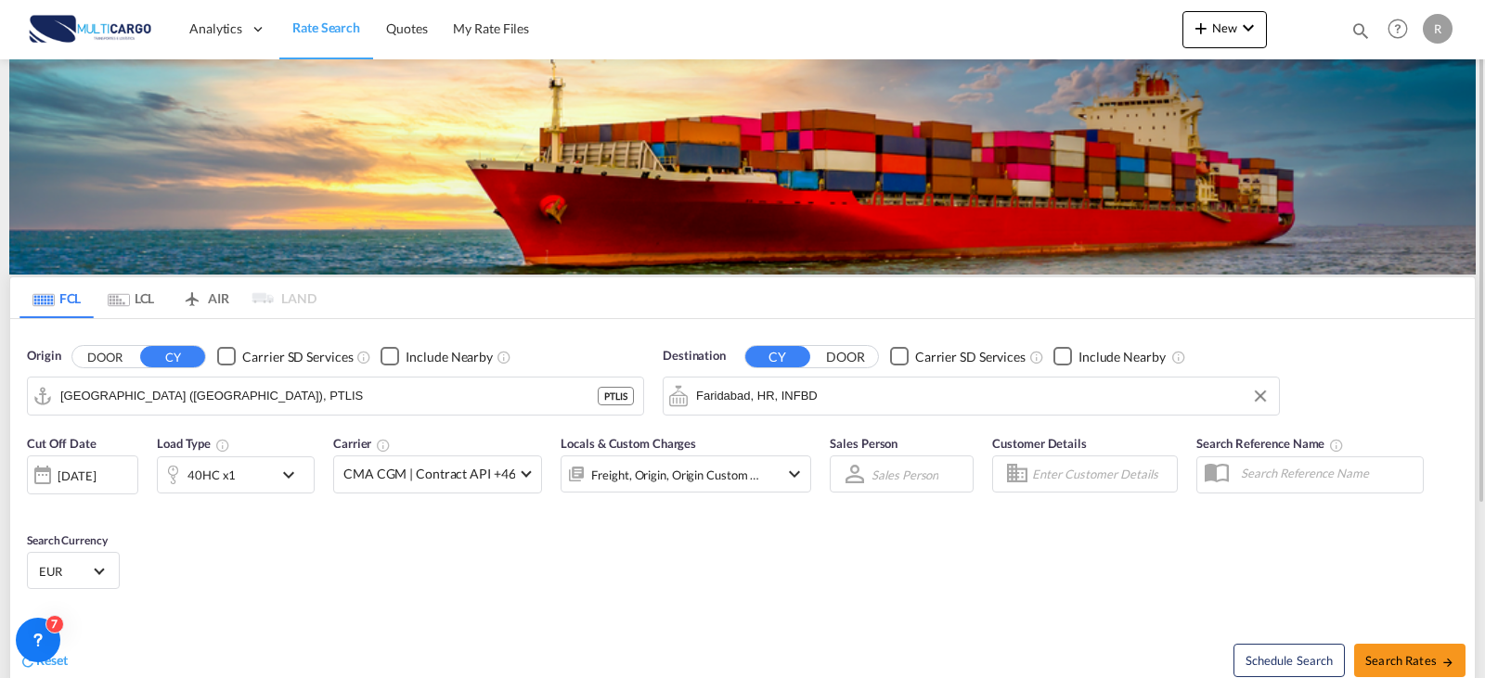
click at [653, 491] on div "Freight, Origin, Origin Custom +1" at bounding box center [660, 474] width 199 height 37
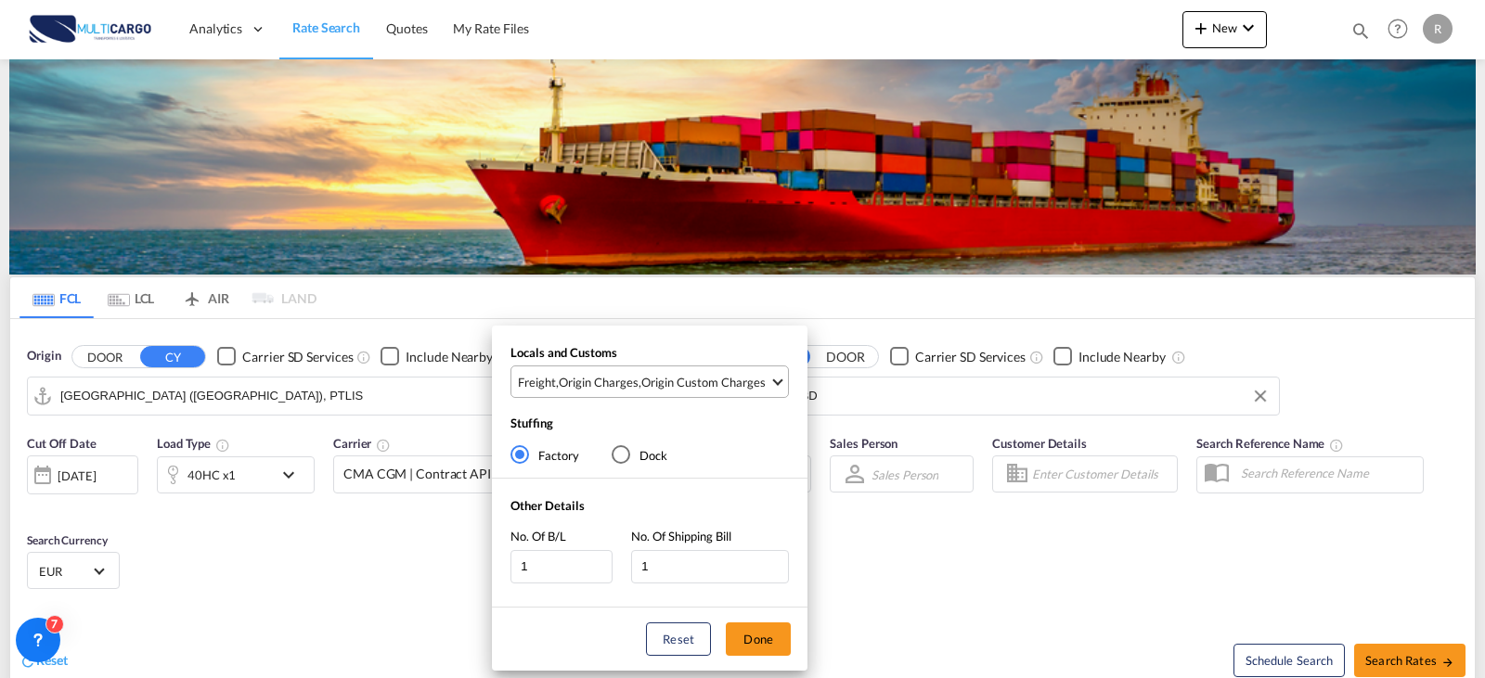
click at [635, 387] on div "Origin Charges" at bounding box center [599, 382] width 80 height 17
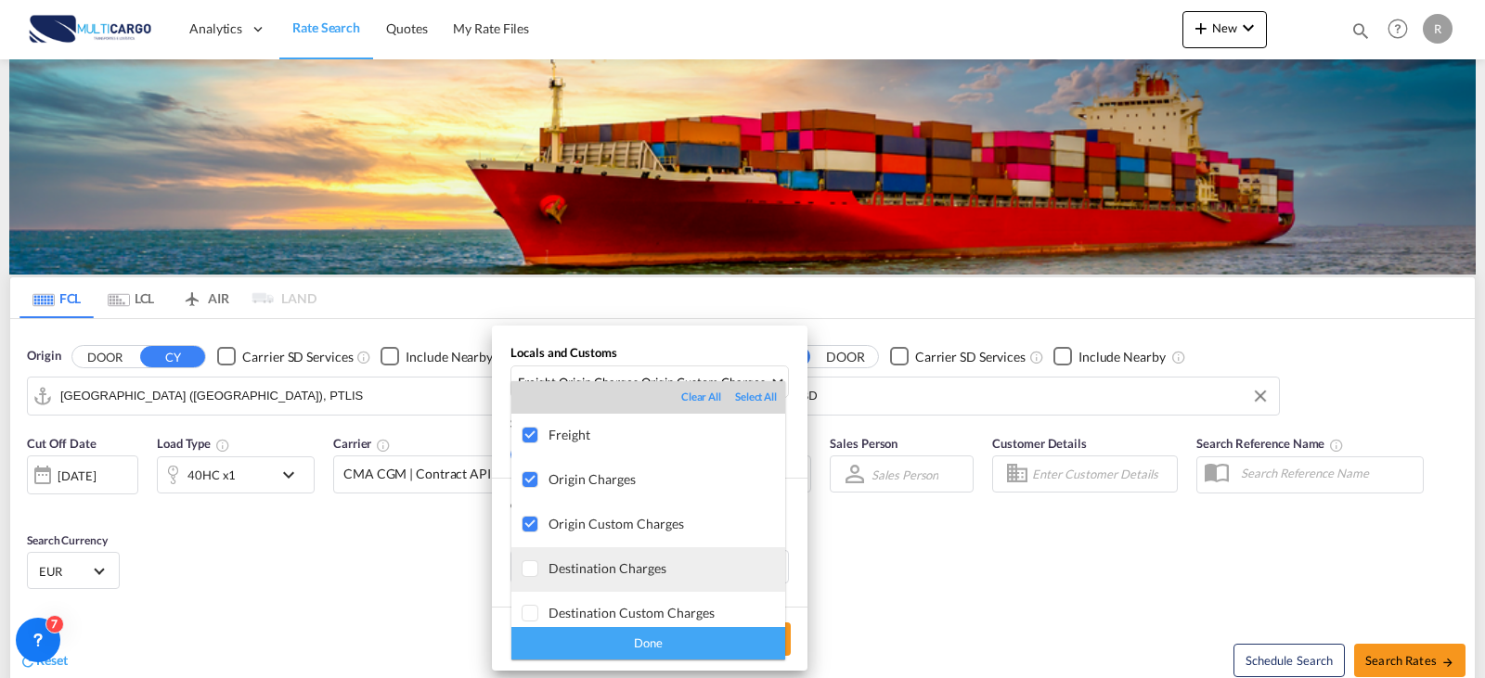
click at [606, 561] on div "Destination Charges" at bounding box center [666, 569] width 237 height 16
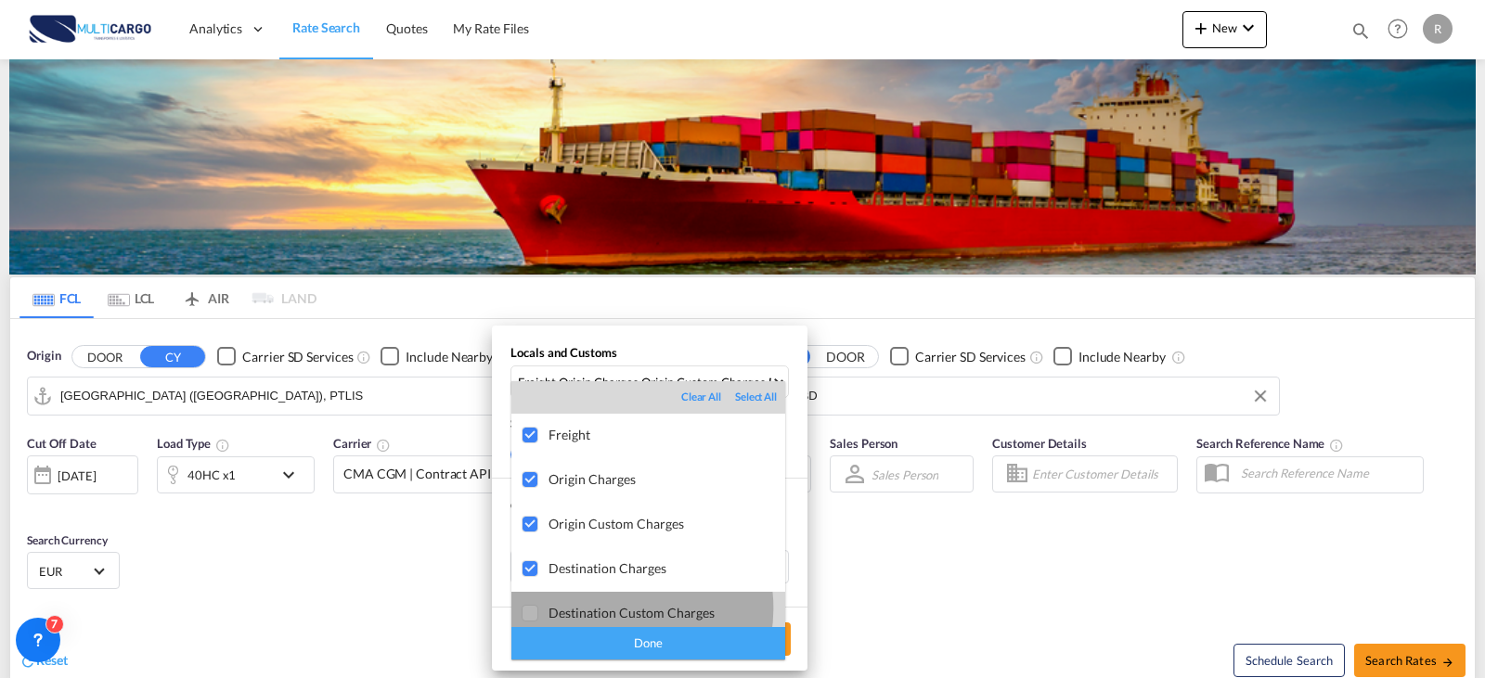
click at [615, 610] on div "Destination Custom Charges" at bounding box center [666, 613] width 237 height 16
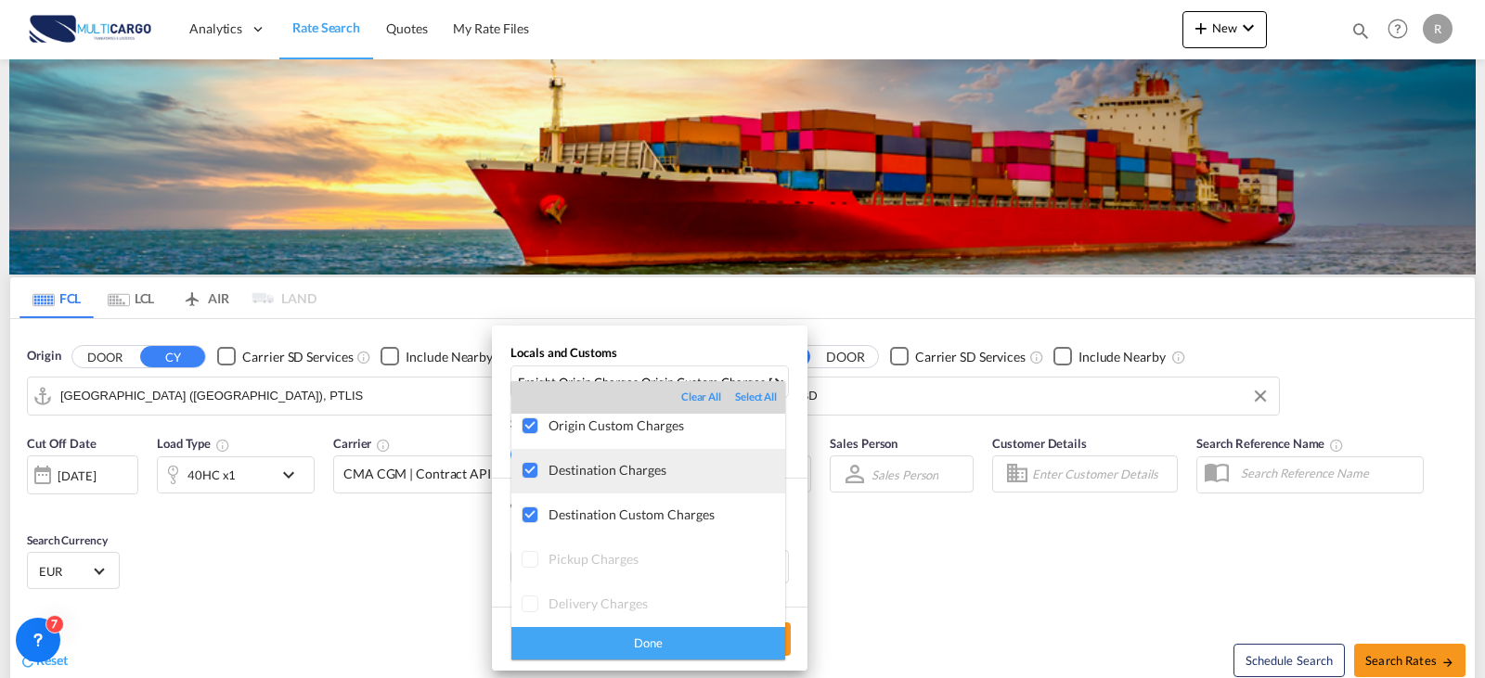
click at [533, 479] on div at bounding box center [531, 471] width 19 height 19
click at [590, 464] on div "Destination Charges" at bounding box center [666, 470] width 237 height 16
click at [645, 650] on div "Done" at bounding box center [648, 643] width 274 height 32
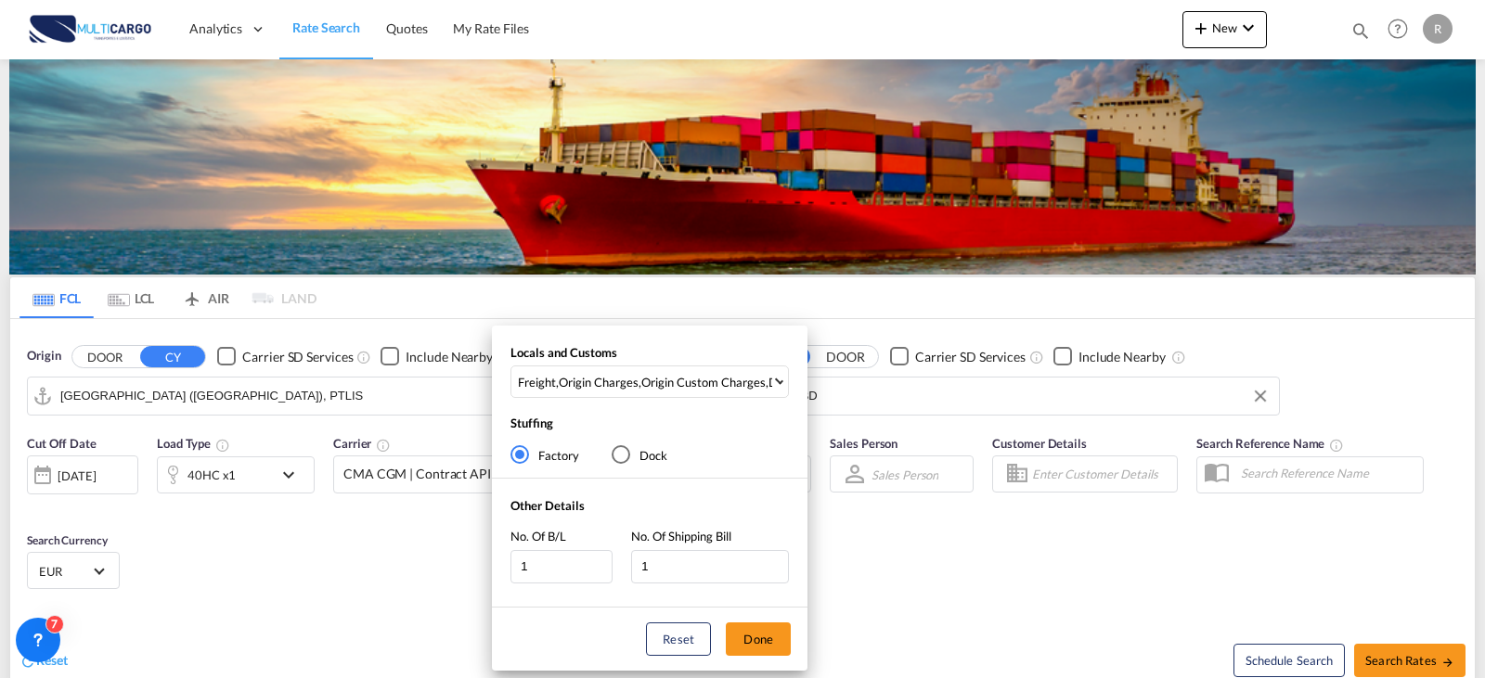
click at [757, 659] on div "Reset Done" at bounding box center [650, 639] width 316 height 63
click at [759, 650] on button "Done" at bounding box center [758, 639] width 65 height 33
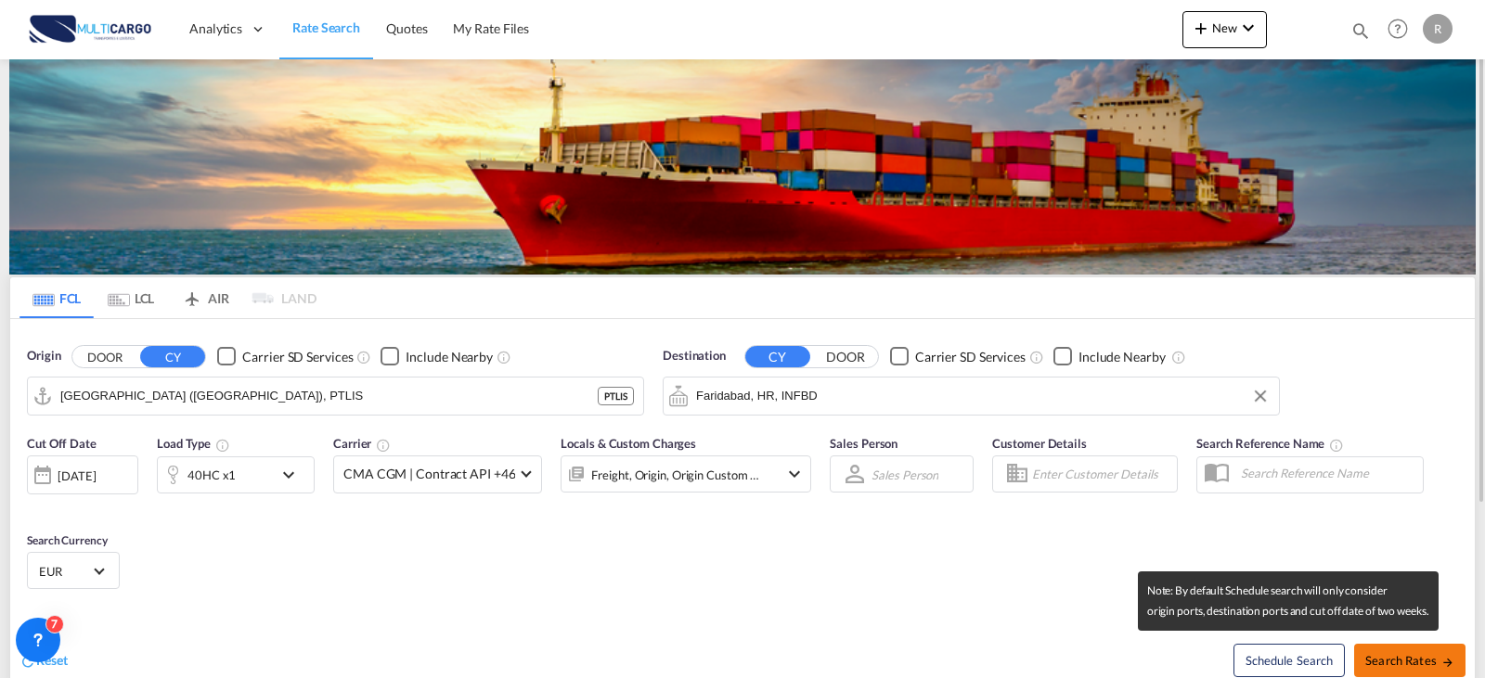
click at [1405, 662] on span "Search Rates" at bounding box center [1409, 660] width 89 height 15
type input "PTLIS to INFBD / [DATE]"
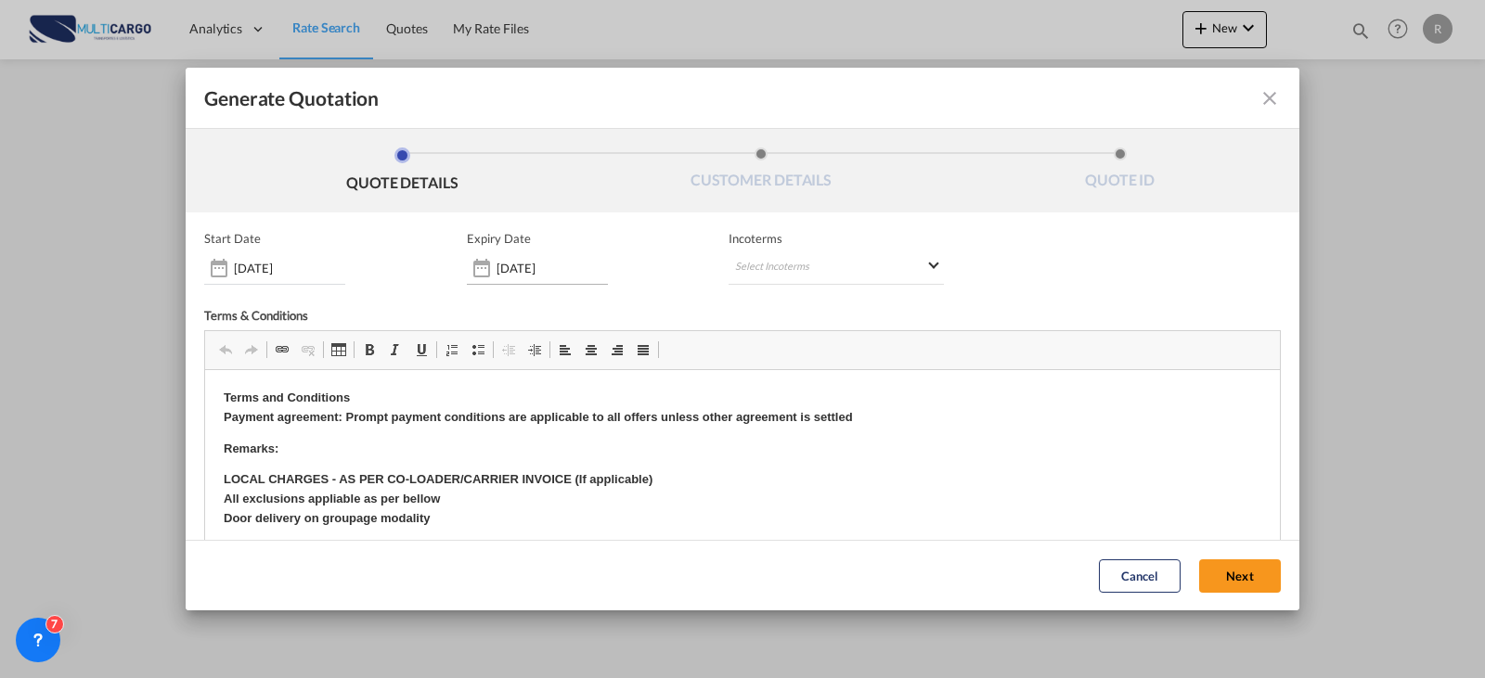
click at [569, 269] on input "[DATE]" at bounding box center [551, 268] width 111 height 15
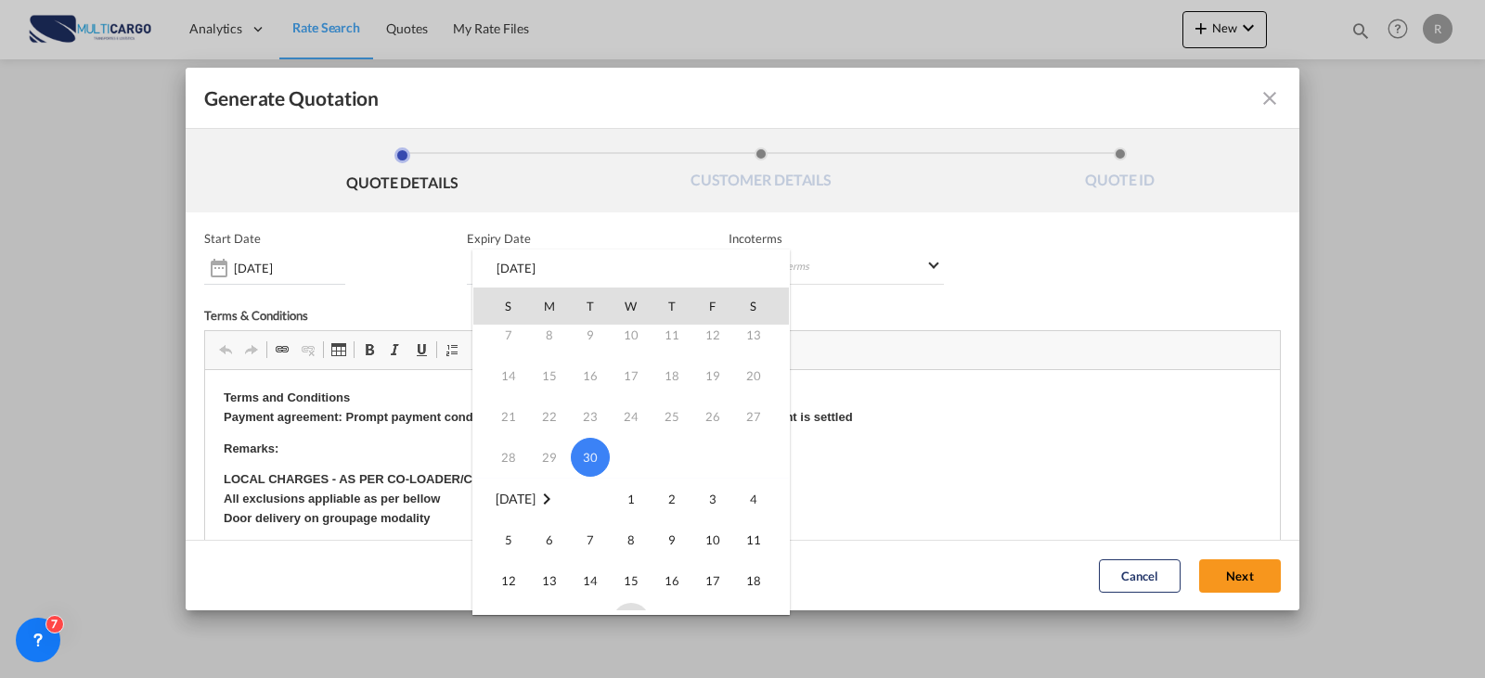
scroll to position [186, 0]
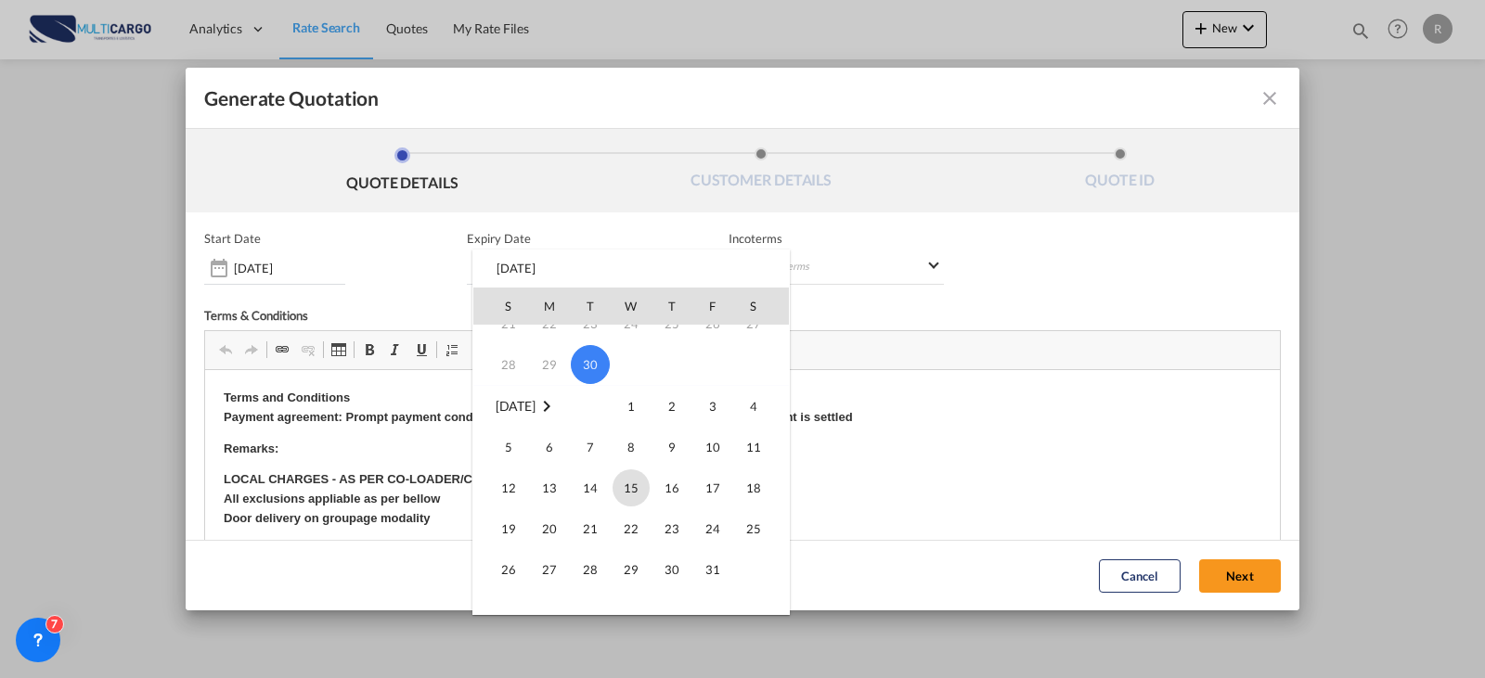
click at [630, 488] on span "15" at bounding box center [630, 488] width 37 height 37
type input "[DATE]"
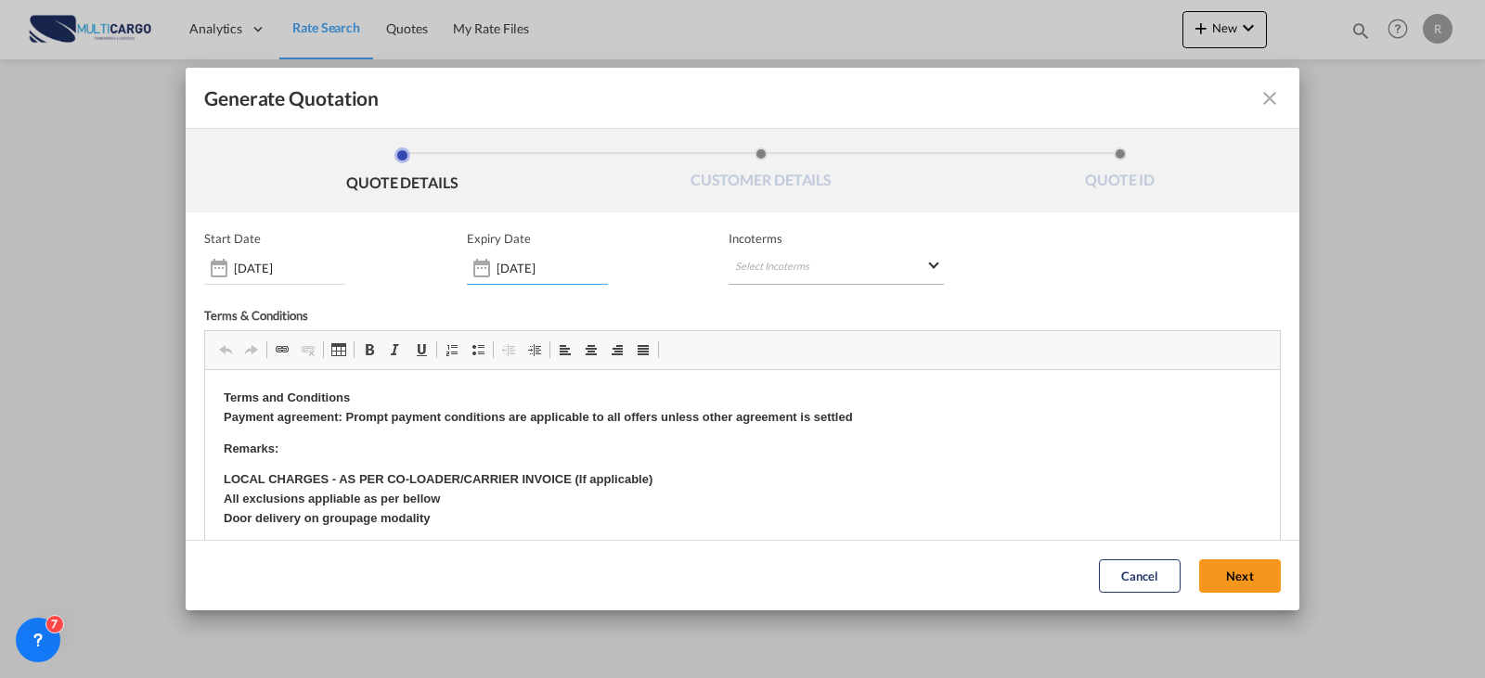
click at [839, 259] on md-select "Select Incoterms CFR - import Cost and Freight CIF - export Cost,Insurance and …" at bounding box center [835, 267] width 215 height 33
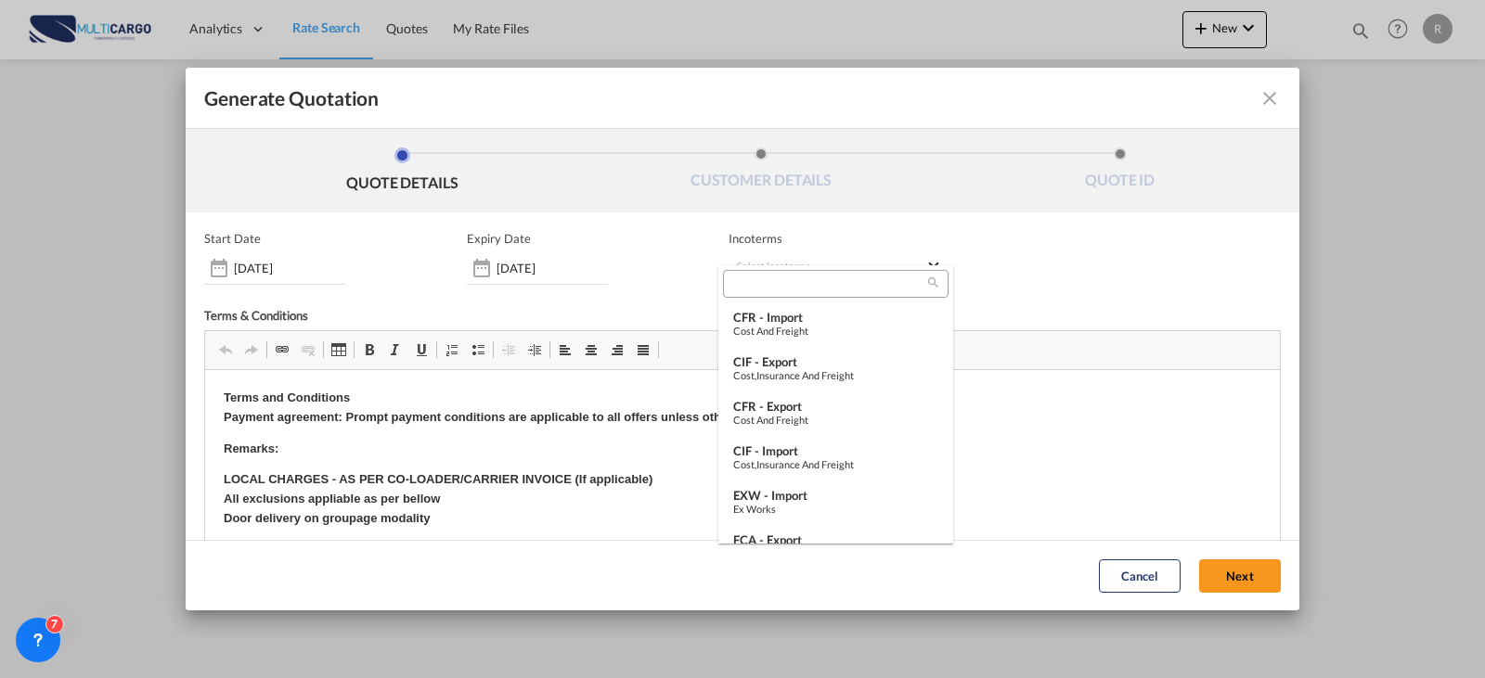
type md-option "[object Object]"
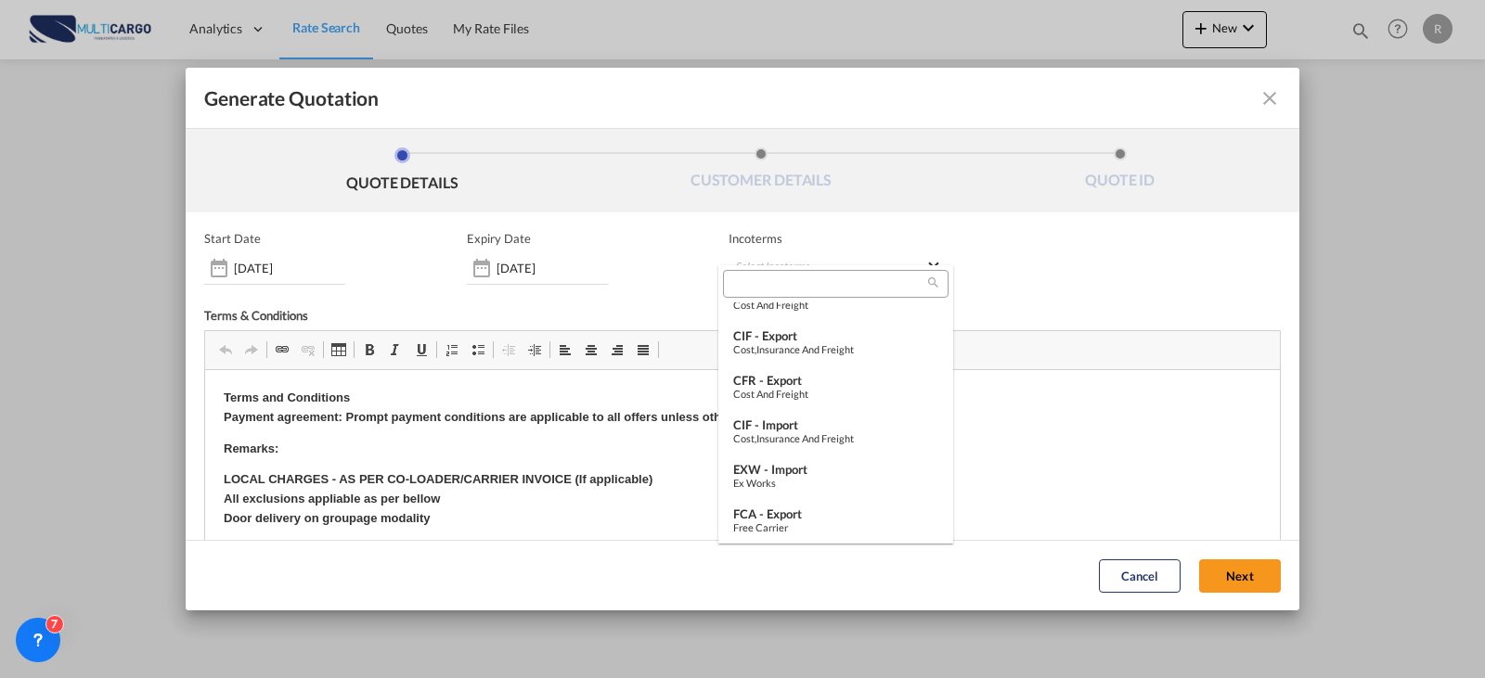
type md-option "[object Object]"
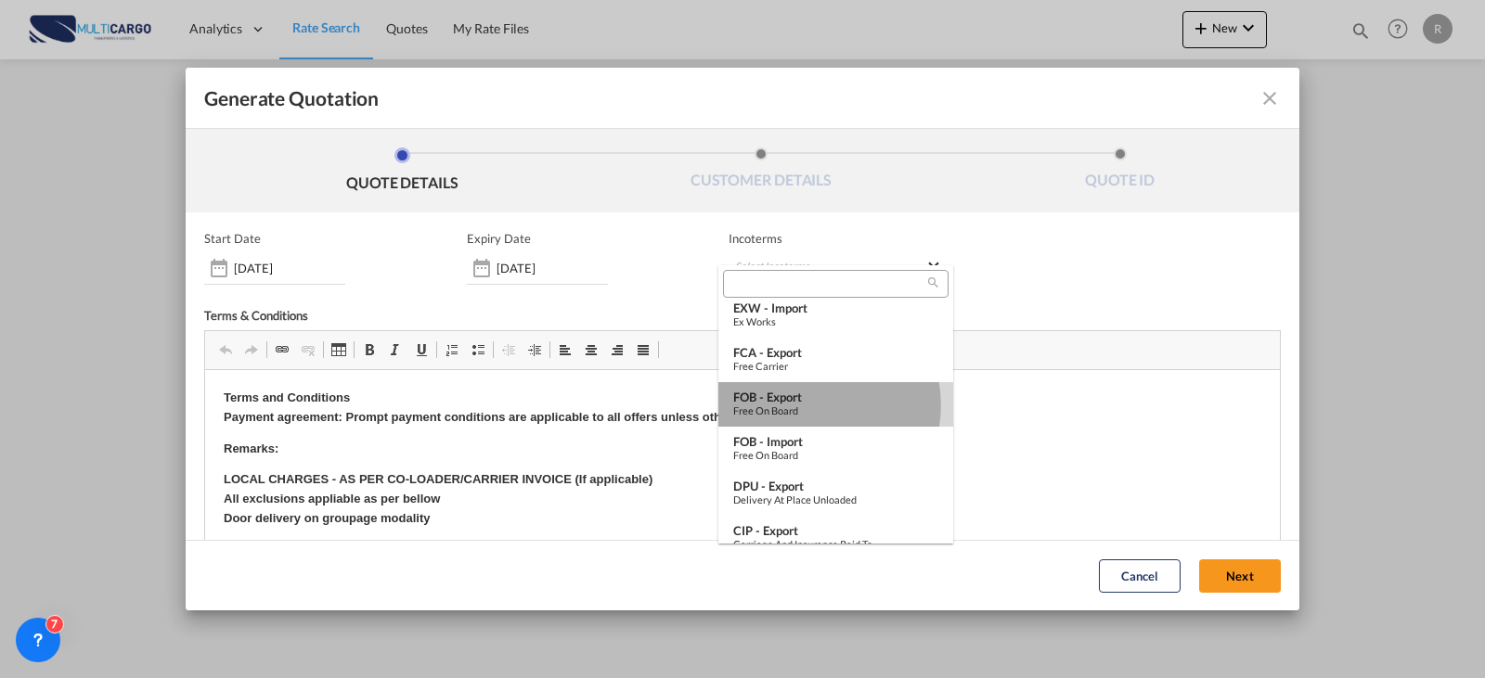
click at [806, 406] on div "Free on Board" at bounding box center [835, 411] width 205 height 12
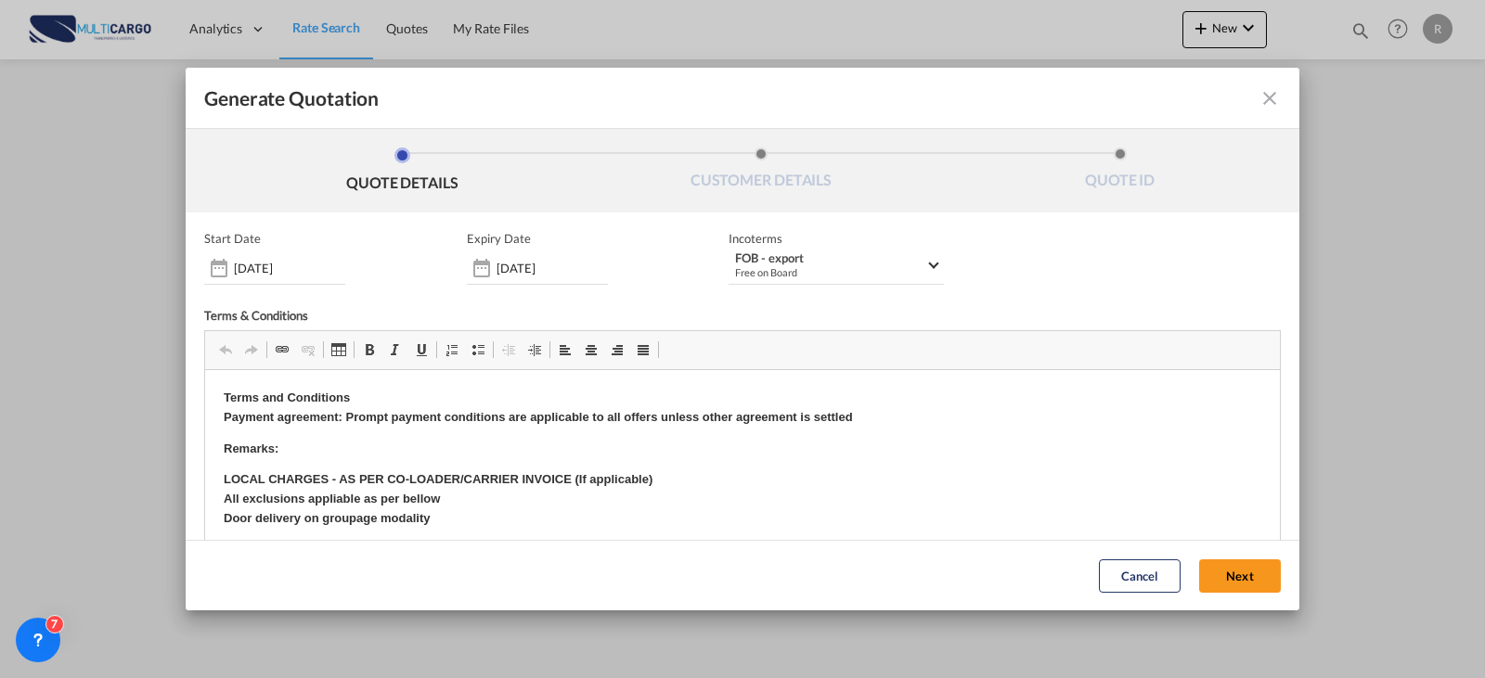
click at [1222, 606] on div "Cancel Next" at bounding box center [743, 575] width 1114 height 71
click at [1223, 583] on button "Next" at bounding box center [1240, 576] width 82 height 33
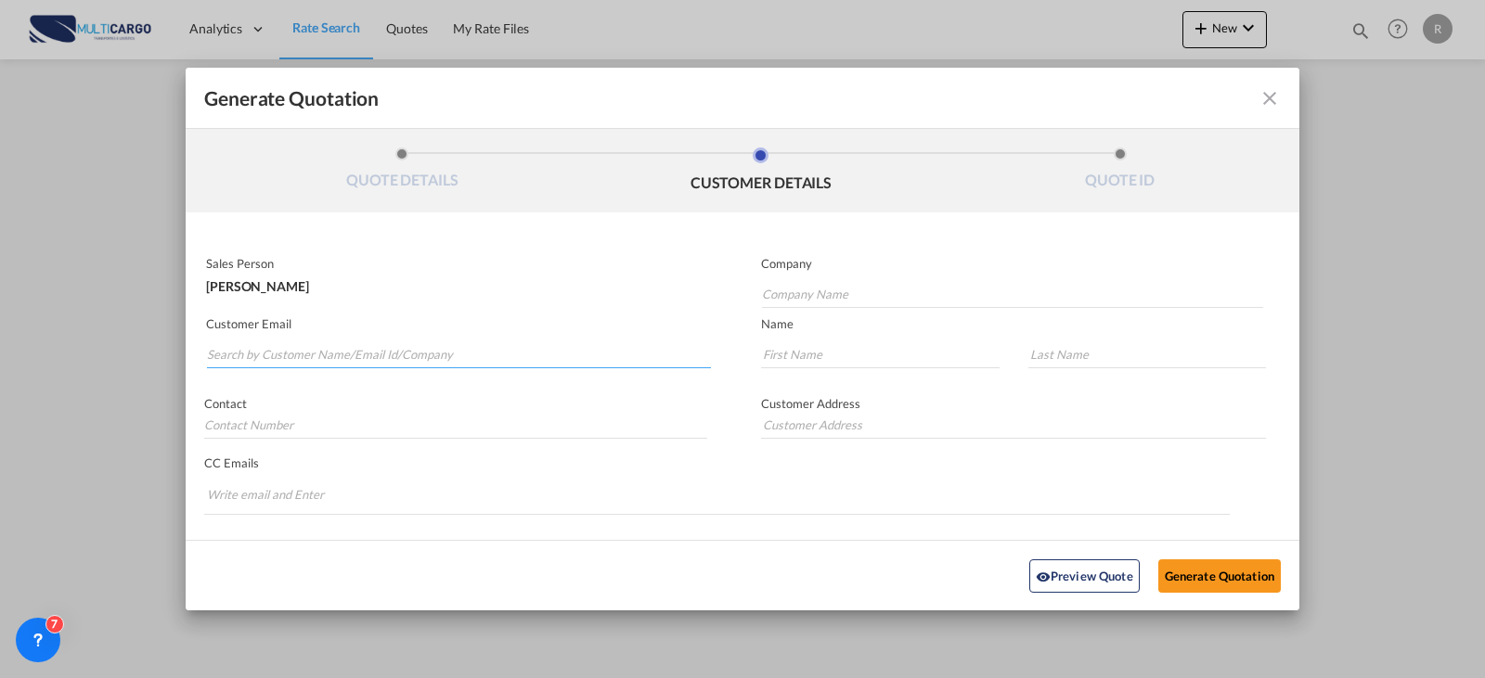
click at [519, 355] on input "Search by Customer Name/Email Id/Company" at bounding box center [459, 355] width 504 height 28
type input "allwayslog"
click at [821, 291] on input "Company Name" at bounding box center [1012, 294] width 501 height 28
type input "a"
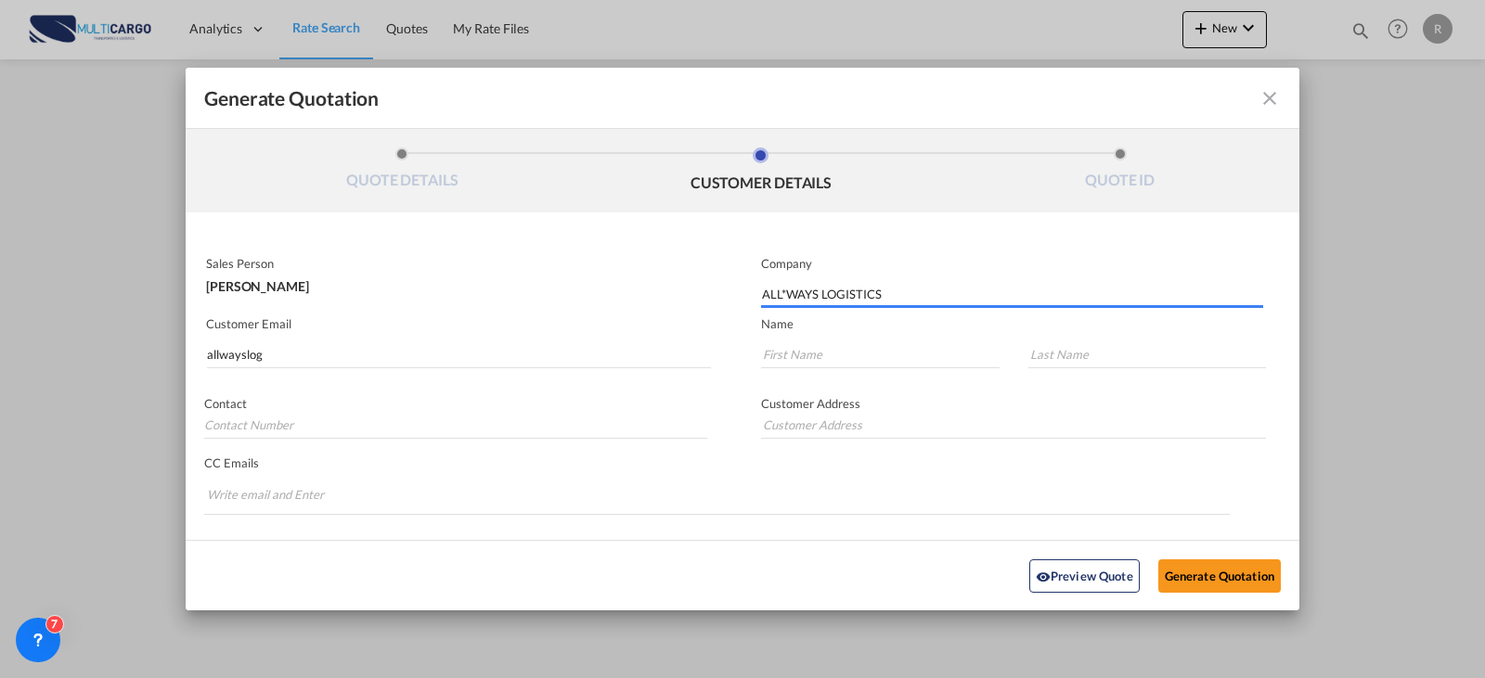
type input "ALL*WAYS LOGISTICS"
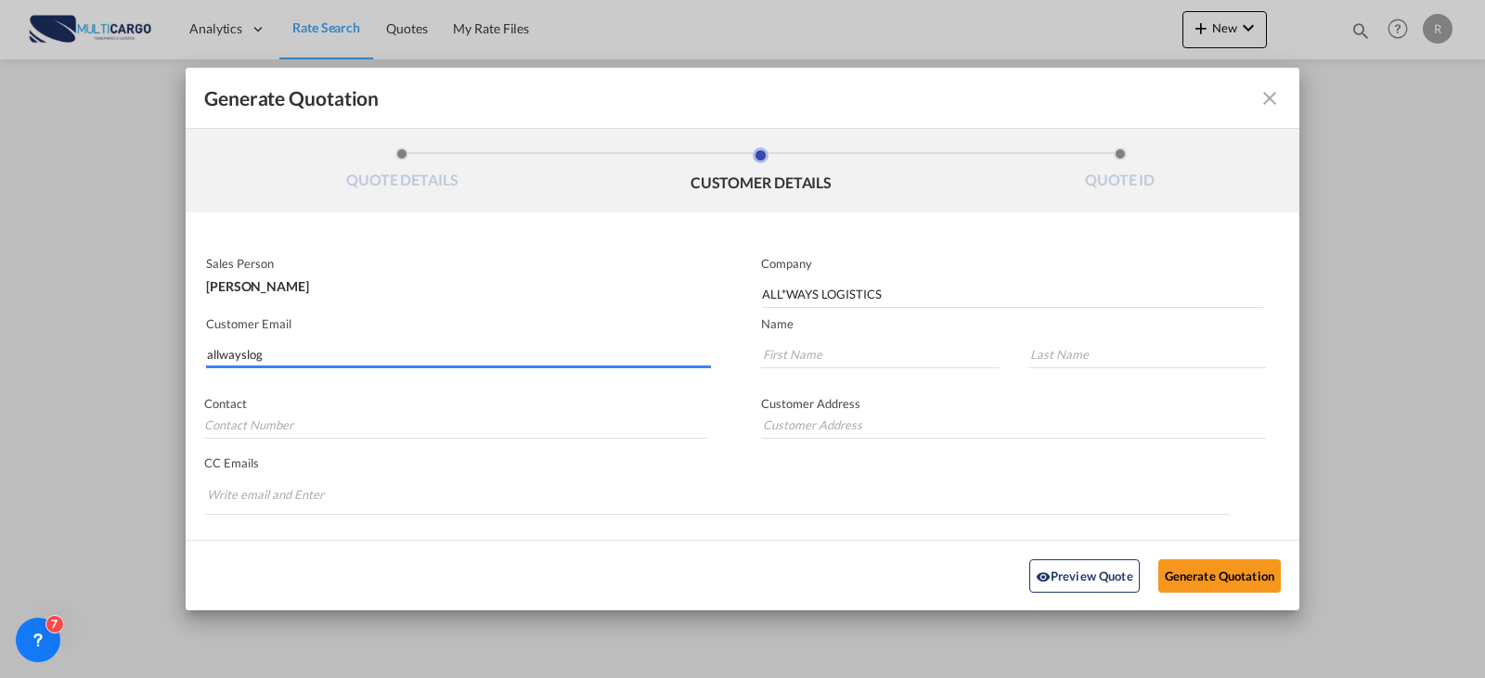
click at [292, 361] on input "allwayslog" at bounding box center [459, 355] width 504 height 28
drag, startPoint x: 167, startPoint y: 366, endPoint x: 148, endPoint y: 369, distance: 18.9
click at [165, 366] on div "Generate Quotation QUOTE DETAILS CUSTOMER DETAILS QUOTE ID Start Date [DATE] Ex…" at bounding box center [742, 339] width 1485 height 678
paste input "[EMAIL_ADDRESS][DOMAIN_NAME]"
type input "[EMAIL_ADDRESS][DOMAIN_NAME]"
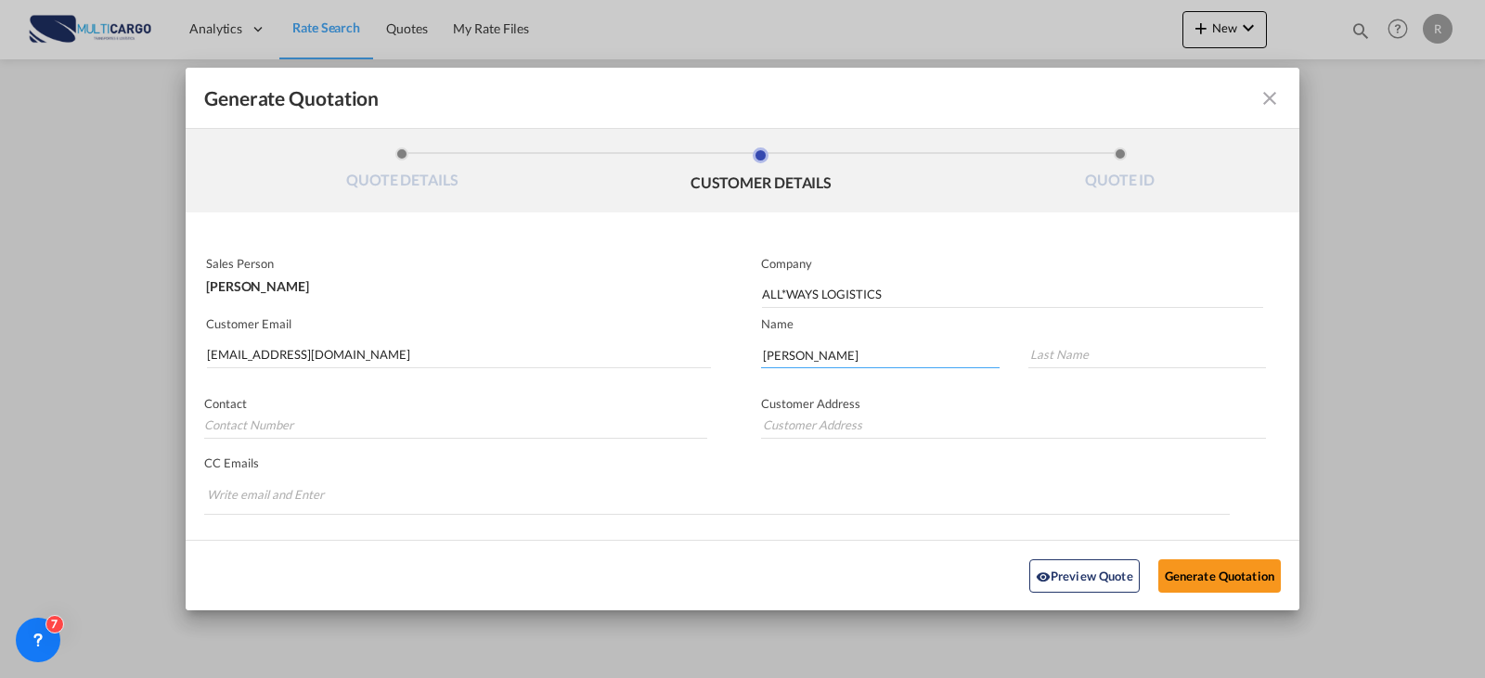
type input "[PERSON_NAME]"
type input "ALL"
click at [1204, 584] on button "Generate Quotation" at bounding box center [1219, 575] width 122 height 33
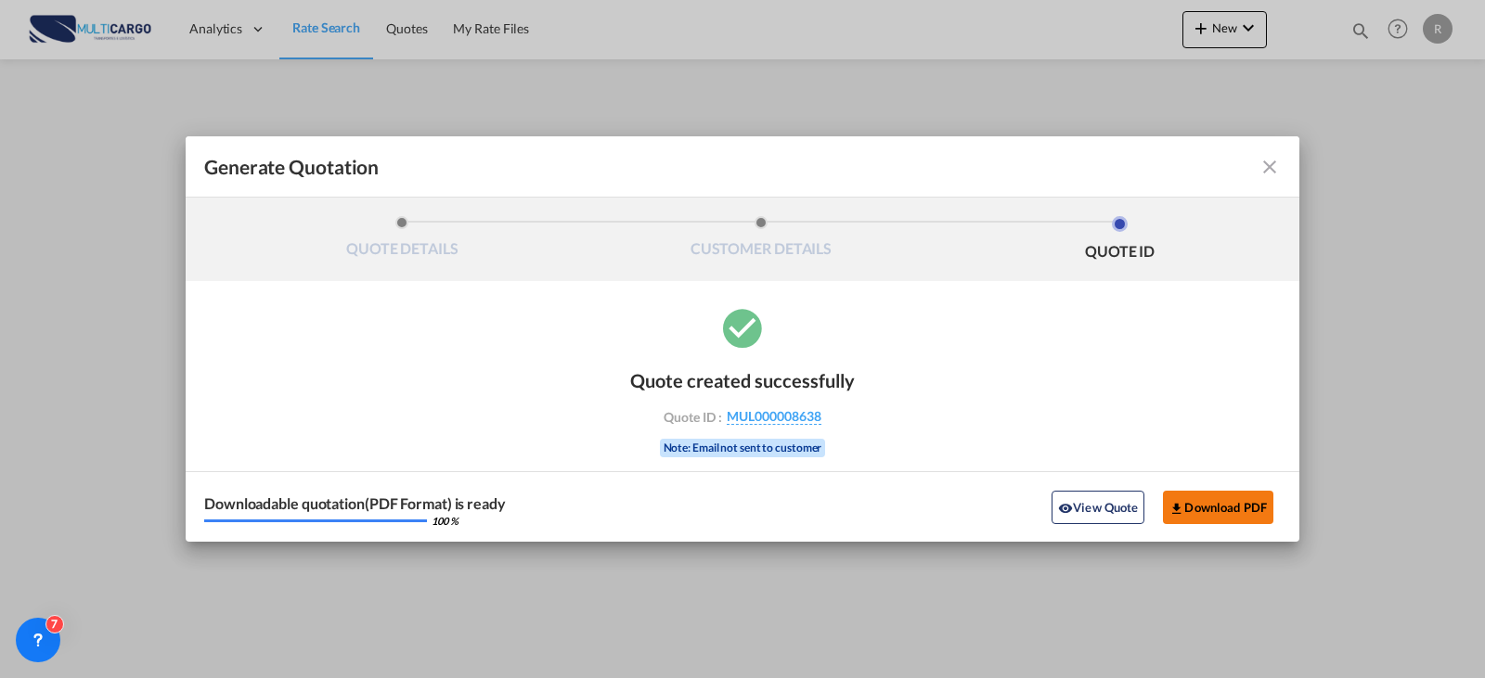
click at [1240, 513] on button "Download PDF" at bounding box center [1218, 507] width 110 height 33
click at [1266, 176] on md-icon "icon-close fg-AAA8AD cursor m-0" at bounding box center [1269, 167] width 22 height 22
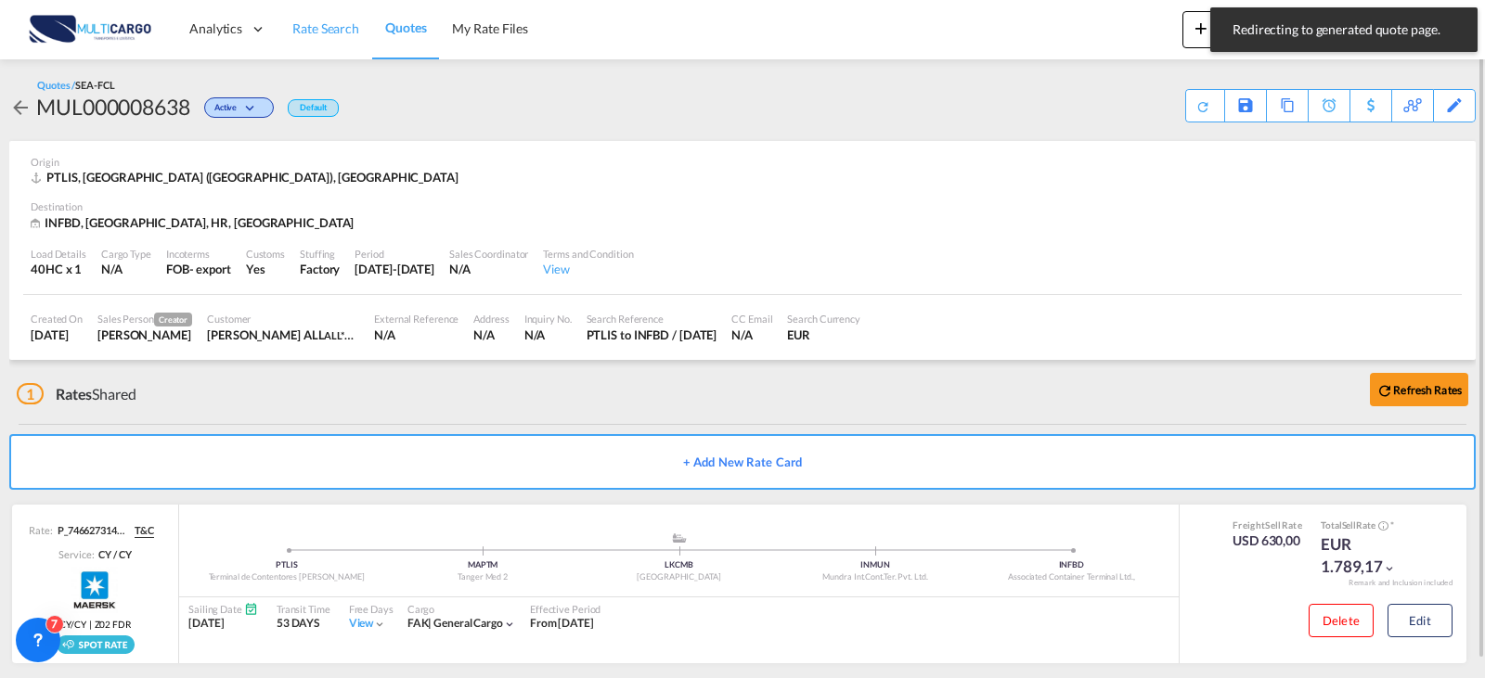
click at [304, 25] on span "Rate Search" at bounding box center [325, 28] width 67 height 16
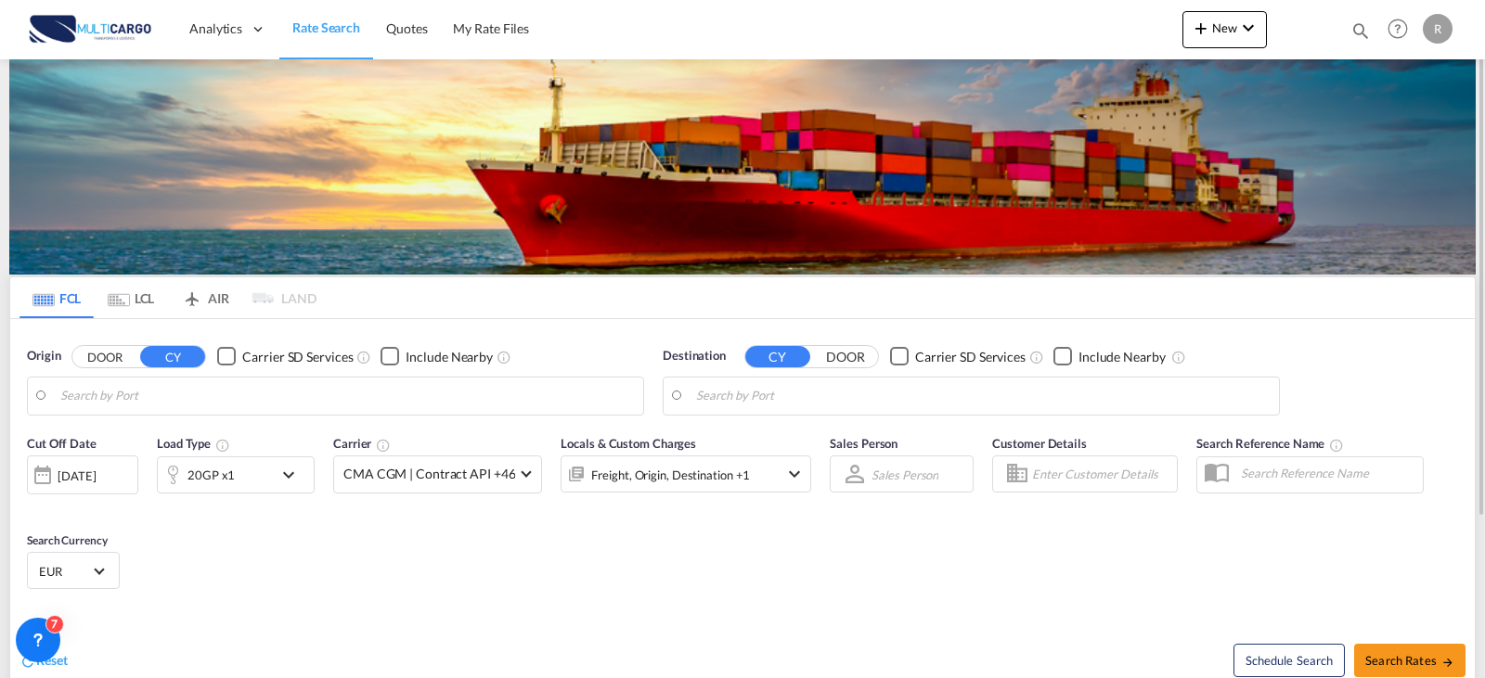
type input "[GEOGRAPHIC_DATA] ([GEOGRAPHIC_DATA]), PTLIS"
type input "Faridabad, HR, INFBD"
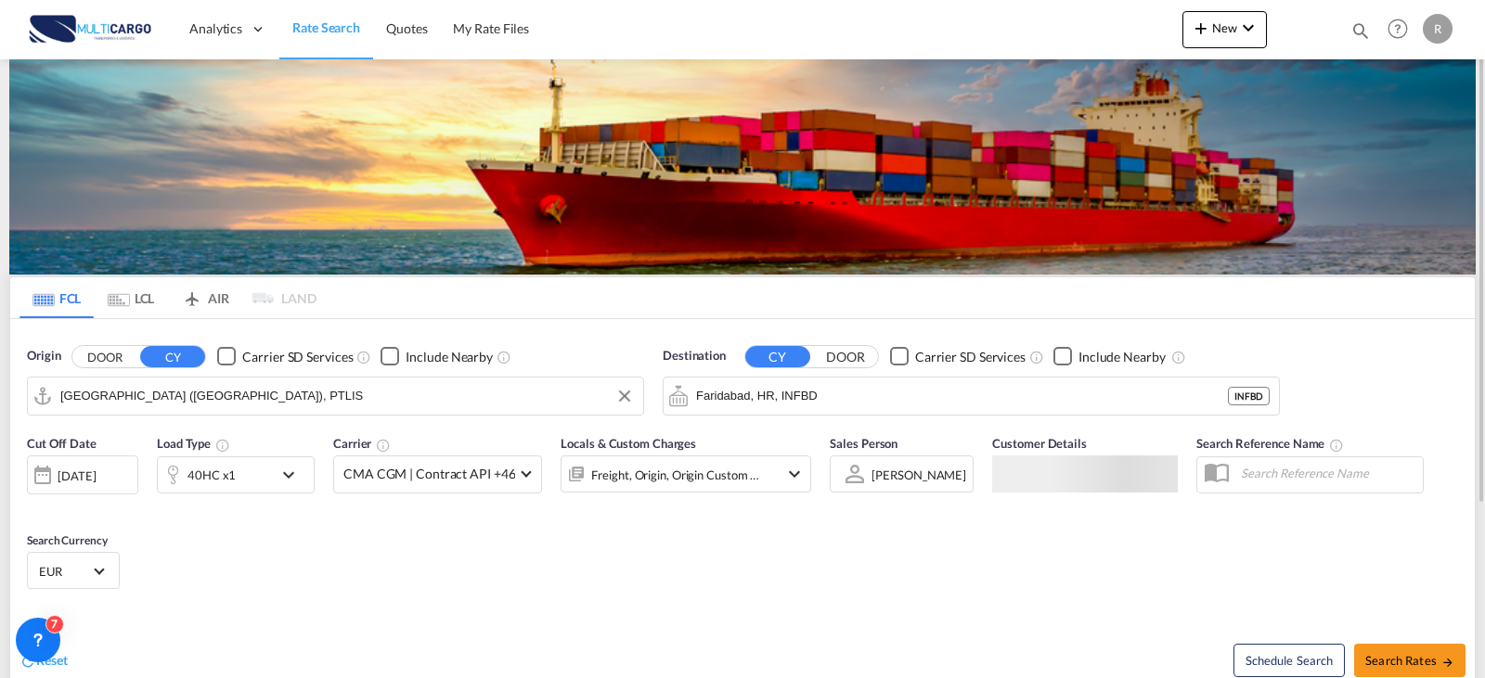
click at [216, 391] on input "[GEOGRAPHIC_DATA] ([GEOGRAPHIC_DATA]), PTLIS" at bounding box center [347, 396] width 574 height 28
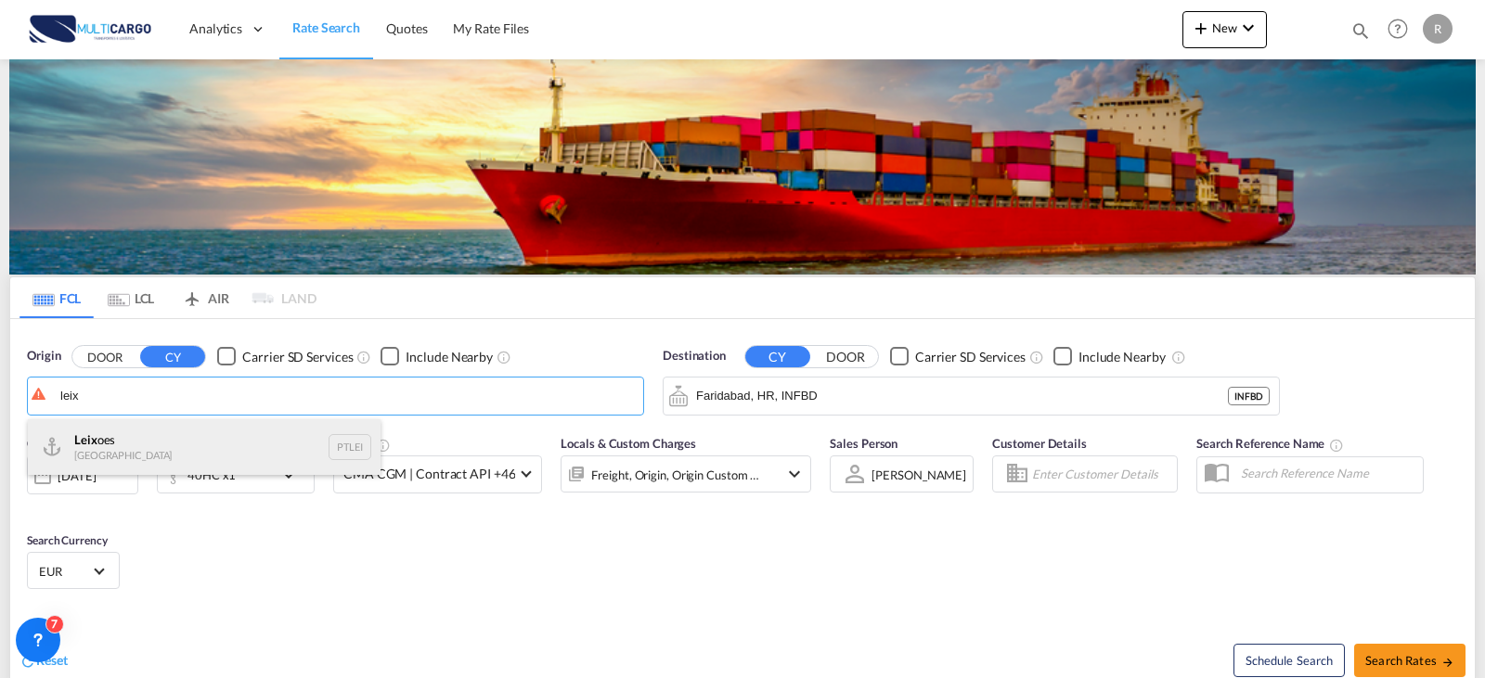
click at [203, 428] on div "Leix oes Portugal PTLEI" at bounding box center [204, 447] width 353 height 56
type input "Leixoes, PTLEI"
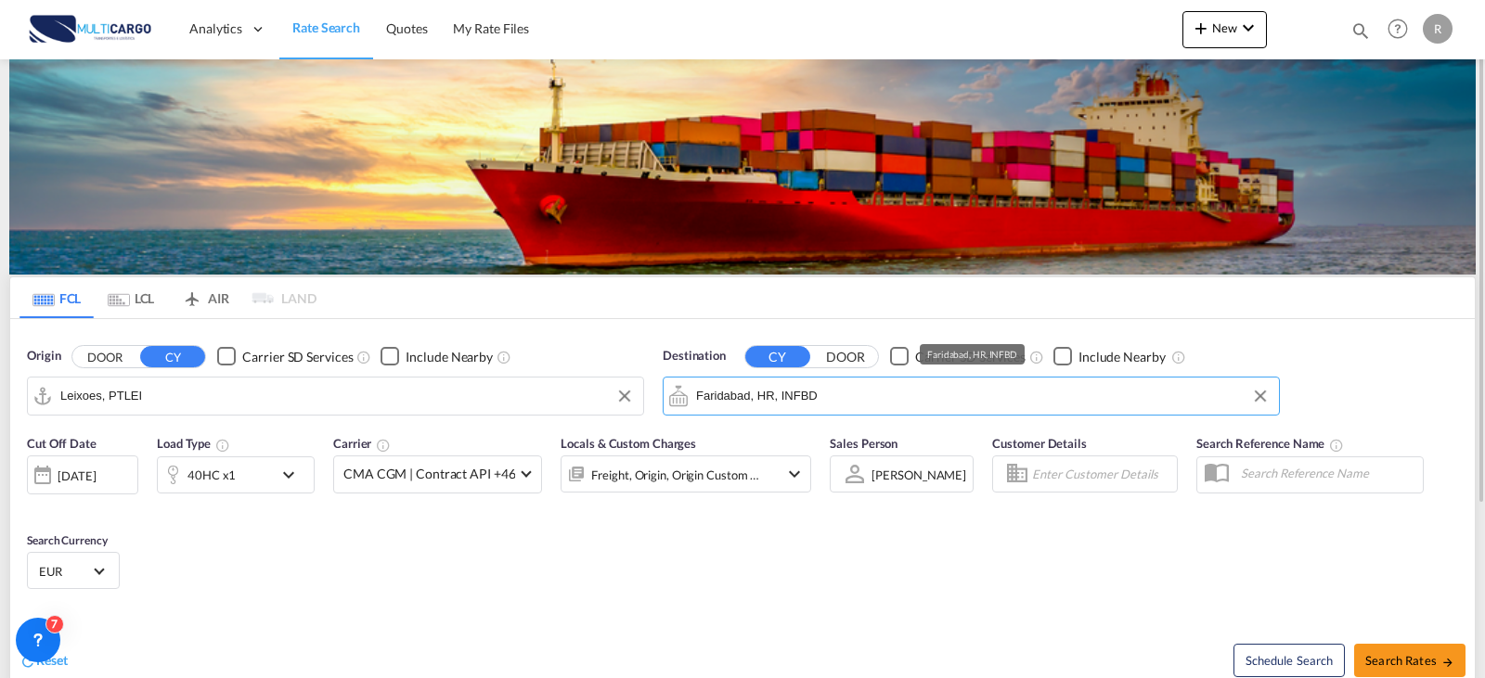
click at [807, 412] on md-autocomplete-wrap "Faridabad, HR, INFBD" at bounding box center [983, 400] width 574 height 37
click at [815, 404] on input "Faridabad, HR, INFBD" at bounding box center [983, 396] width 574 height 28
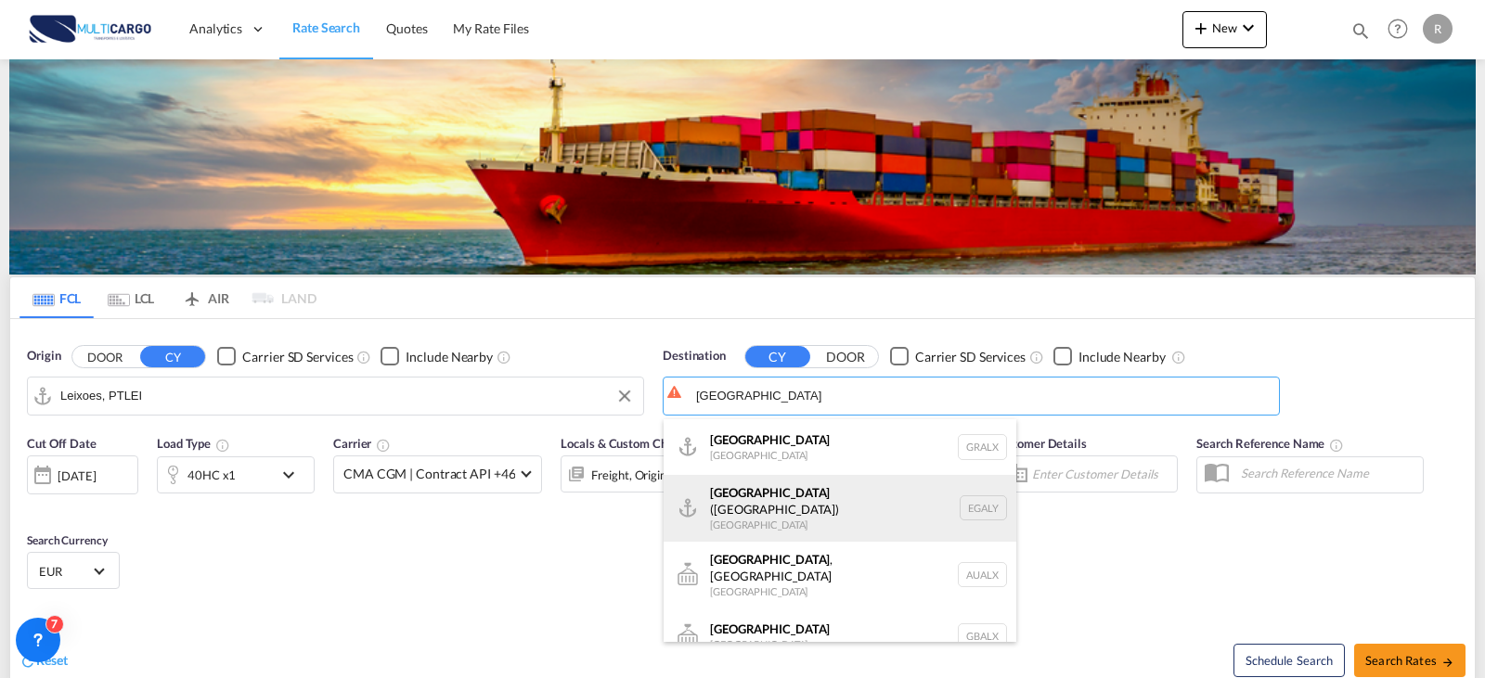
click at [780, 516] on div "Alexandria ([GEOGRAPHIC_DATA]) [GEOGRAPHIC_DATA] EGALY" at bounding box center [840, 508] width 353 height 67
type input "Alexandria ([GEOGRAPHIC_DATA]), EGALY"
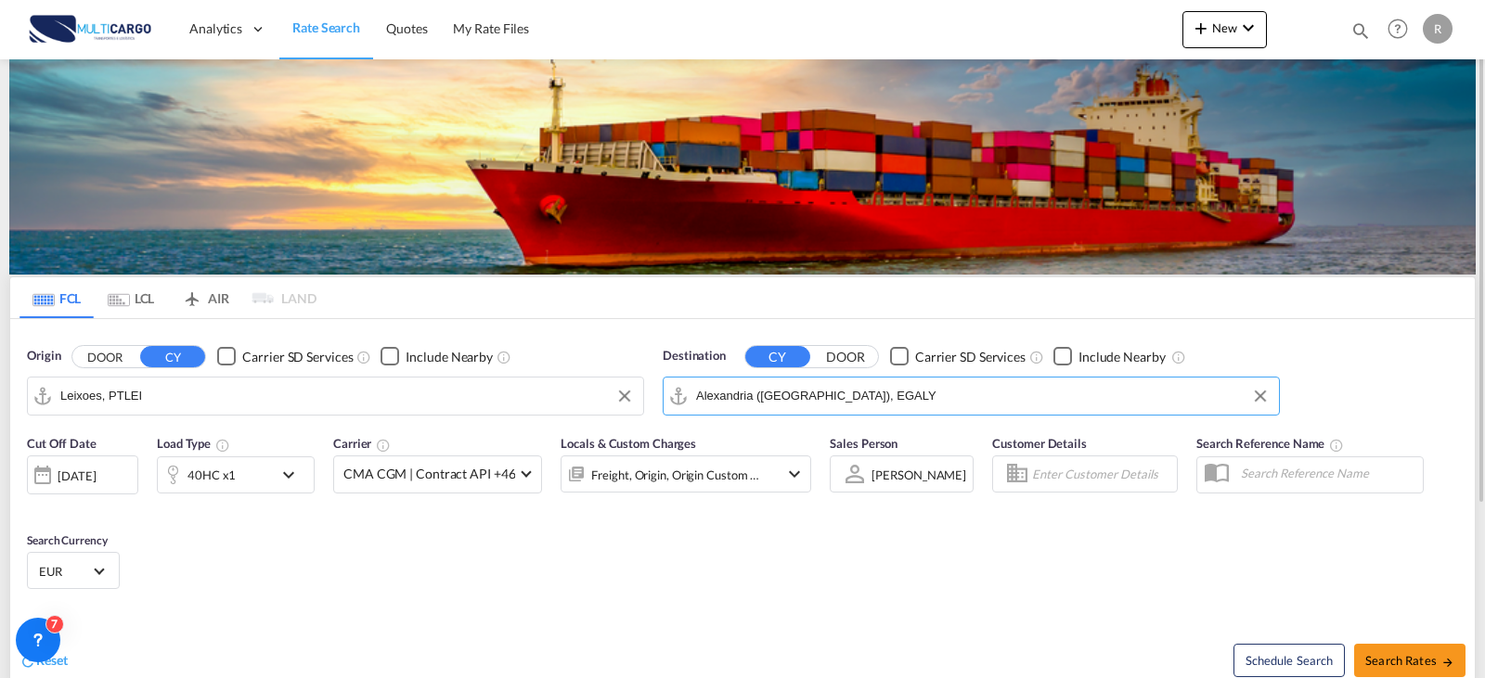
click at [279, 478] on md-icon "icon-chevron-down" at bounding box center [293, 475] width 32 height 22
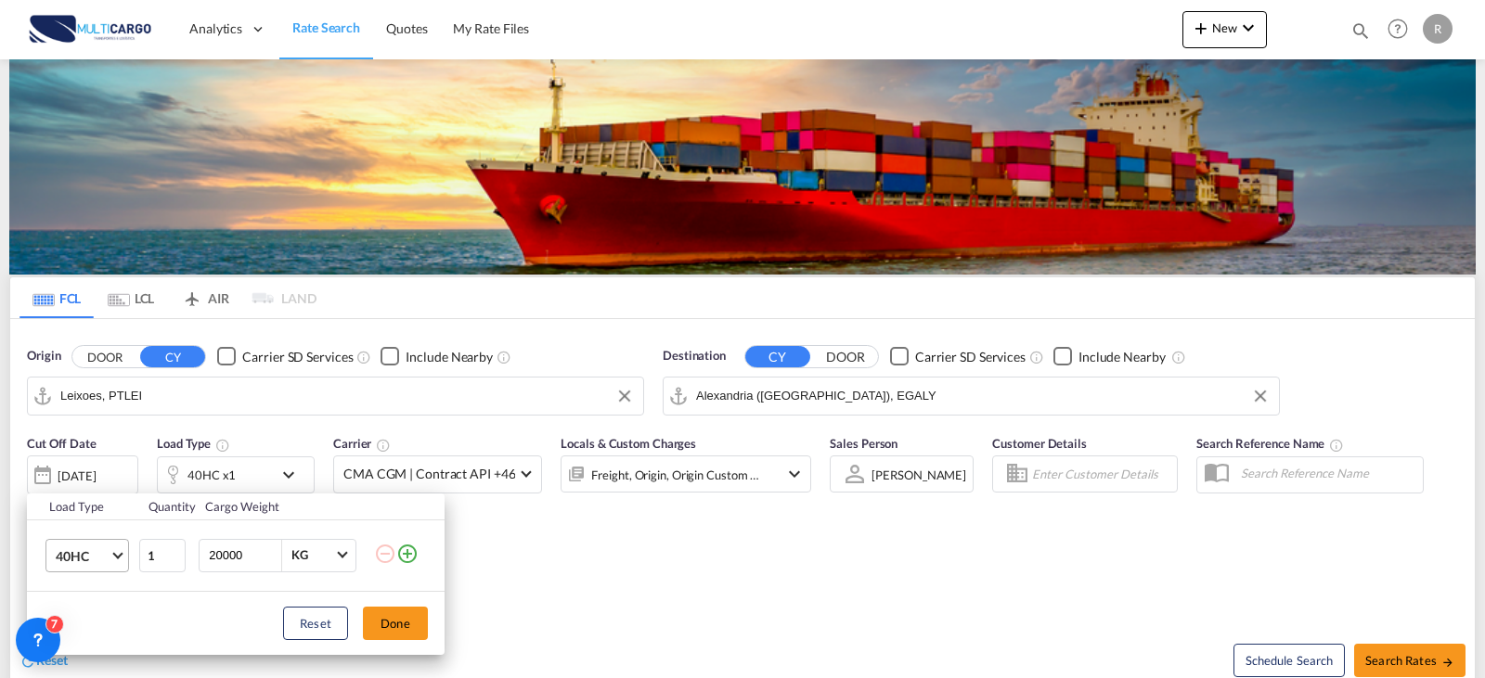
click at [110, 556] on md-select-value "40HC" at bounding box center [91, 556] width 74 height 32
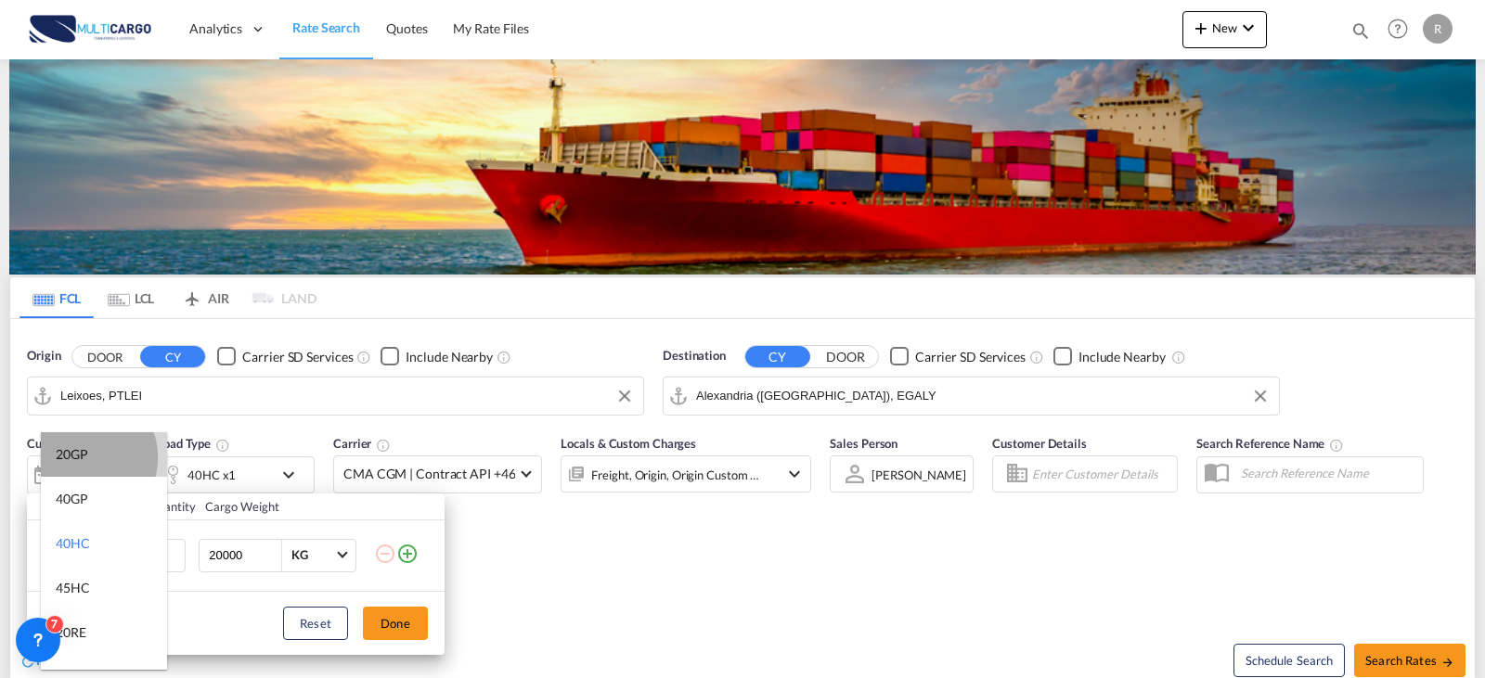
drag, startPoint x: 84, startPoint y: 458, endPoint x: 238, endPoint y: 599, distance: 208.2
click at [84, 457] on div "20GP" at bounding box center [72, 454] width 32 height 19
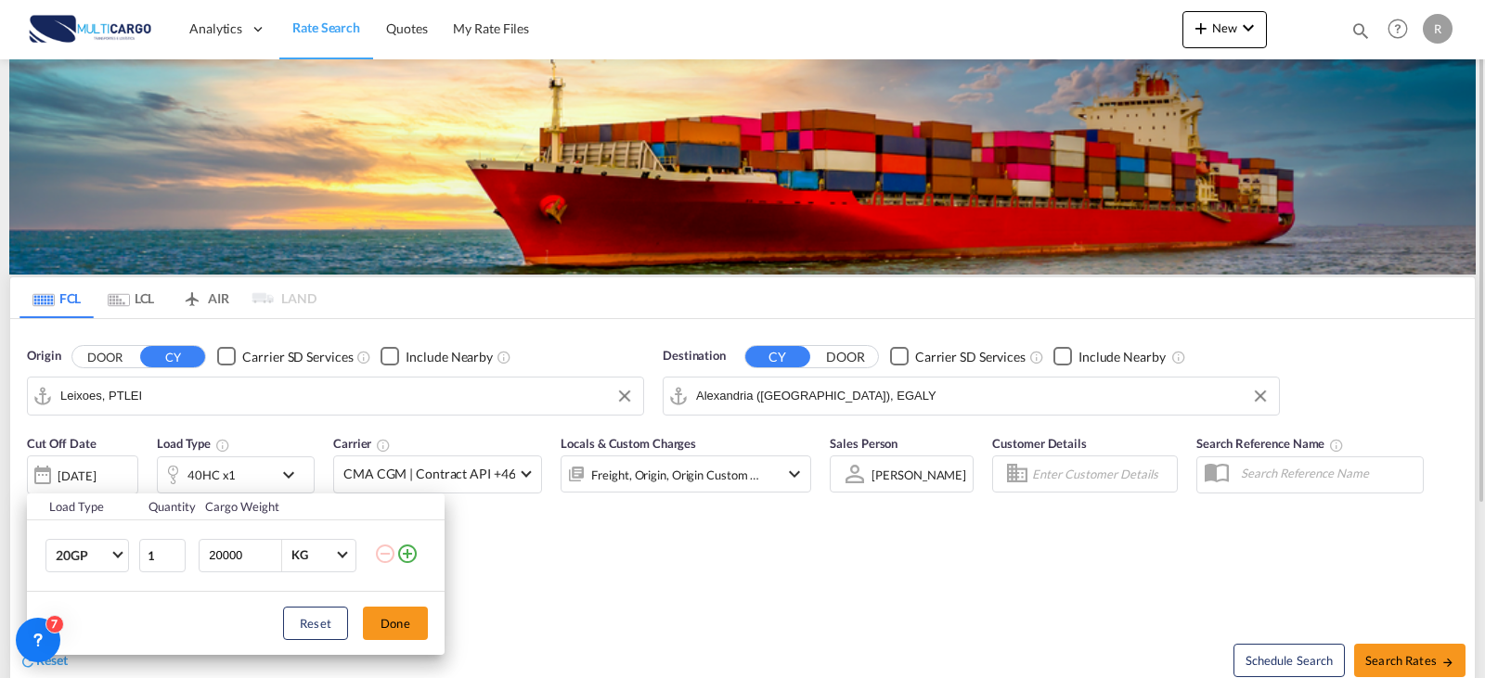
drag, startPoint x: 369, startPoint y: 624, endPoint x: 380, endPoint y: 624, distance: 11.1
click at [370, 624] on button "Done" at bounding box center [395, 623] width 65 height 33
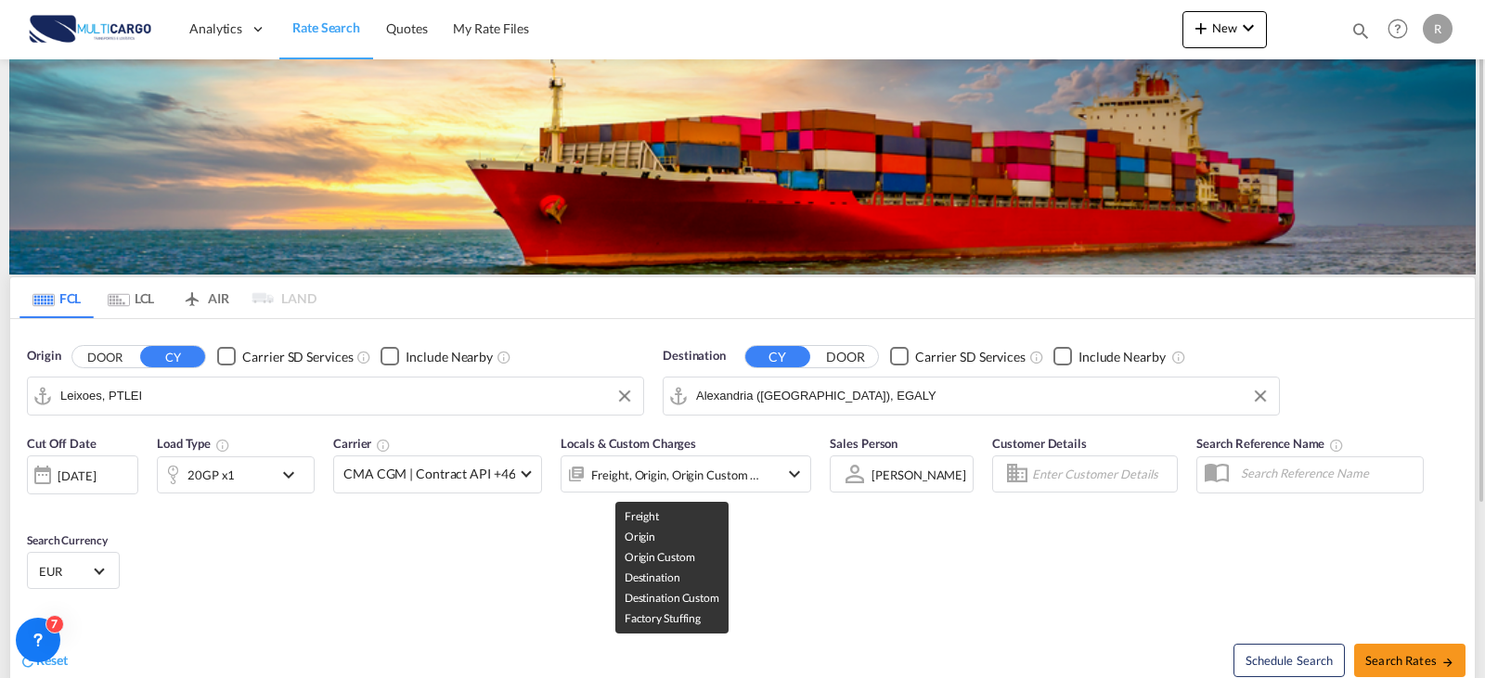
click at [681, 473] on div "Freight, Origin, Origin Custom +3" at bounding box center [675, 475] width 169 height 26
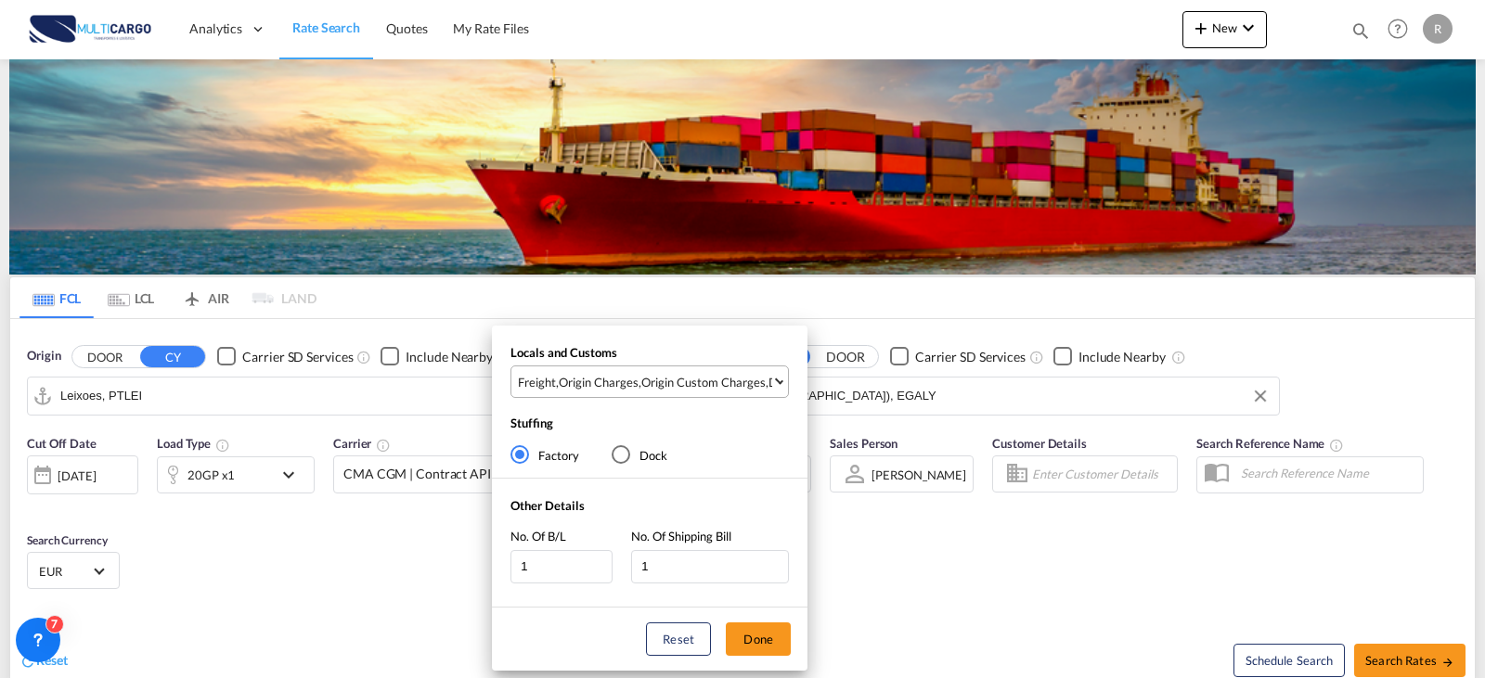
click at [709, 380] on div "Origin Custom Charges" at bounding box center [703, 382] width 124 height 17
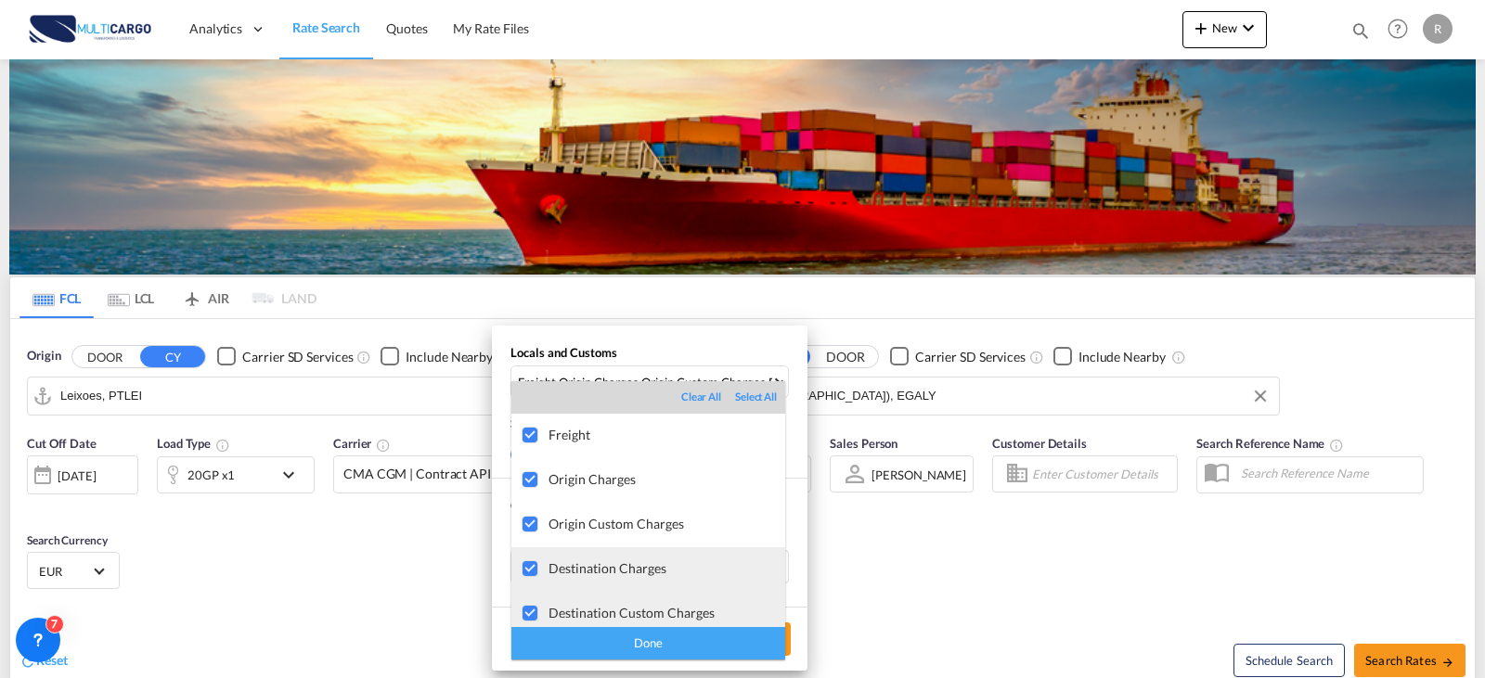
click at [528, 579] on div at bounding box center [531, 570] width 19 height 19
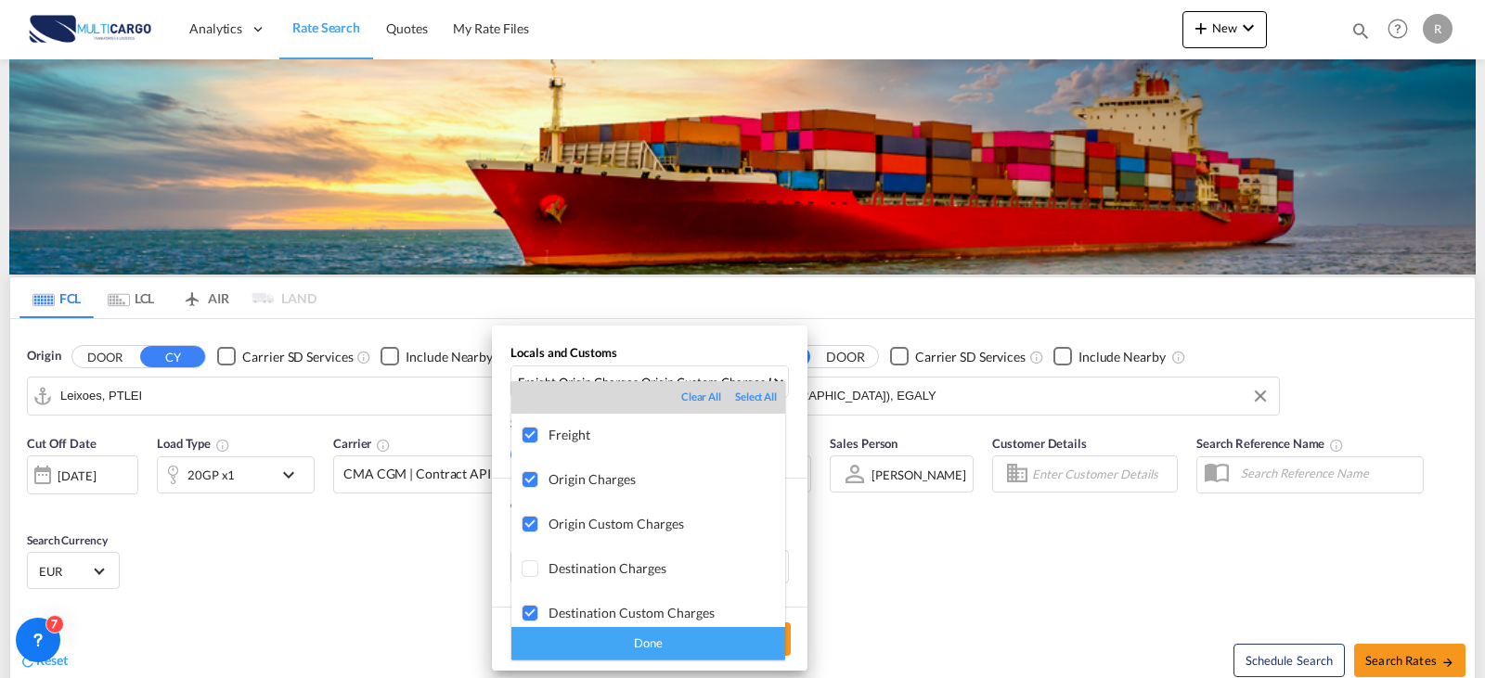
click at [521, 633] on div "Done" at bounding box center [648, 643] width 274 height 32
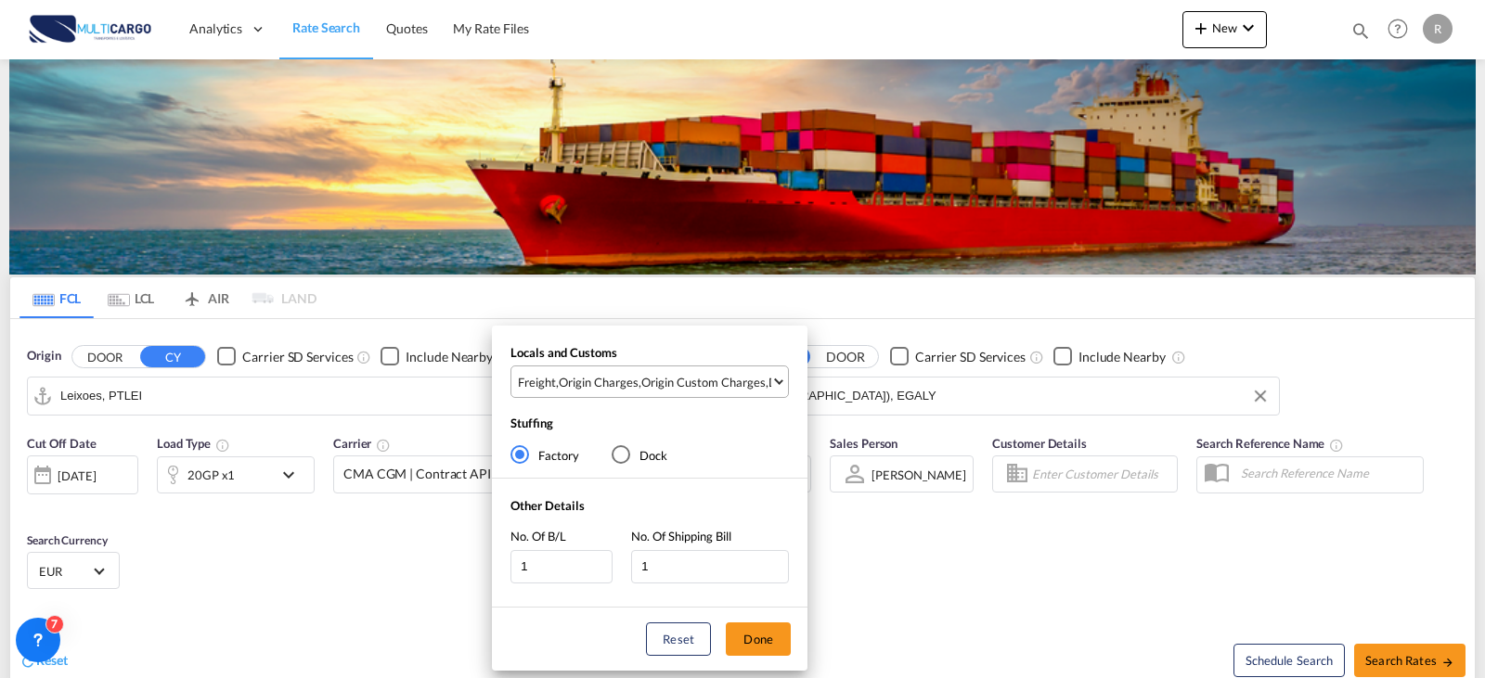
drag, startPoint x: 715, startPoint y: 373, endPoint x: 662, endPoint y: 449, distance: 92.7
click at [715, 375] on div "Origin Custom Charges" at bounding box center [703, 382] width 124 height 17
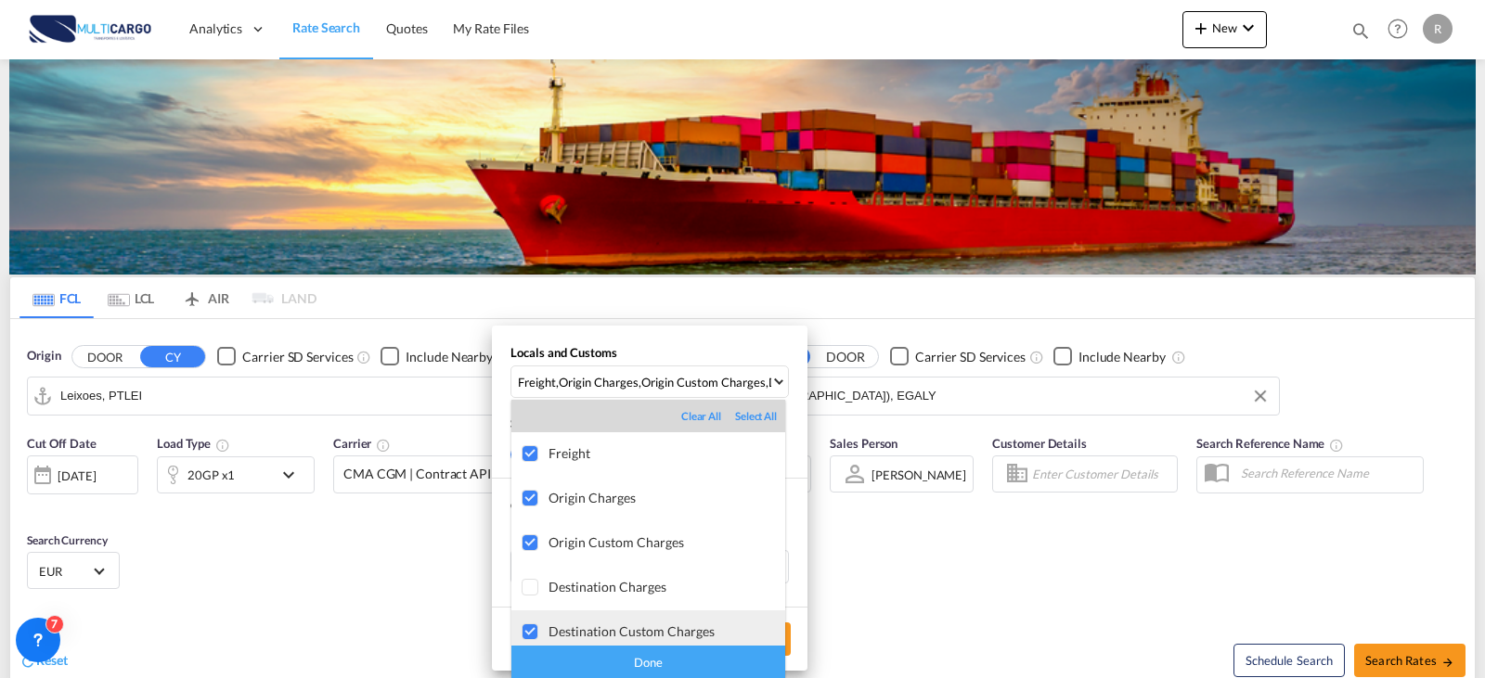
click at [524, 629] on div at bounding box center [531, 633] width 19 height 19
click at [580, 660] on div "Done" at bounding box center [648, 662] width 274 height 32
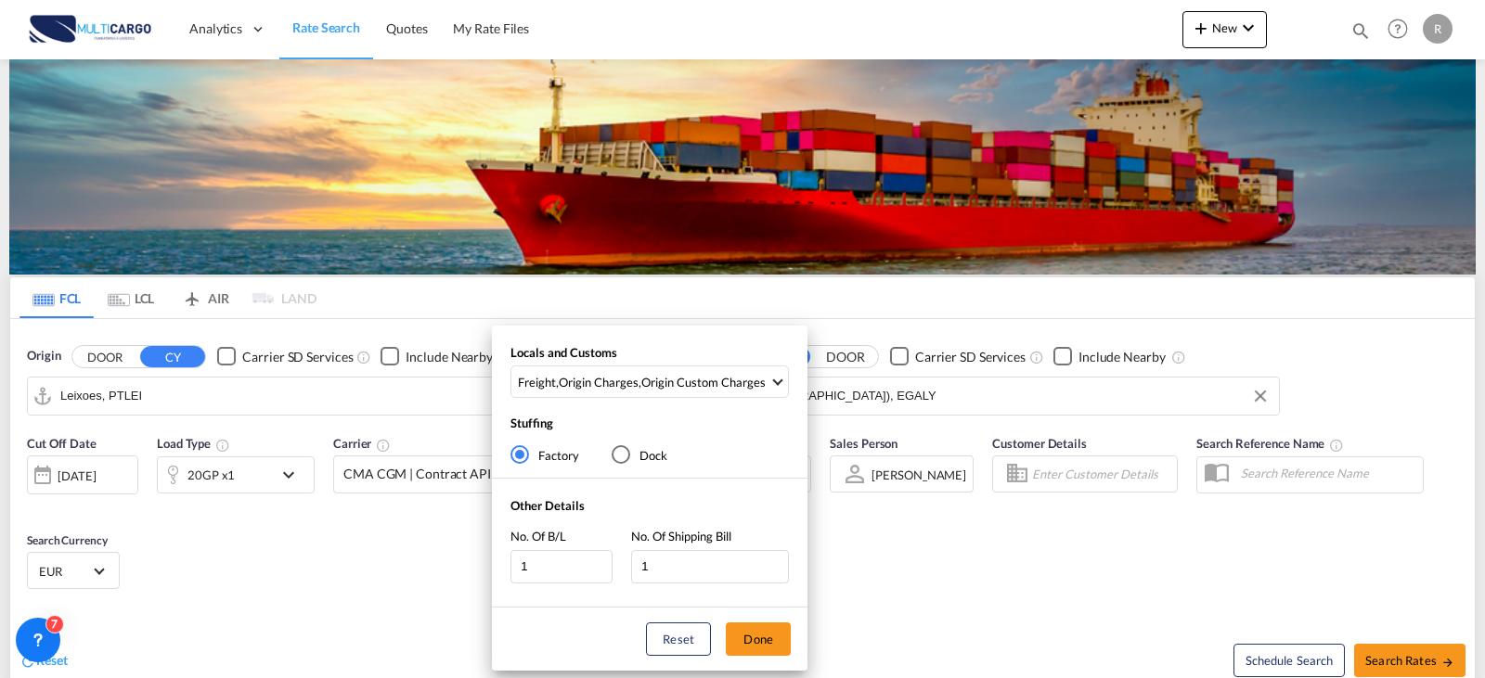
click at [1397, 657] on div "Locals and Customs Freight , Origin Charges , Origin Custom Charges Stuffing Fa…" at bounding box center [742, 339] width 1485 height 678
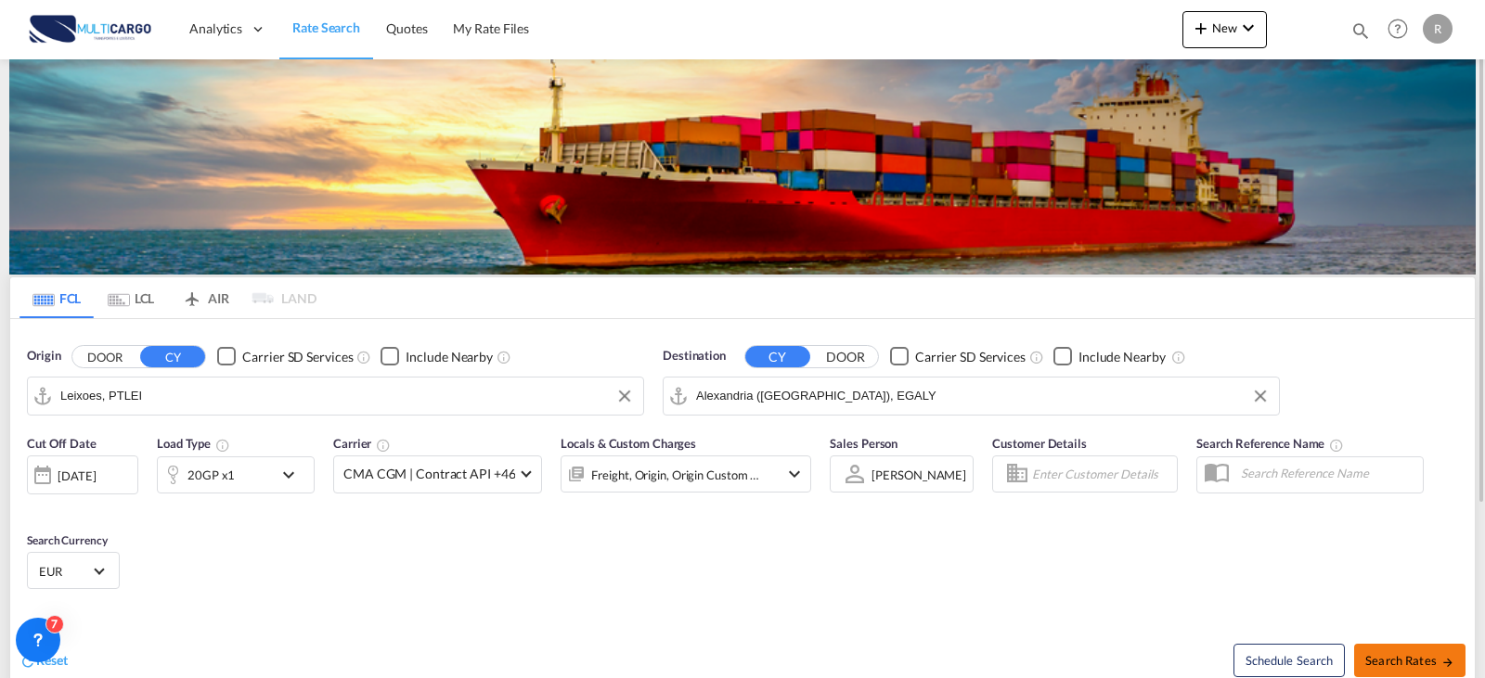
click at [1411, 663] on span "Search Rates" at bounding box center [1409, 660] width 89 height 15
type input "PTLEI to EGALY / [DATE]"
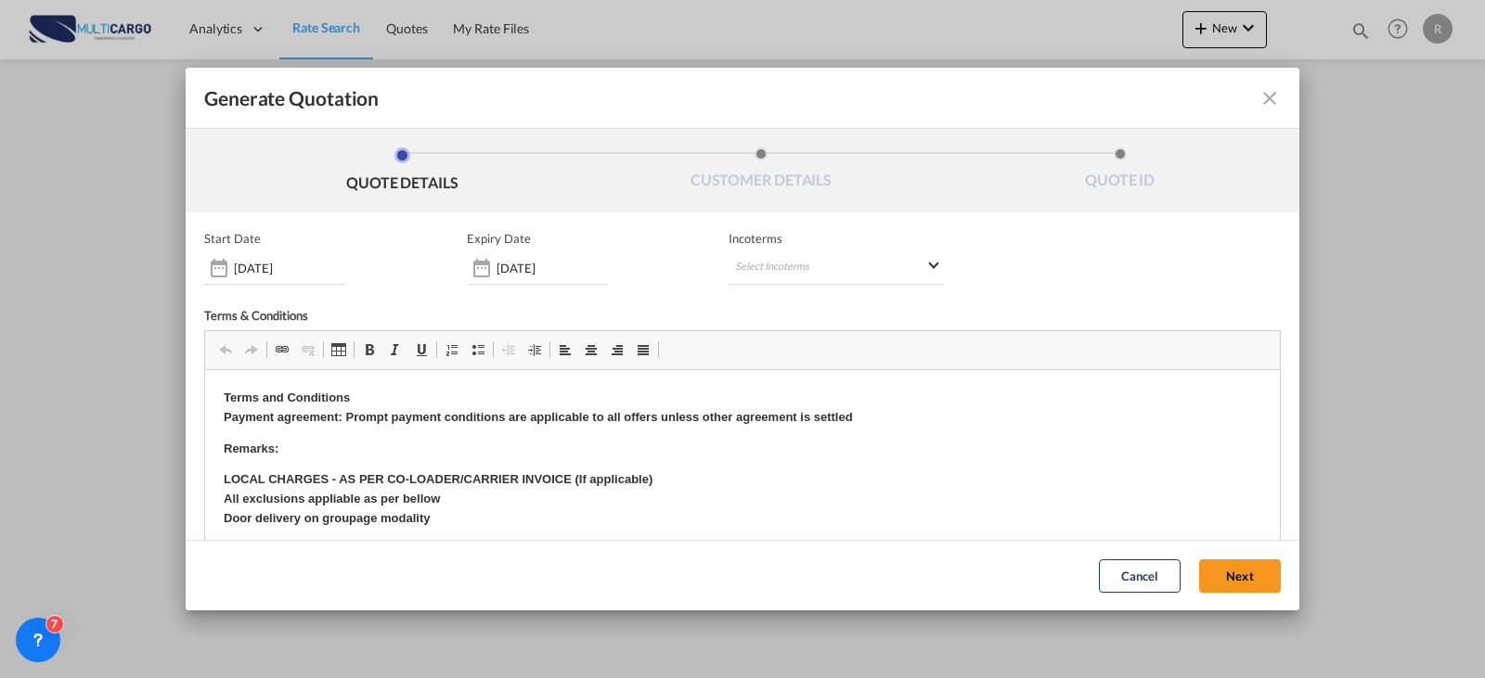
click at [608, 272] on div "Start Date [DATE] Expiry Date [DATE] Incoterms Select Incoterms CFR - import Co…" at bounding box center [742, 258] width 1077 height 54
click at [537, 283] on div "[DATE]" at bounding box center [537, 267] width 141 height 33
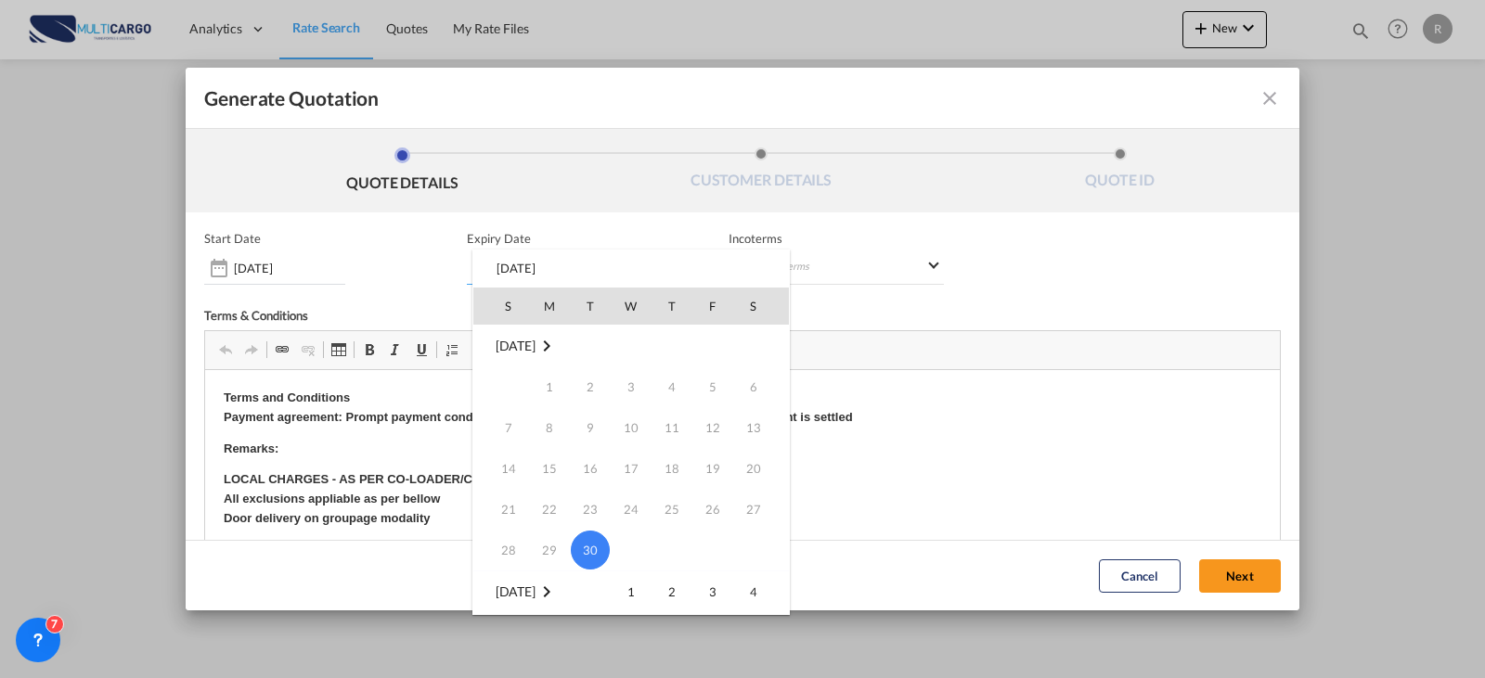
scroll to position [93, 0]
click at [639, 574] on span "15" at bounding box center [630, 580] width 37 height 37
type input "[DATE]"
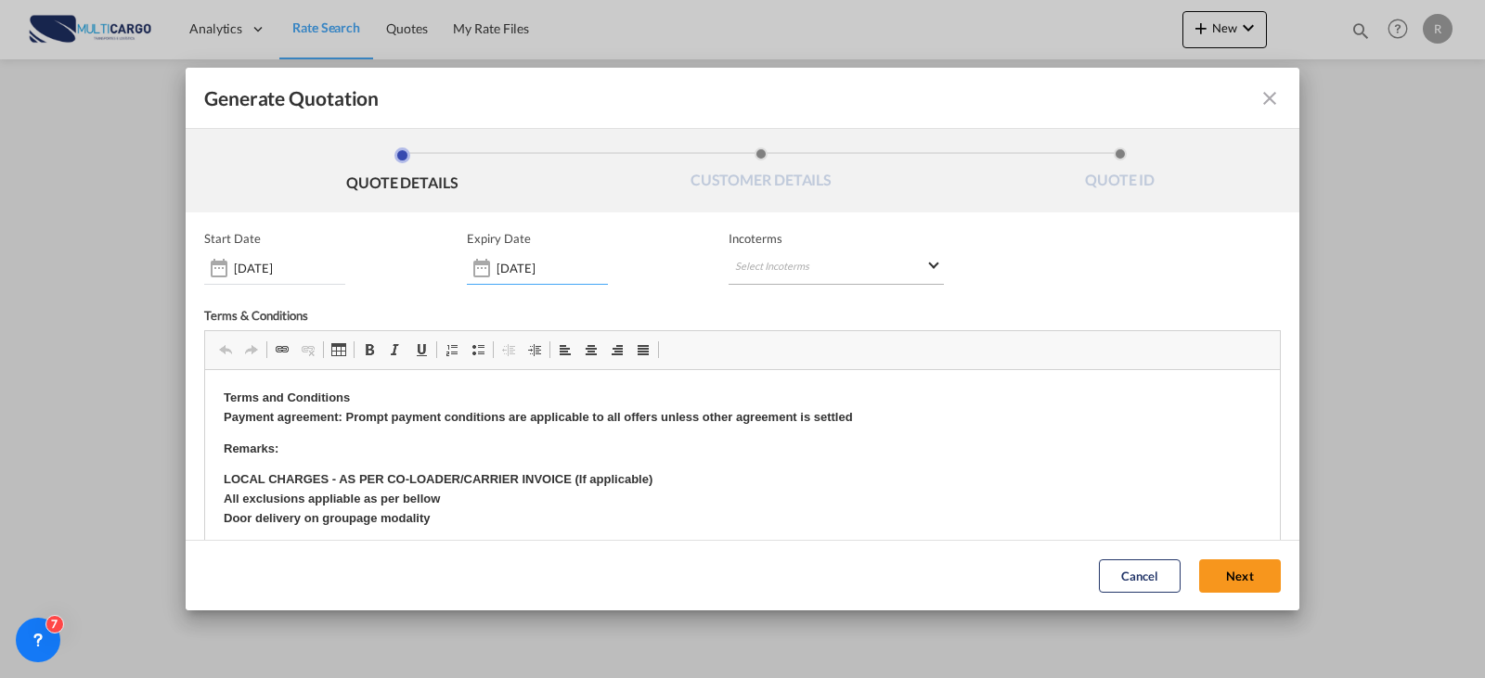
click at [791, 255] on md-select "Select Incoterms CFR - import Cost and Freight CIF - export Cost,Insurance and …" at bounding box center [835, 267] width 215 height 33
type md-option "[object Object]"
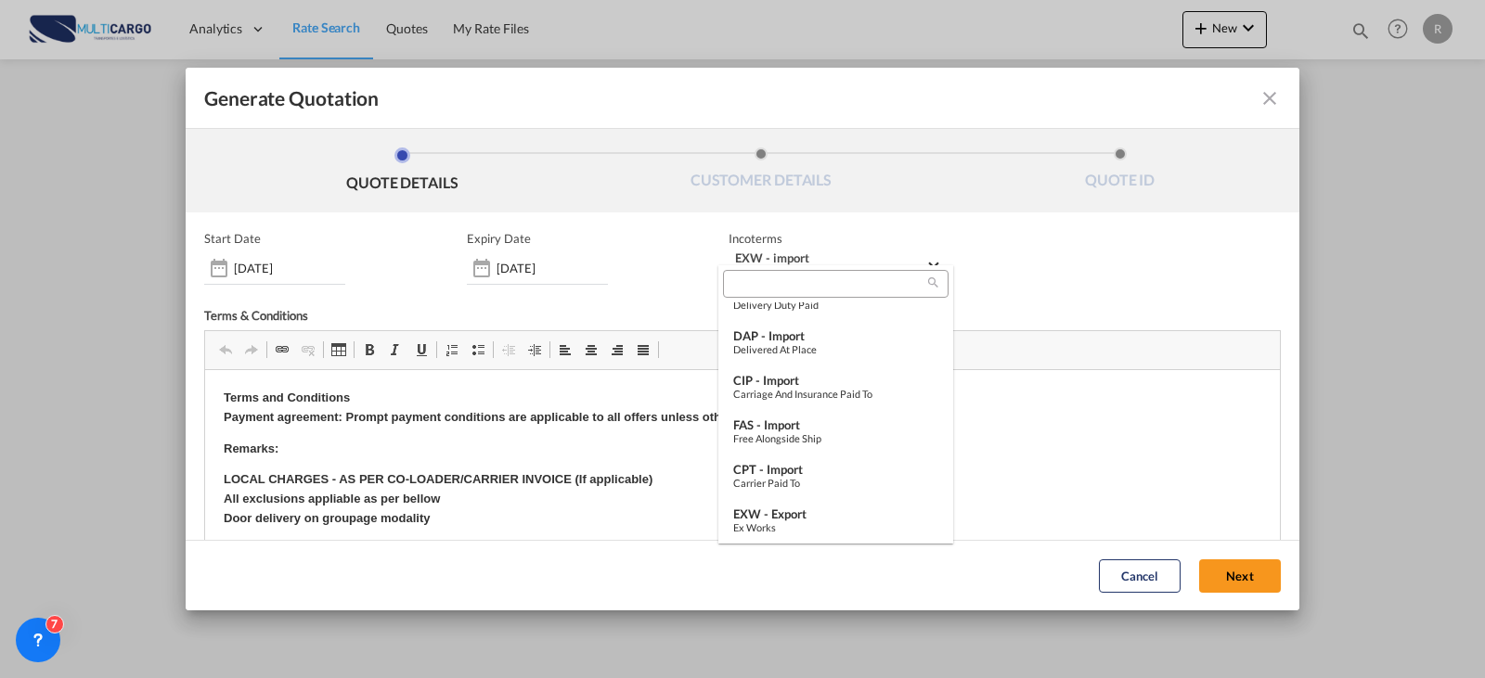
scroll to position [694, 0]
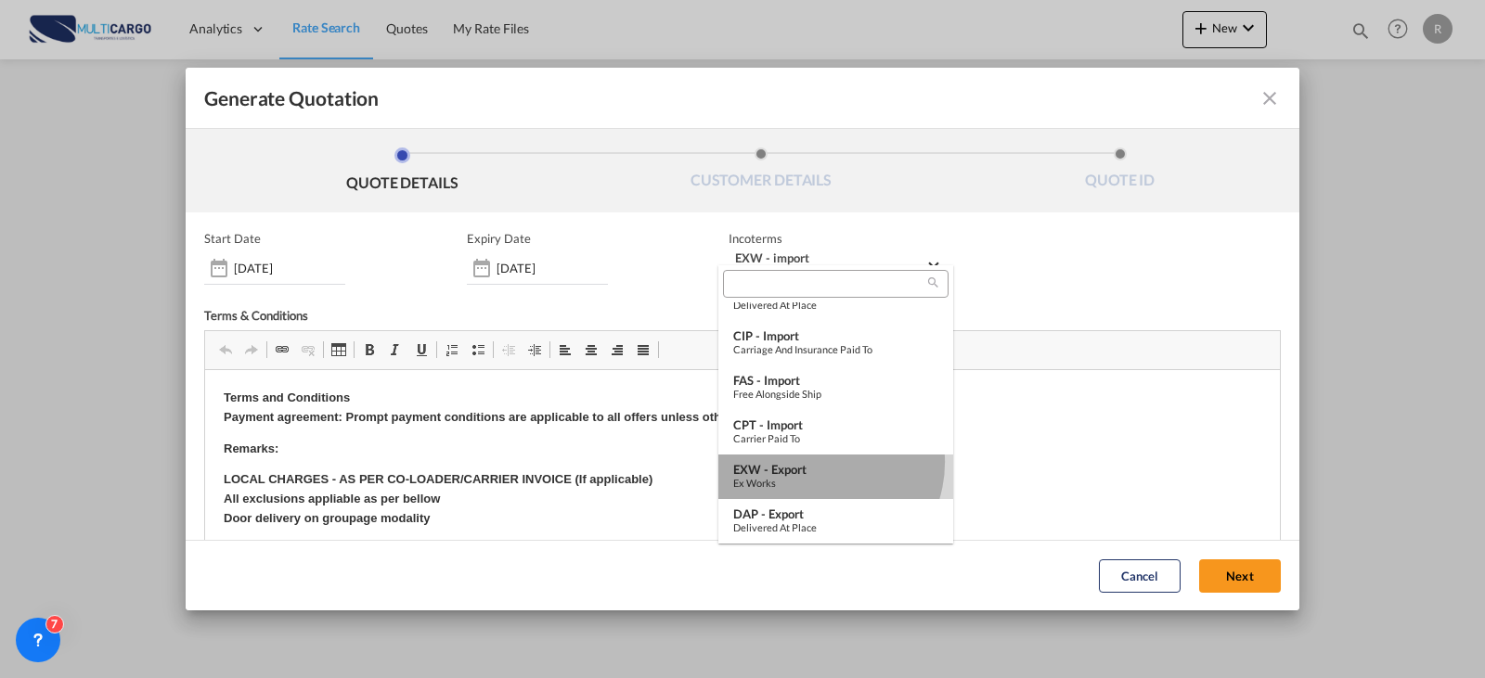
click at [816, 462] on div "EXW - export" at bounding box center [835, 469] width 205 height 15
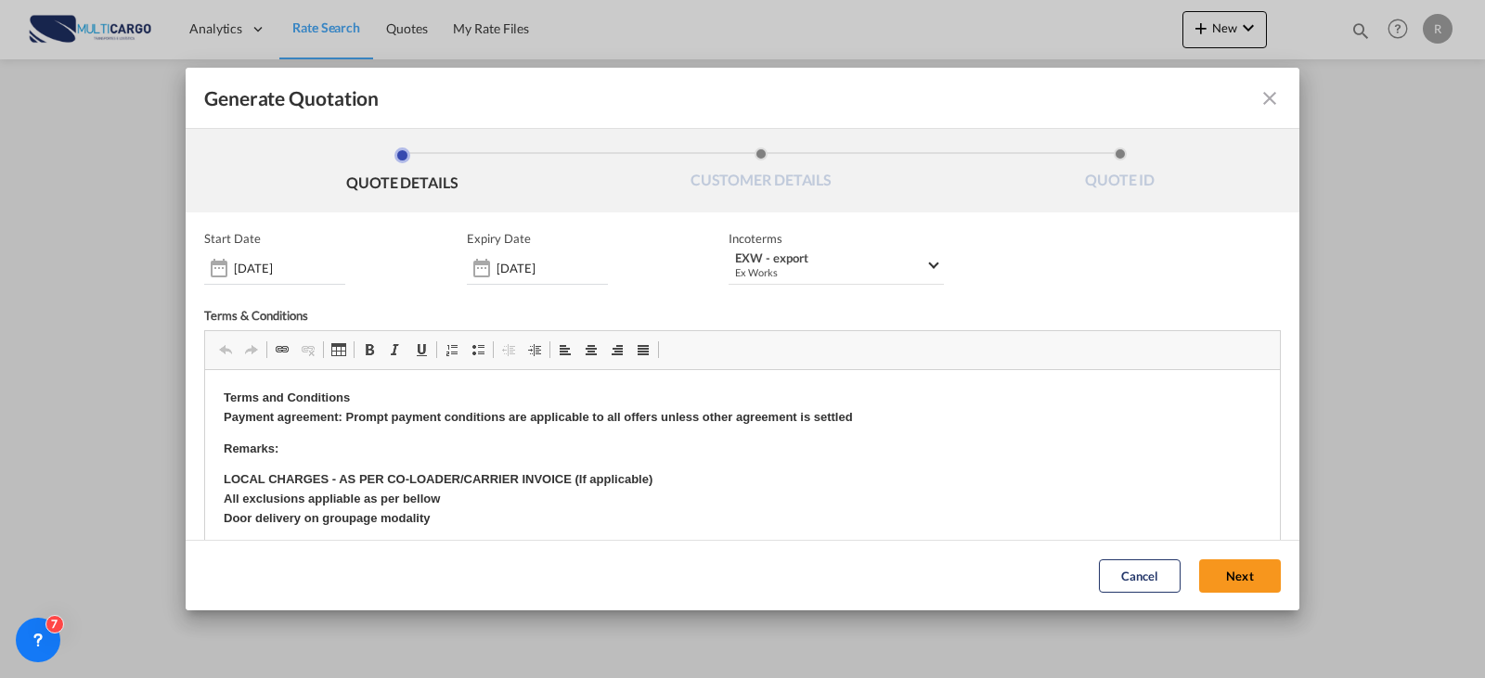
click at [1237, 569] on button "Next" at bounding box center [1240, 576] width 82 height 33
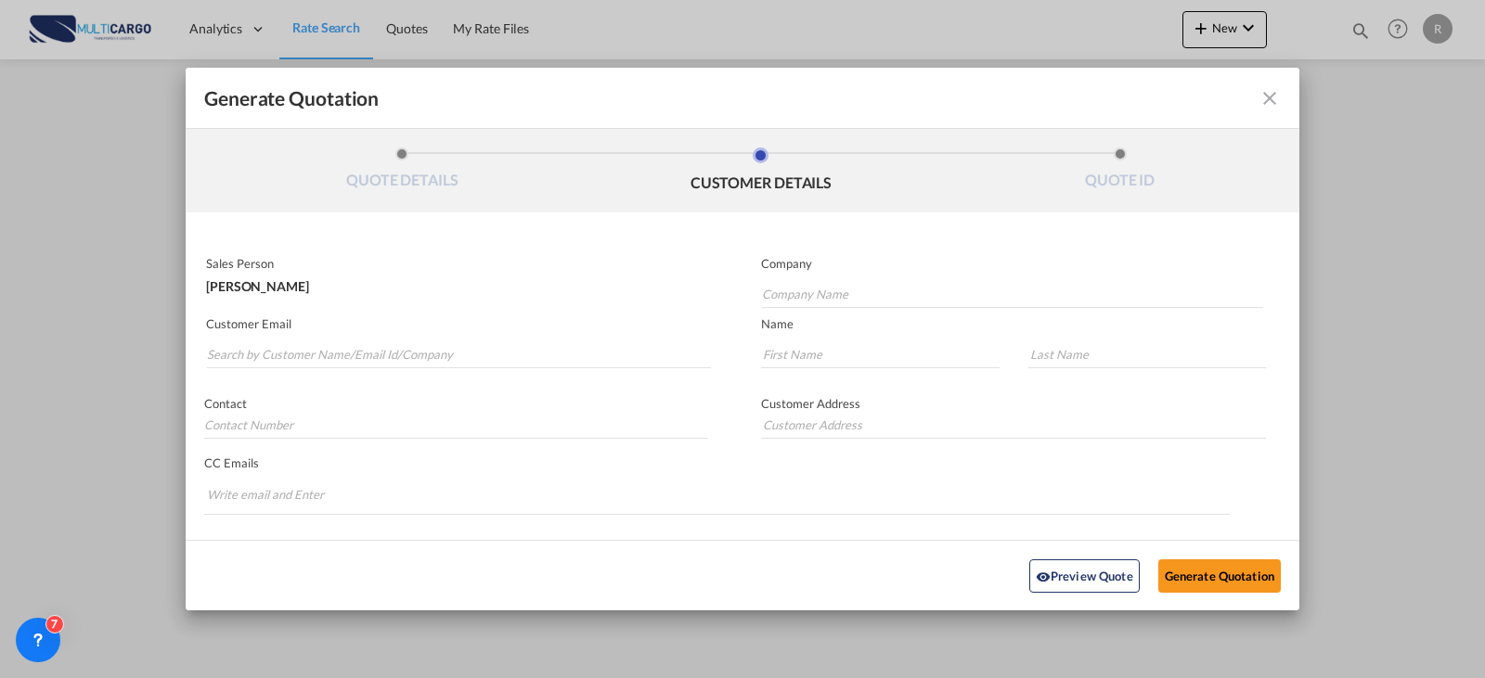
click at [370, 337] on md-autocomplete-wrap "Generate QuotationQUOTE ..." at bounding box center [458, 349] width 505 height 37
click at [374, 342] on input "Search by Customer Name/Email Id/Company" at bounding box center [459, 355] width 504 height 28
type input "egle"
click at [814, 299] on input "Company Name" at bounding box center [1012, 294] width 501 height 28
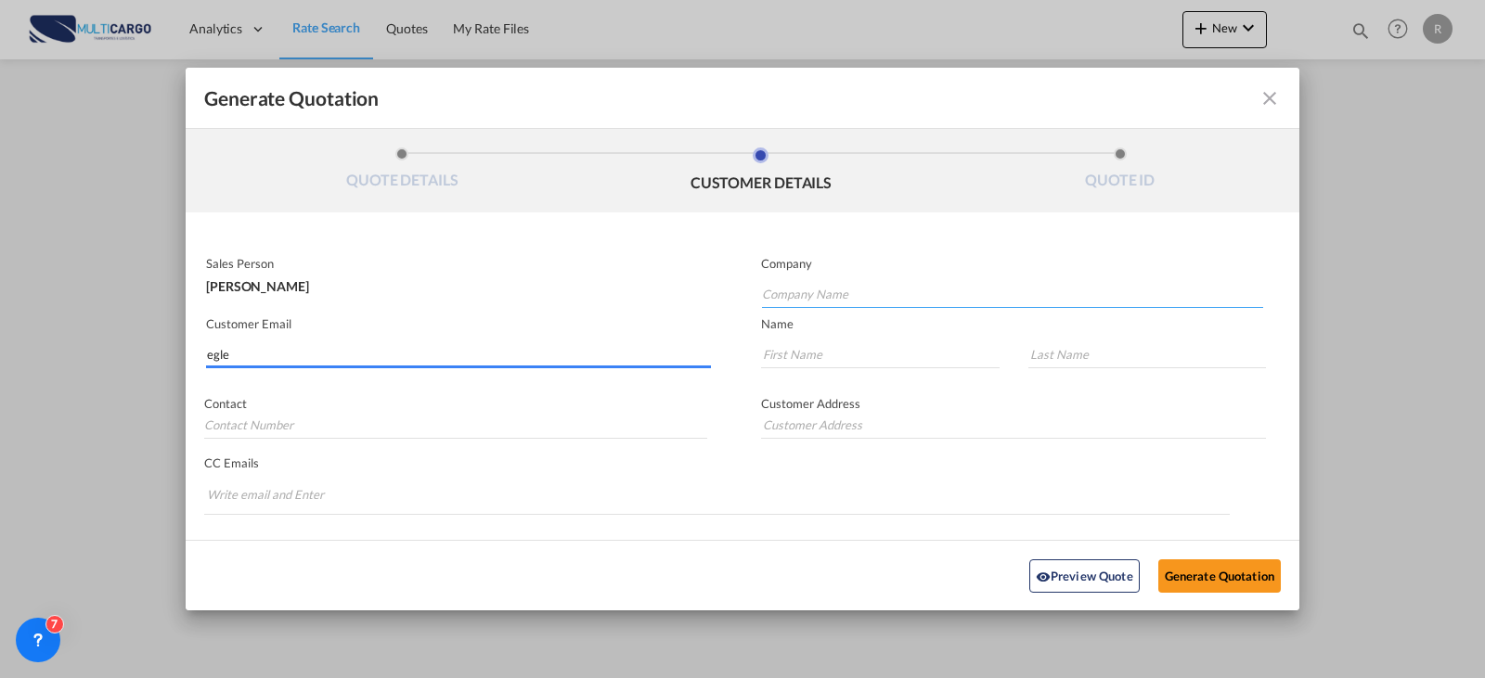
paste input "Egyptian Global Logistics"
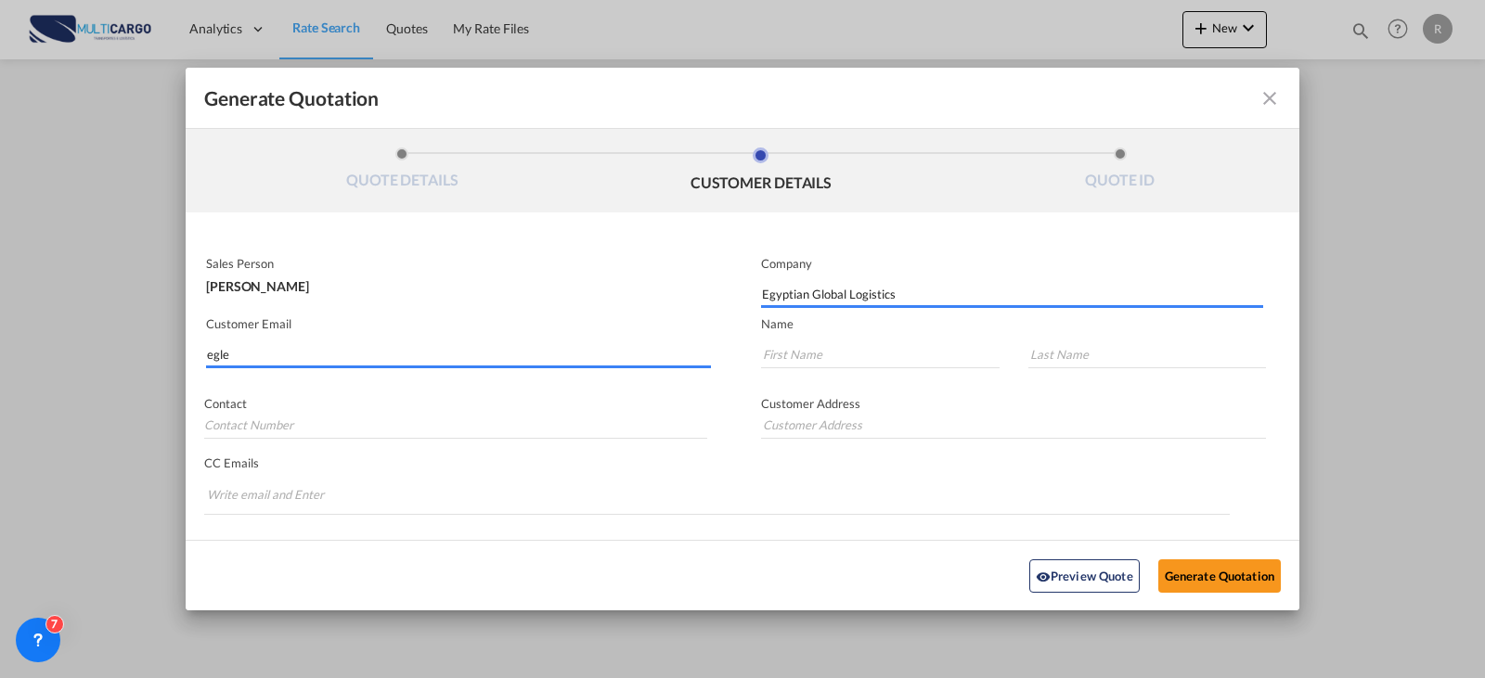
type input "Egyptian Global Logistics"
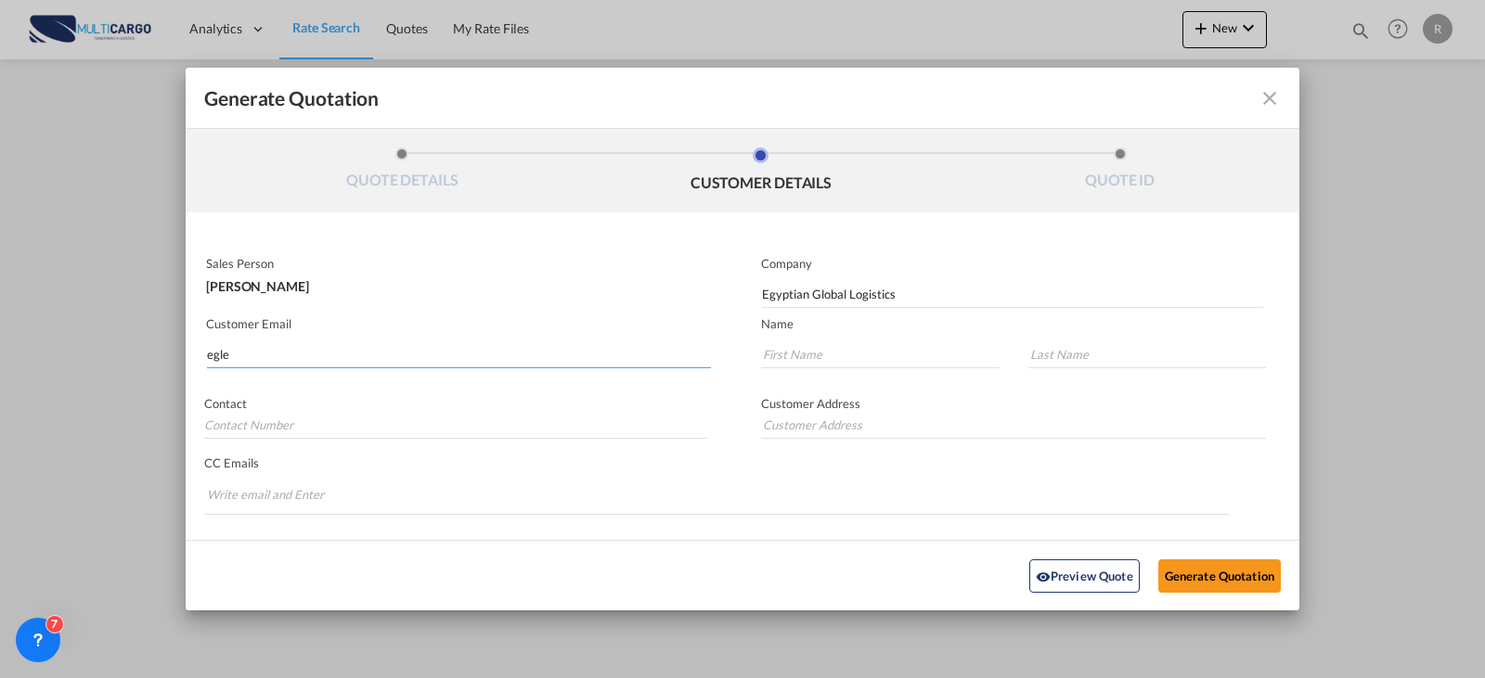
click at [270, 348] on input "egle" at bounding box center [459, 355] width 504 height 28
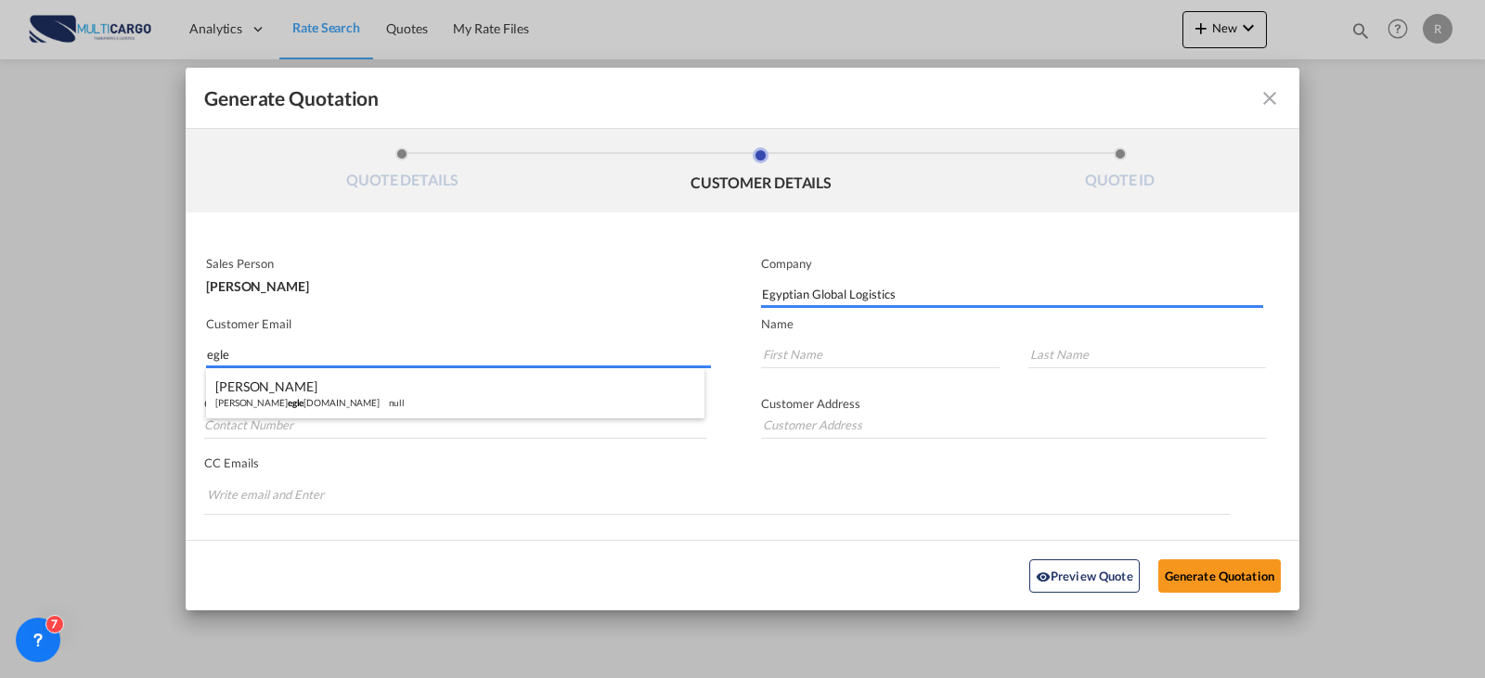
drag, startPoint x: 271, startPoint y: 347, endPoint x: 196, endPoint y: 347, distance: 75.2
click at [196, 347] on div "Customer Email egle" at bounding box center [464, 344] width 557 height 68
paste input "[EMAIL_ADDRESS][DOMAIN_NAME]"
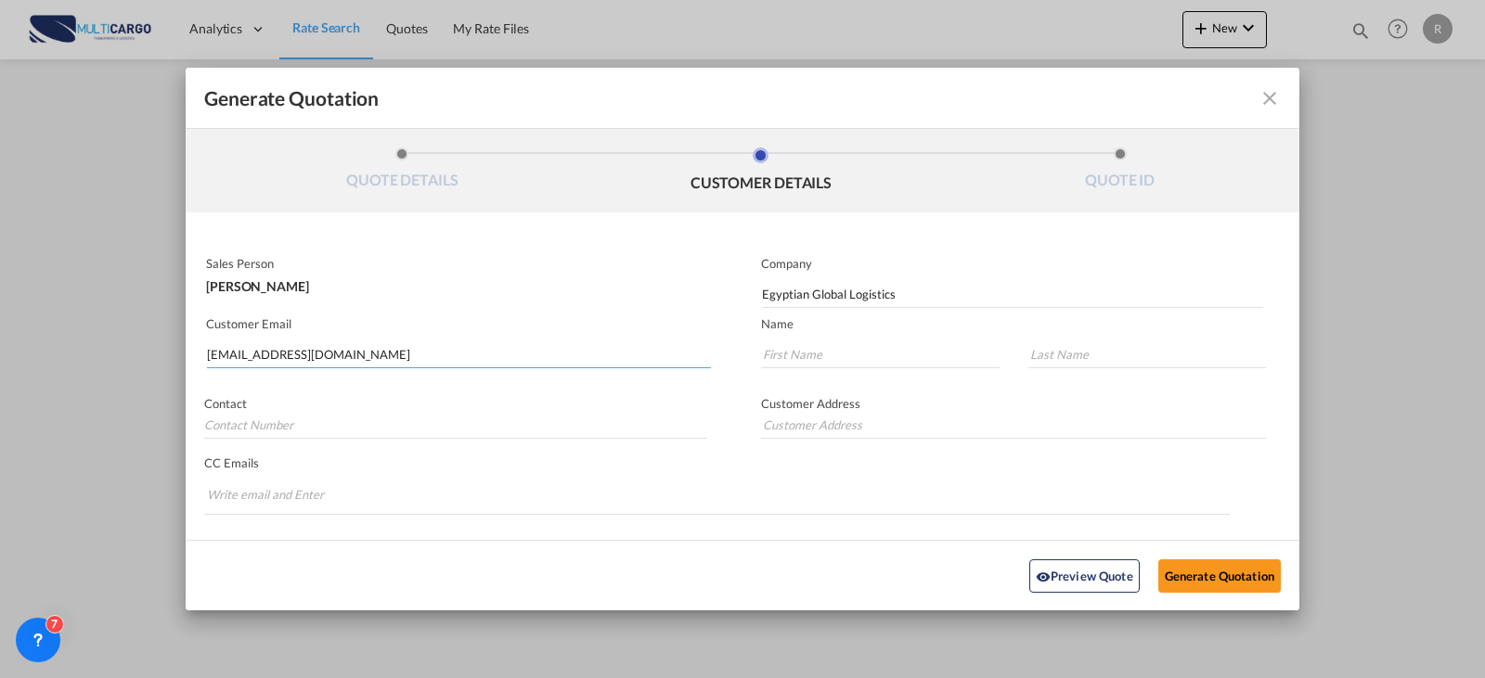
type input "[EMAIL_ADDRESS][DOMAIN_NAME]"
click at [864, 355] on input "Generate QuotationQUOTE ..." at bounding box center [880, 355] width 239 height 28
paste input "Haytham"
type input "Haytham"
click at [1140, 354] on input "Generate QuotationQUOTE ..." at bounding box center [1147, 355] width 239 height 28
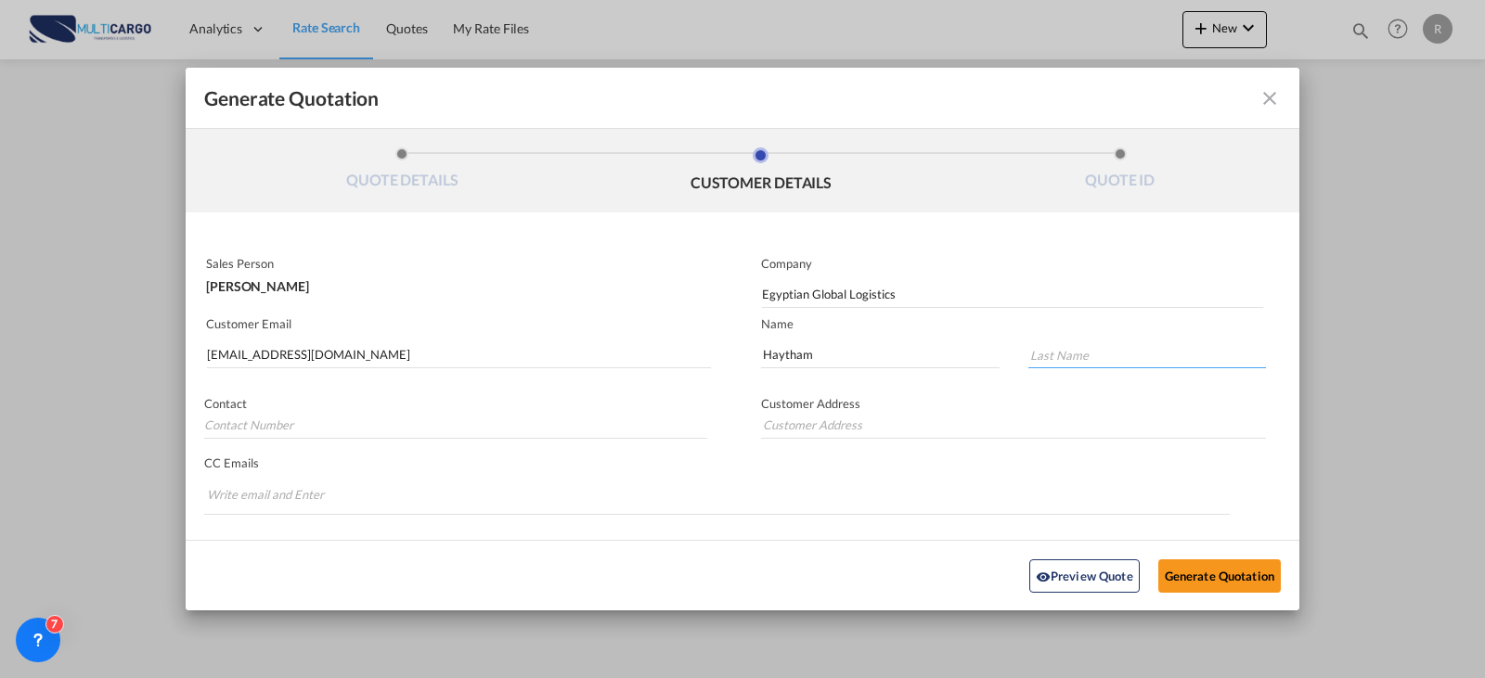
paste input "[PERSON_NAME]"
type input "[PERSON_NAME]"
click at [1225, 570] on button "Generate Quotation" at bounding box center [1219, 575] width 122 height 33
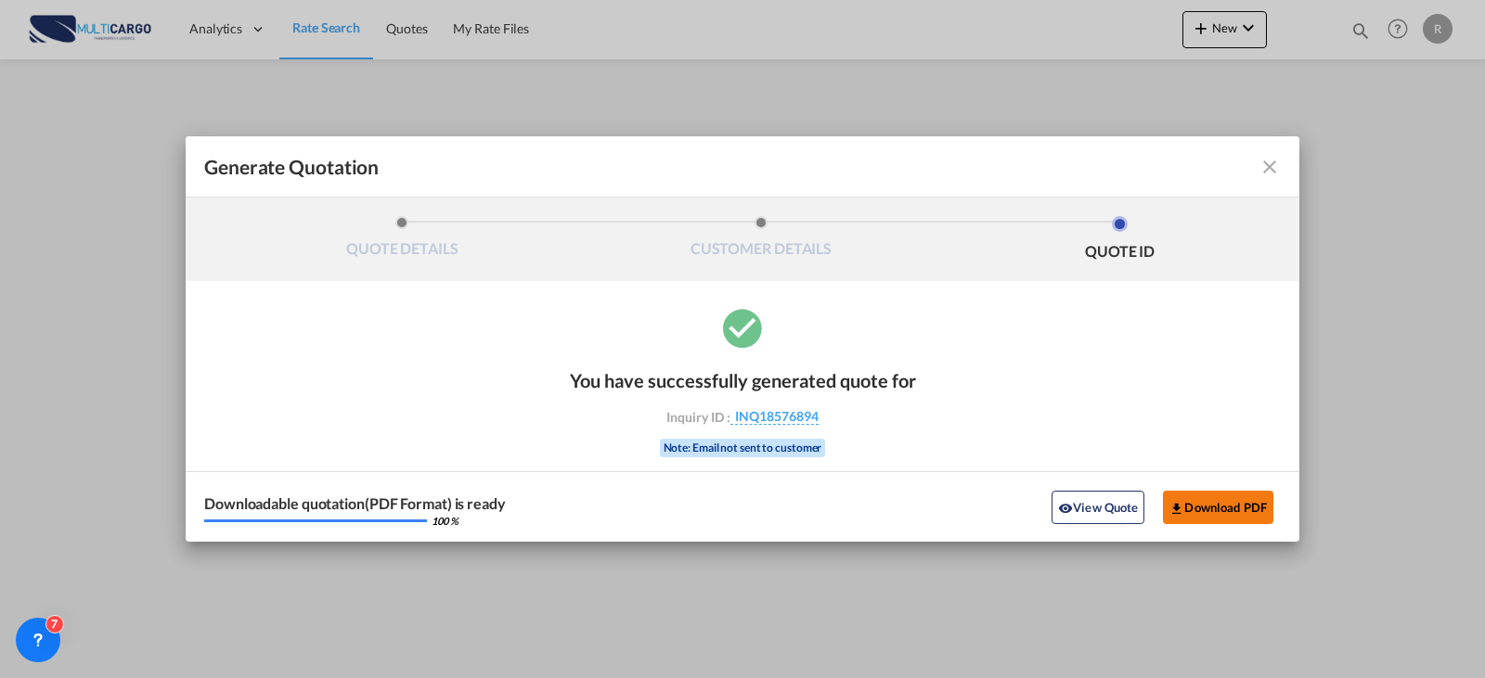
click at [1201, 502] on button "Download PDF" at bounding box center [1218, 507] width 110 height 33
